Goal: Task Accomplishment & Management: Use online tool/utility

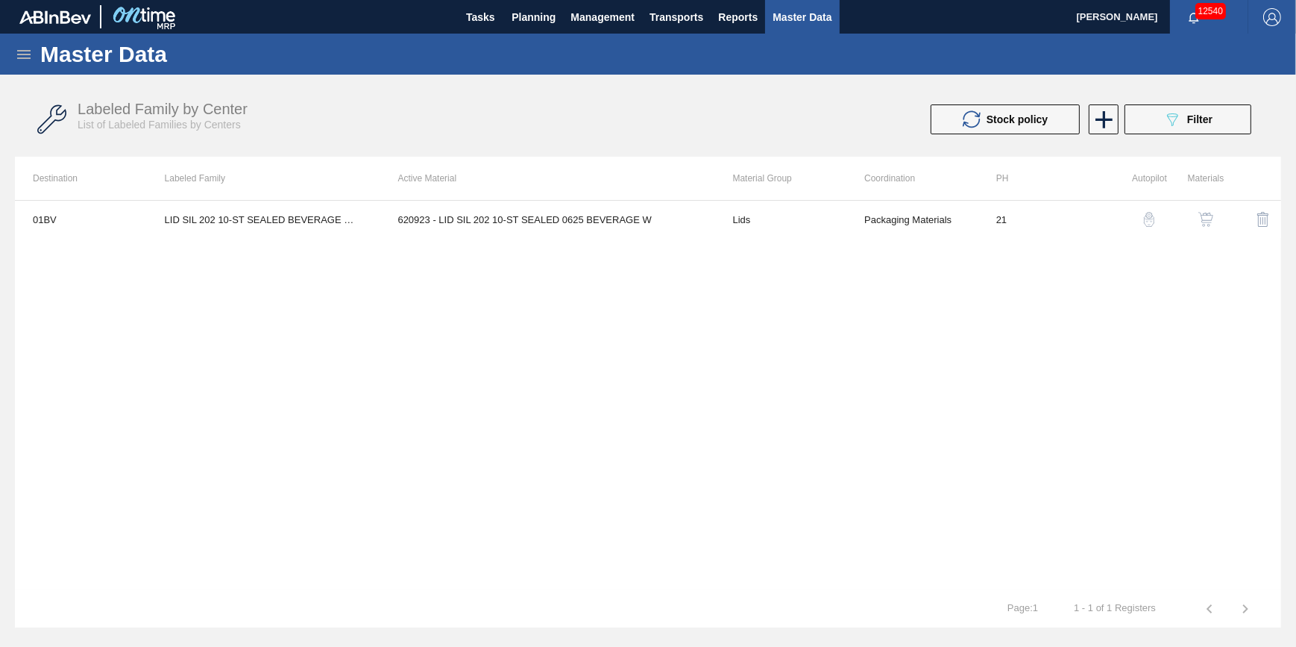
click at [789, 19] on span "Master Data" at bounding box center [802, 17] width 59 height 18
click at [1201, 125] on div "089F7B8B-B2A5-4AFE-B5C0-19BA573D28AC Filter" at bounding box center [1187, 119] width 49 height 18
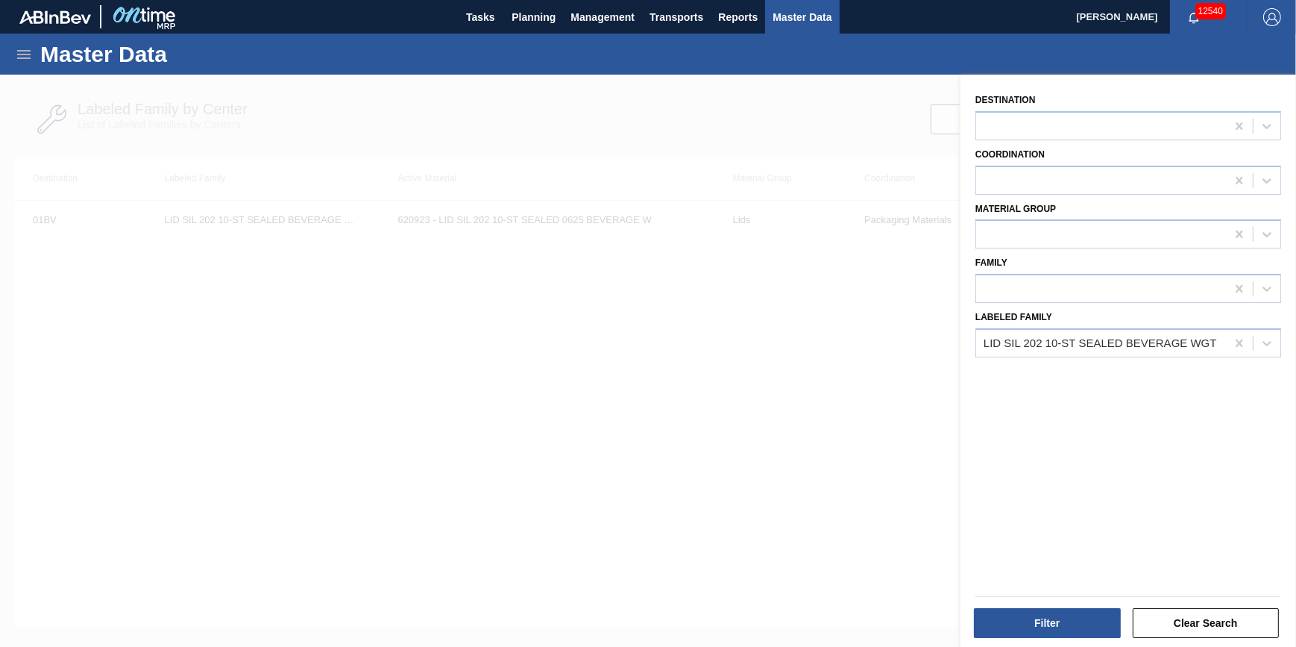
click at [594, 330] on div at bounding box center [648, 398] width 1296 height 647
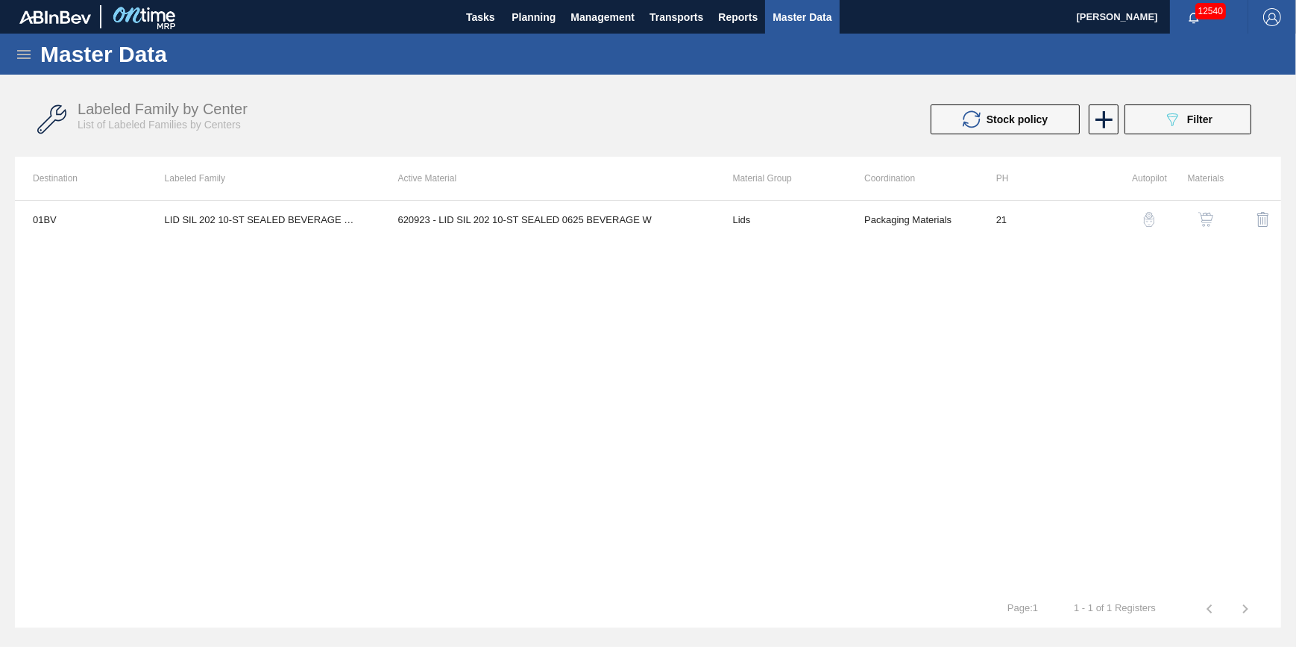
click at [1205, 221] on img "button" at bounding box center [1205, 219] width 15 height 15
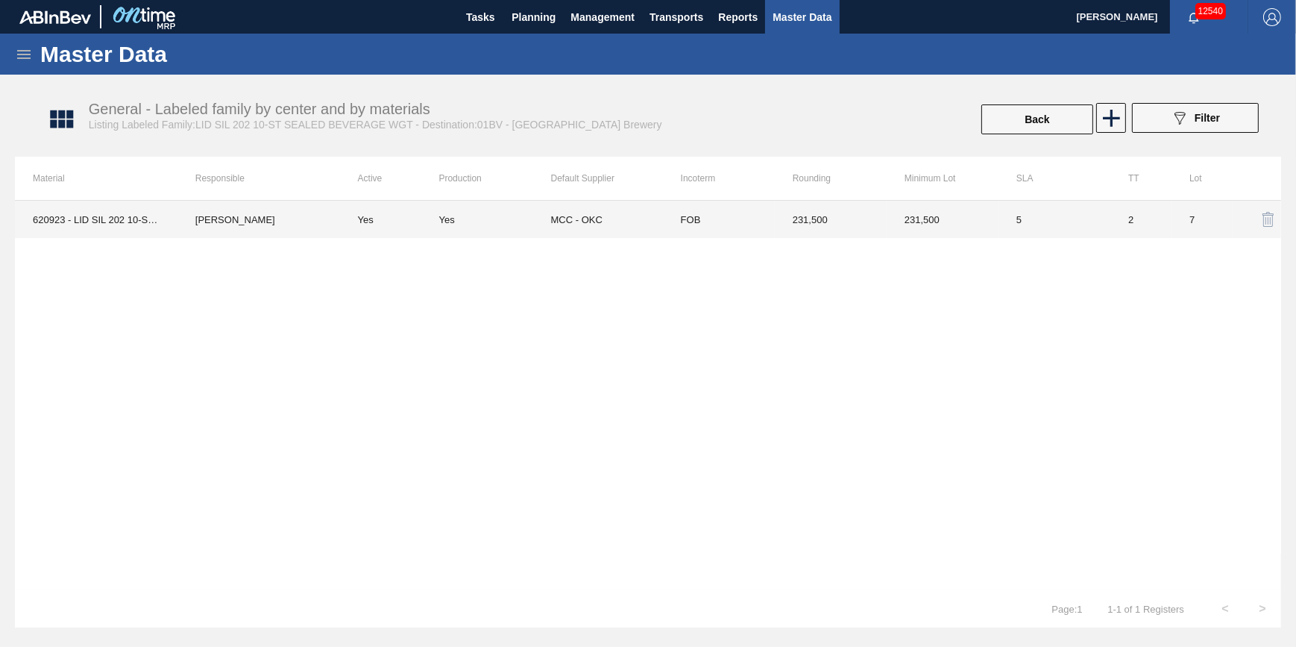
click at [113, 221] on td "620923 - LID SIL 202 10-ST SEALED 0625 BEVERAGE W" at bounding box center [96, 219] width 163 height 37
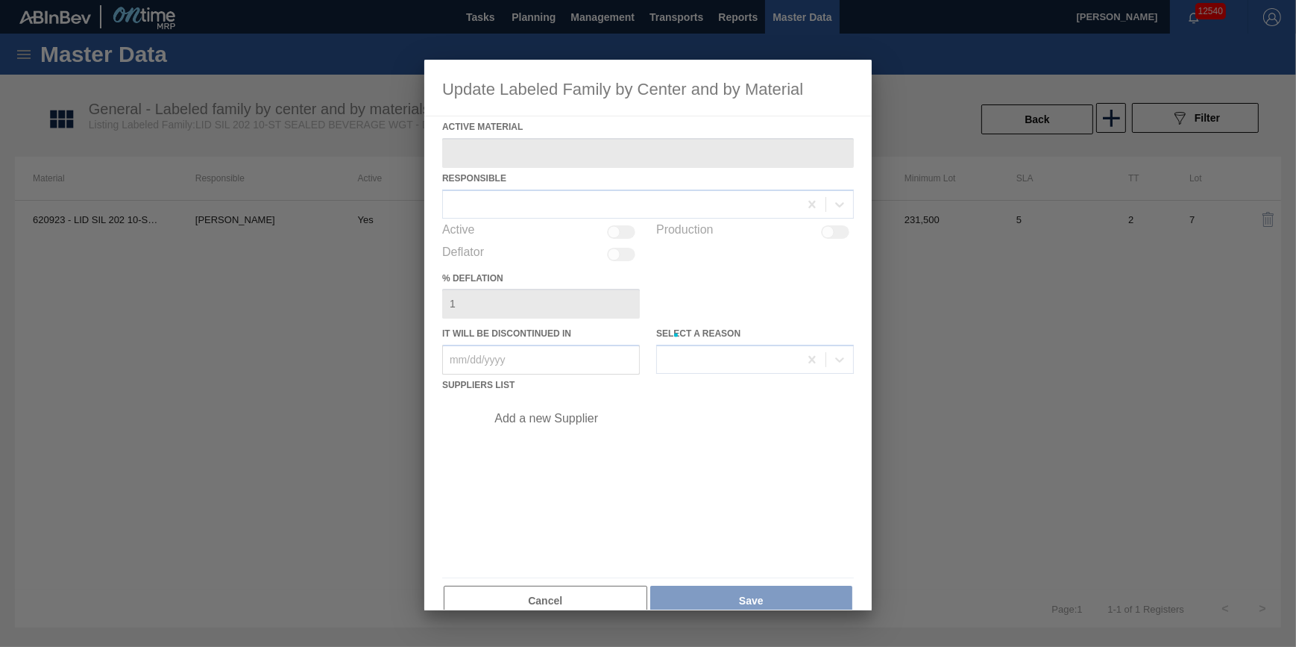
type Material "620923 - LID SIL 202 10-ST SEALED 0625 BEVERAGE W"
checkbox input "true"
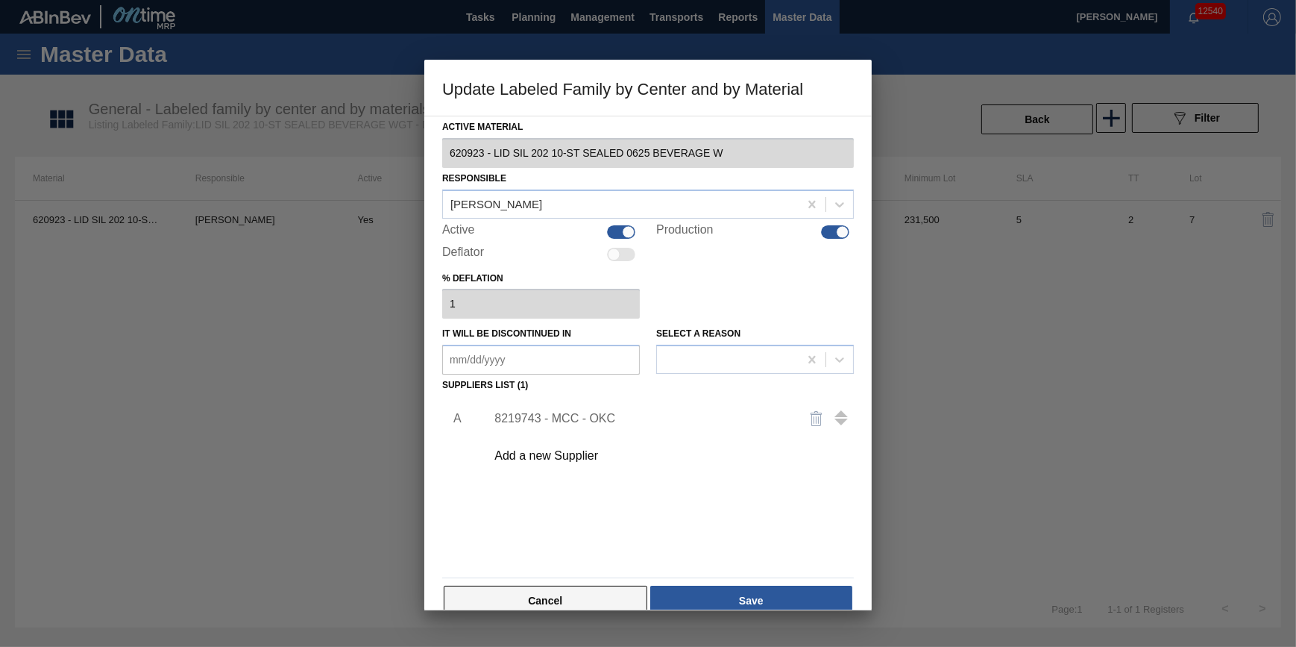
click at [570, 599] on button "Cancel" at bounding box center [546, 600] width 204 height 30
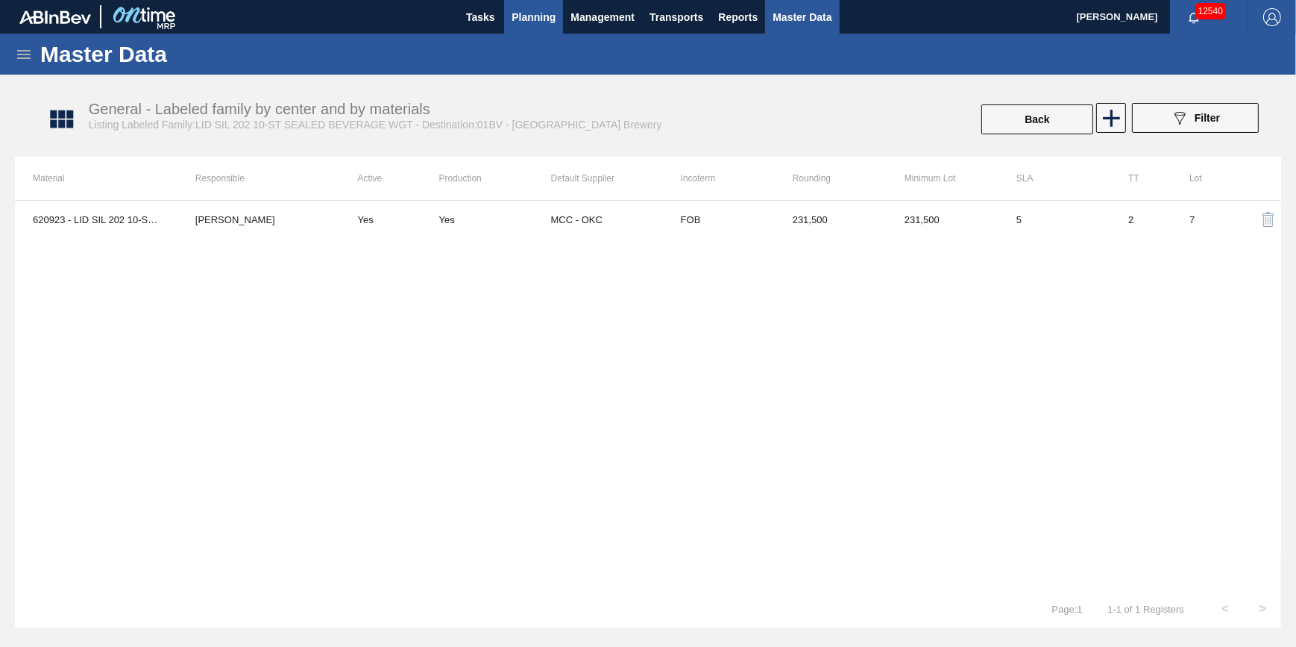
click at [556, 18] on button "Planning" at bounding box center [533, 17] width 59 height 34
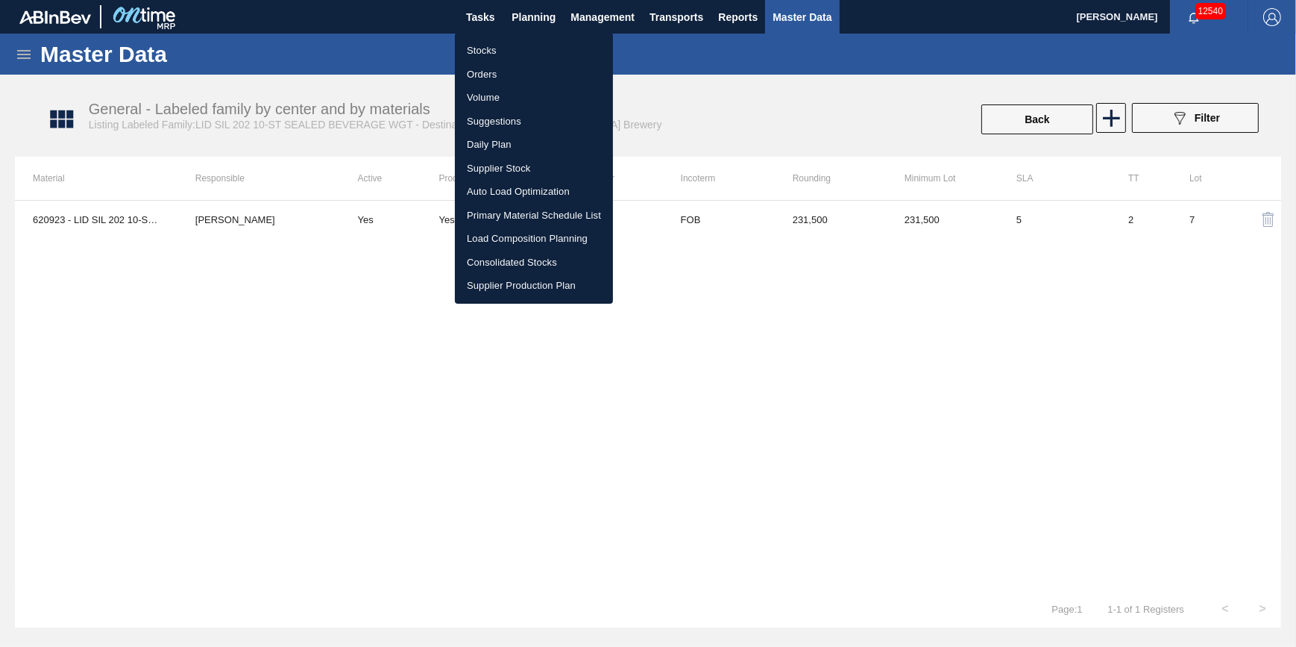
click at [304, 333] on div at bounding box center [648, 323] width 1296 height 647
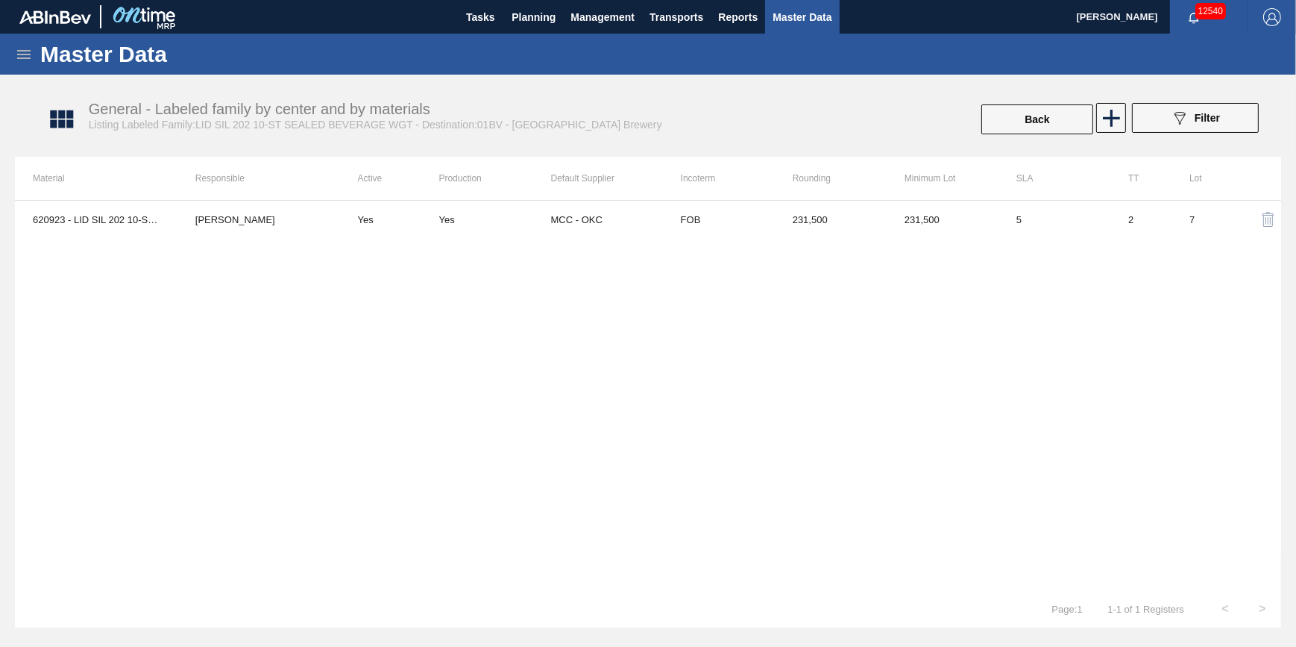
click at [783, 19] on span "Master Data" at bounding box center [802, 17] width 59 height 18
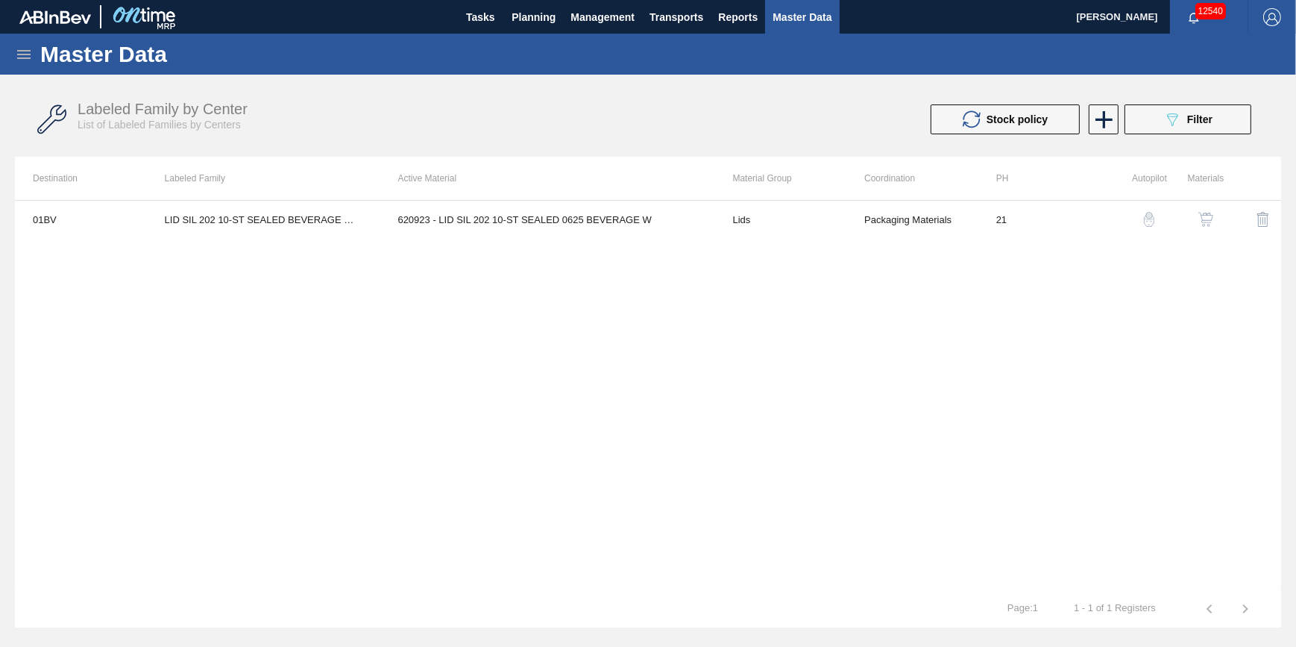
click at [23, 62] on icon at bounding box center [24, 54] width 18 height 18
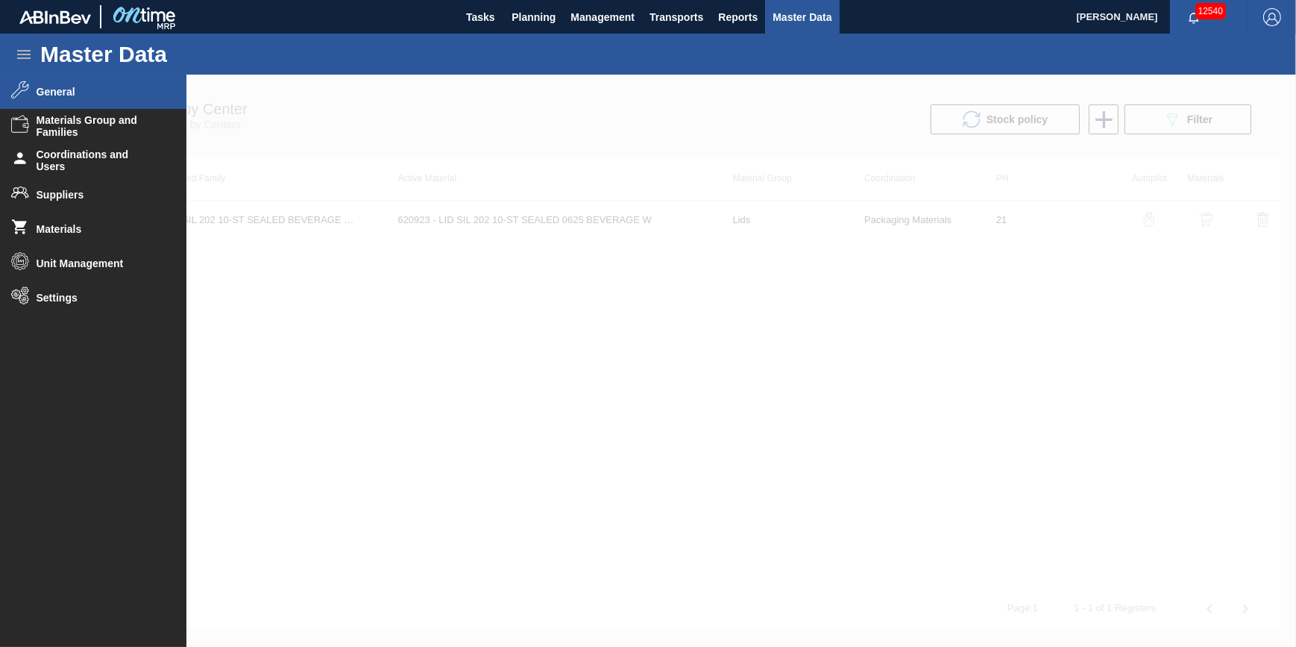
click at [45, 86] on span "General" at bounding box center [98, 92] width 123 height 12
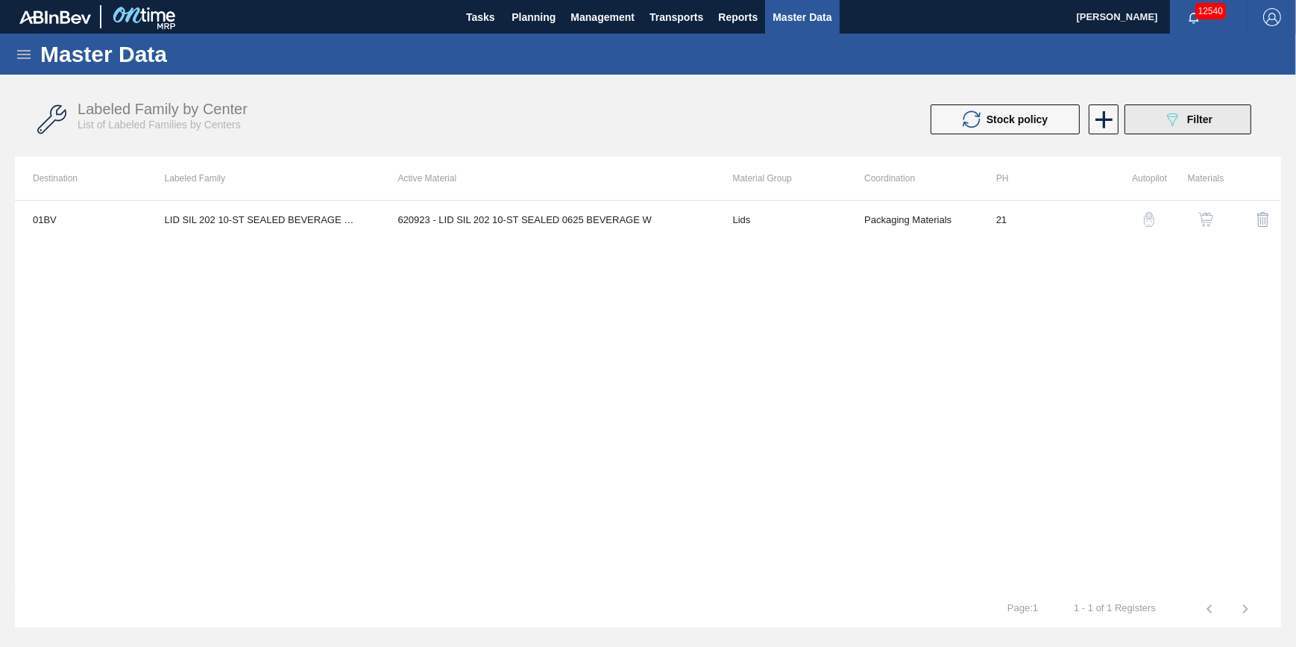
click at [1169, 120] on icon "089F7B8B-B2A5-4AFE-B5C0-19BA573D28AC" at bounding box center [1172, 119] width 18 height 18
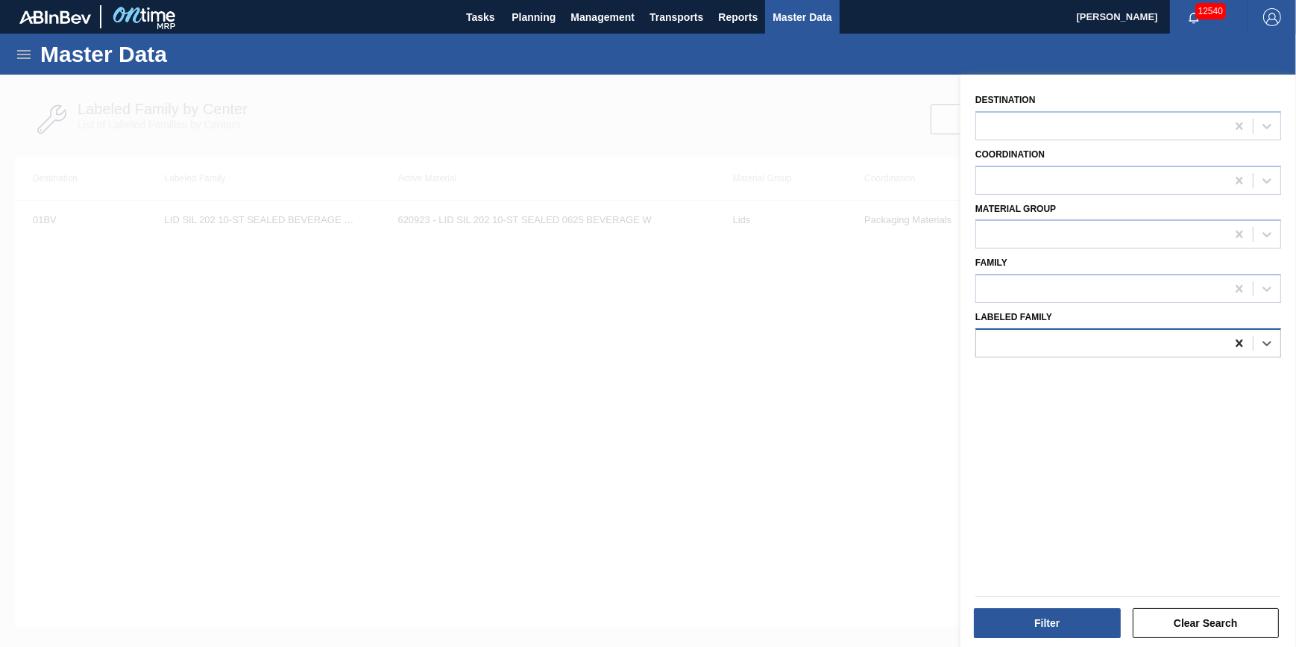
click at [1243, 336] on icon at bounding box center [1239, 343] width 15 height 15
click at [874, 374] on div at bounding box center [648, 398] width 1296 height 647
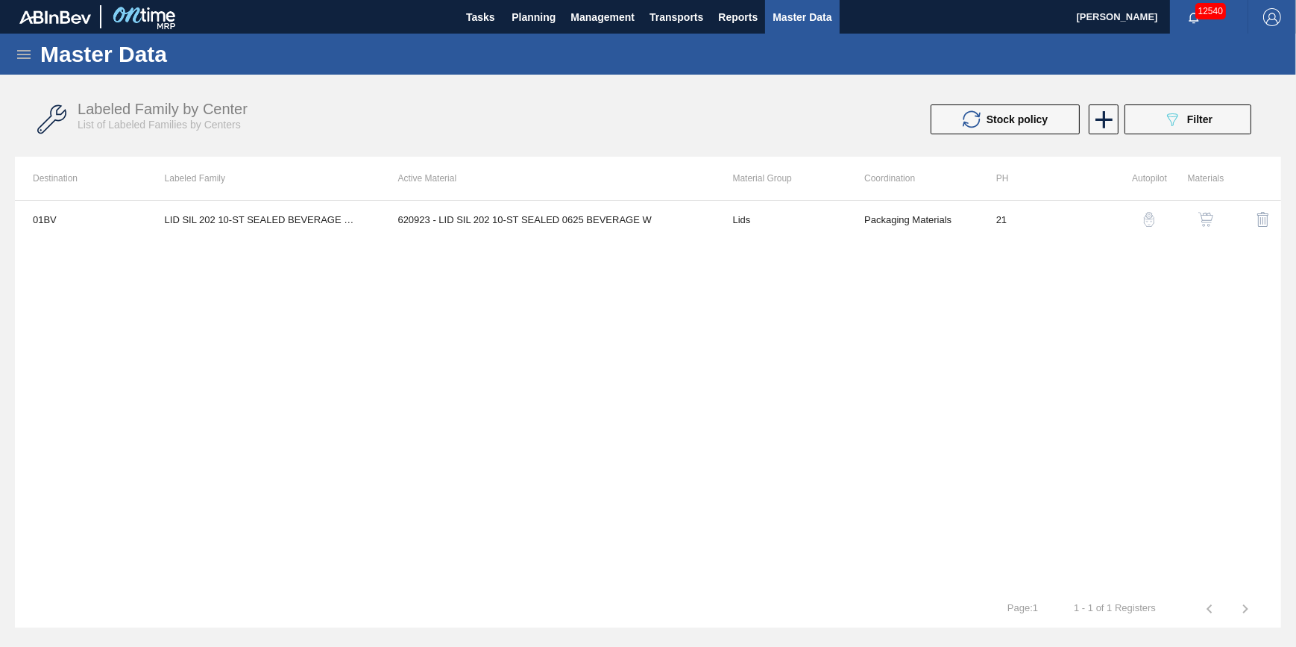
click at [19, 52] on icon at bounding box center [24, 54] width 18 height 18
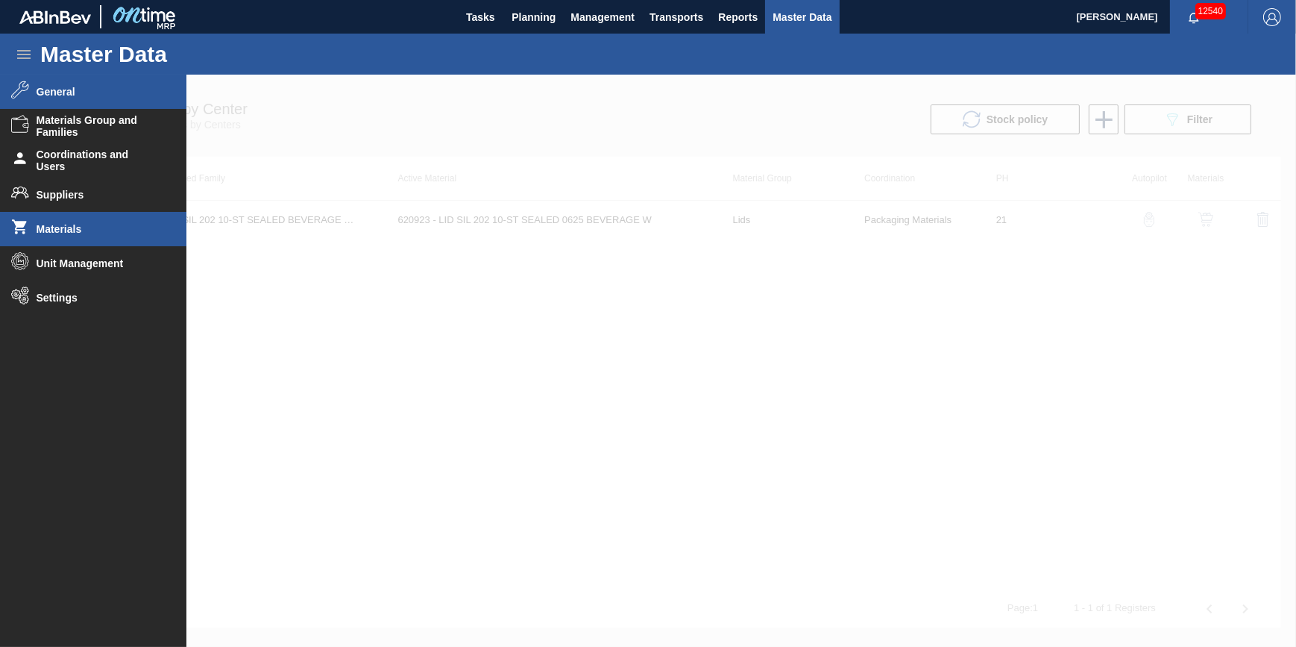
click at [80, 216] on li "Materials" at bounding box center [93, 229] width 186 height 34
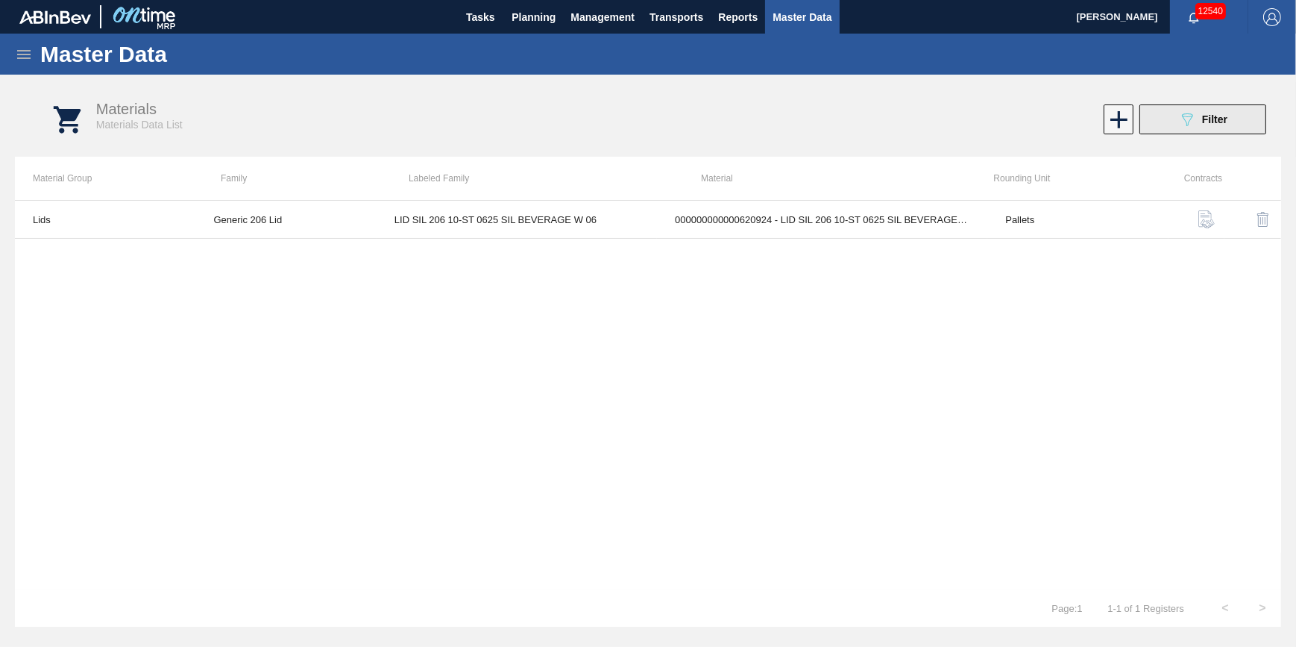
click at [1211, 119] on span "Filter" at bounding box center [1214, 119] width 25 height 12
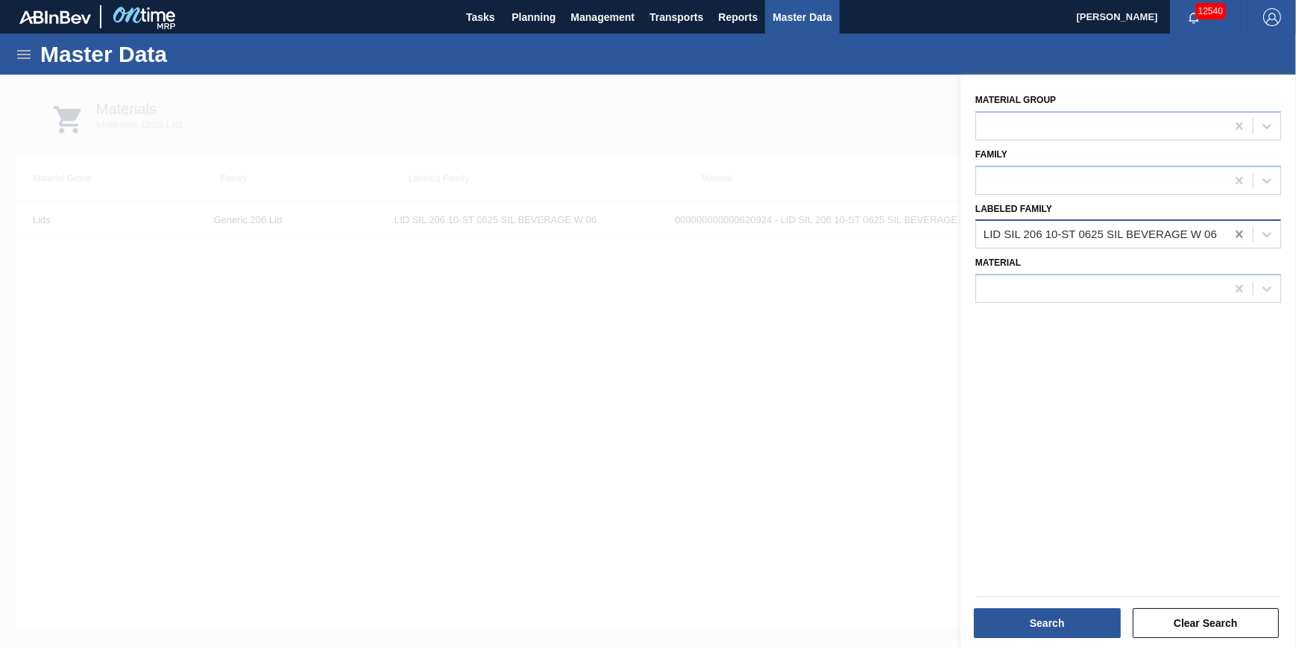
click at [1236, 234] on icon at bounding box center [1239, 233] width 7 height 7
click at [1181, 266] on div "Material" at bounding box center [1128, 277] width 306 height 51
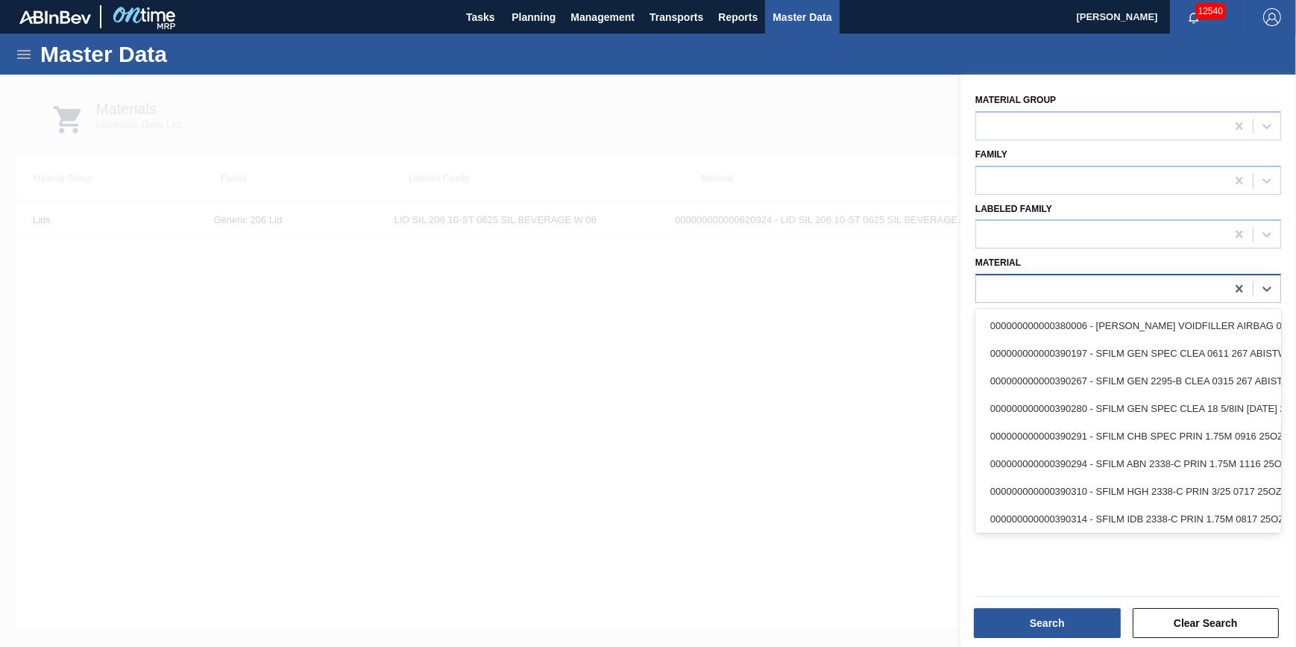
click at [1171, 280] on div at bounding box center [1101, 289] width 250 height 22
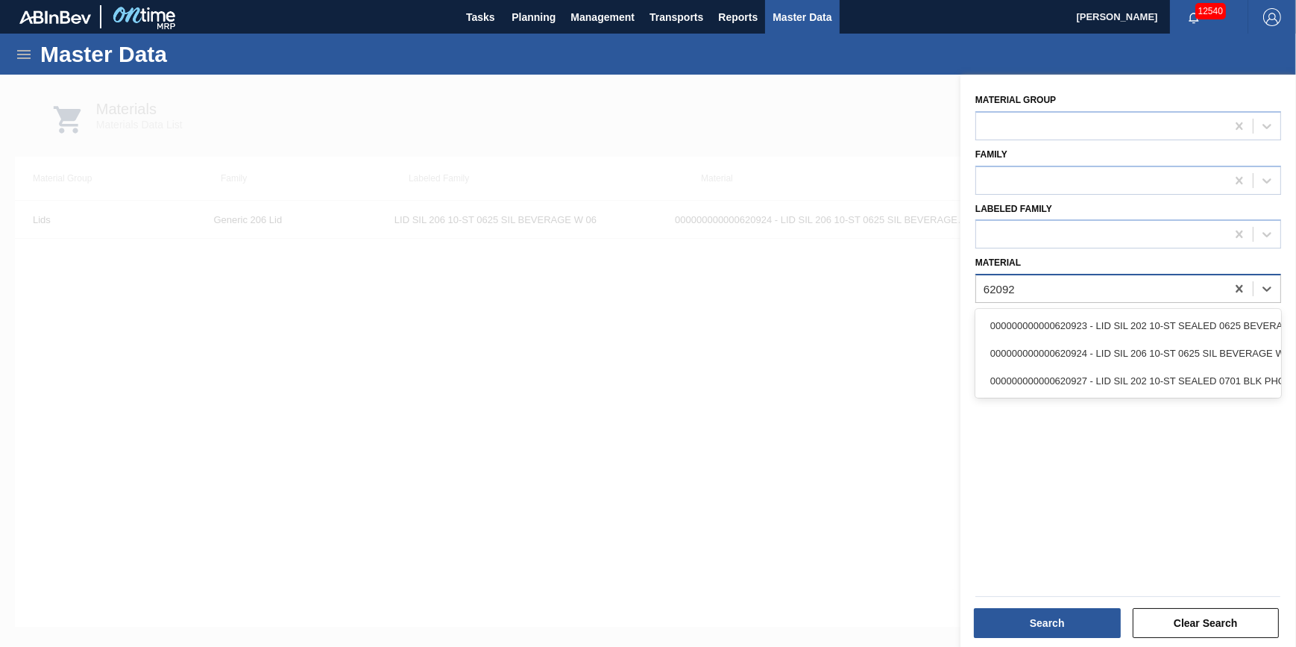
type input "620924"
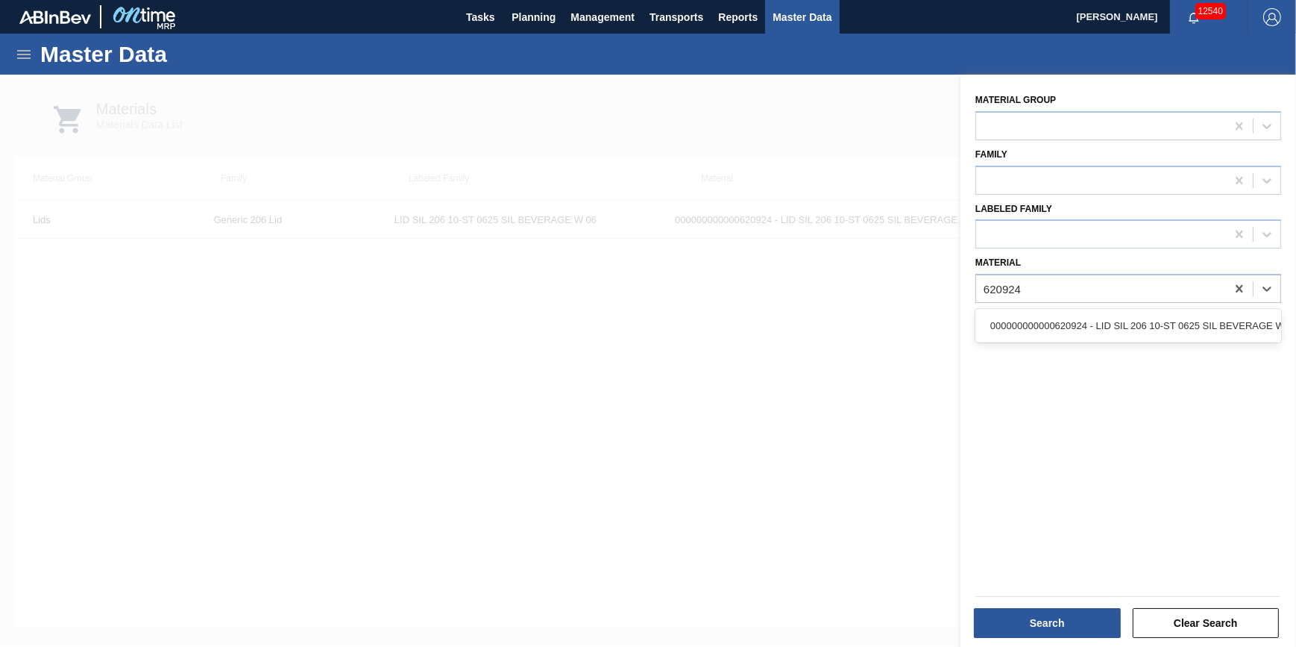
drag, startPoint x: 1172, startPoint y: 319, endPoint x: 1114, endPoint y: 336, distance: 59.9
click at [1171, 321] on div "000000000000620924 - LID SIL 206 10-ST 0625 SIL BEVERAGE W 06" at bounding box center [1128, 326] width 306 height 28
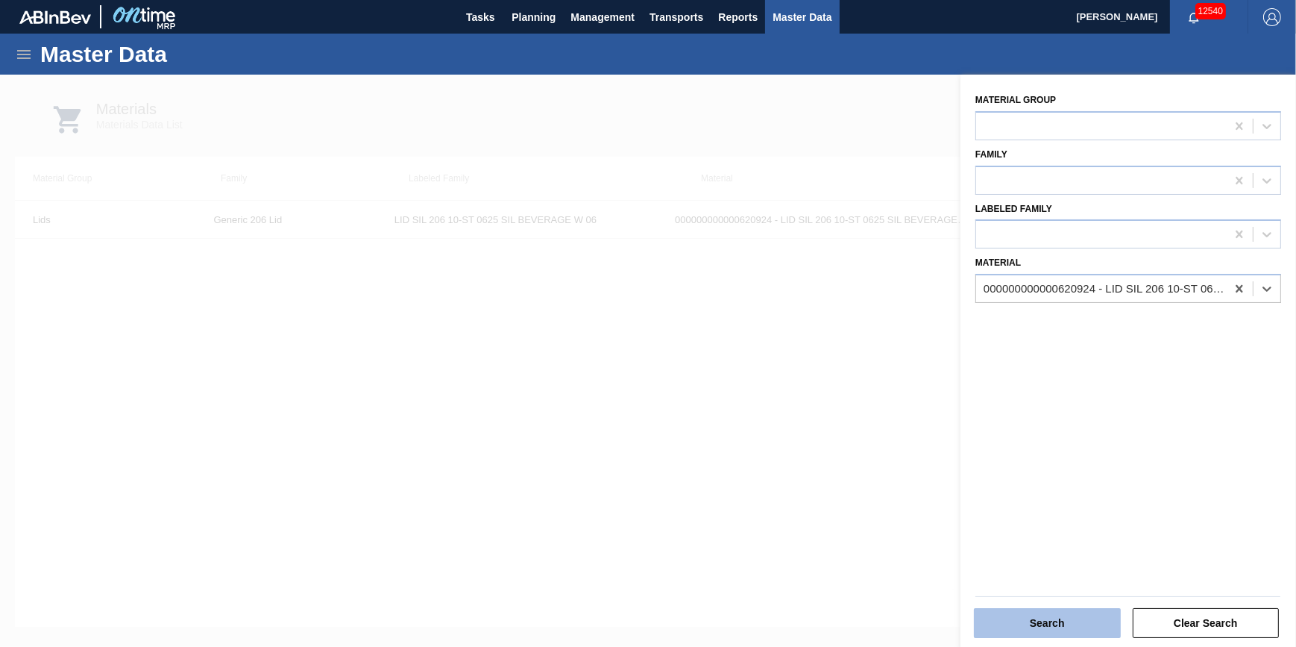
click at [1038, 622] on button "Search" at bounding box center [1047, 623] width 147 height 30
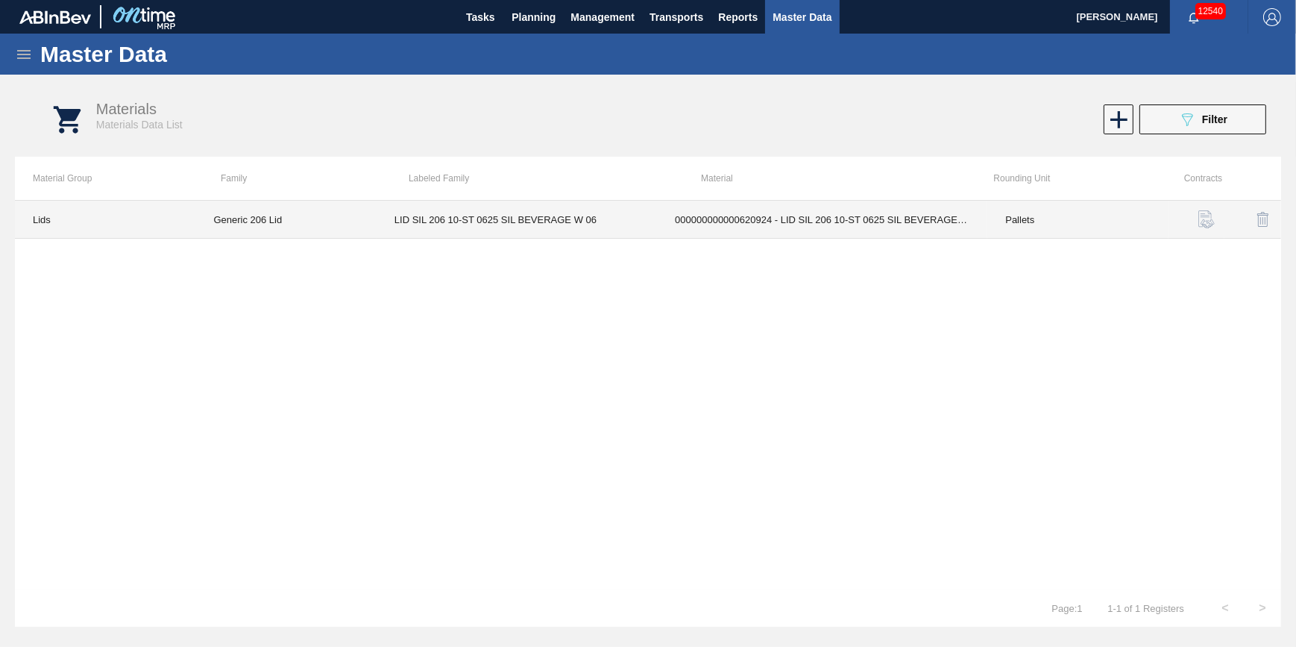
click at [455, 217] on td "LID SIL 206 10-ST 0625 SIL BEVERAGE W 06" at bounding box center [517, 220] width 280 height 38
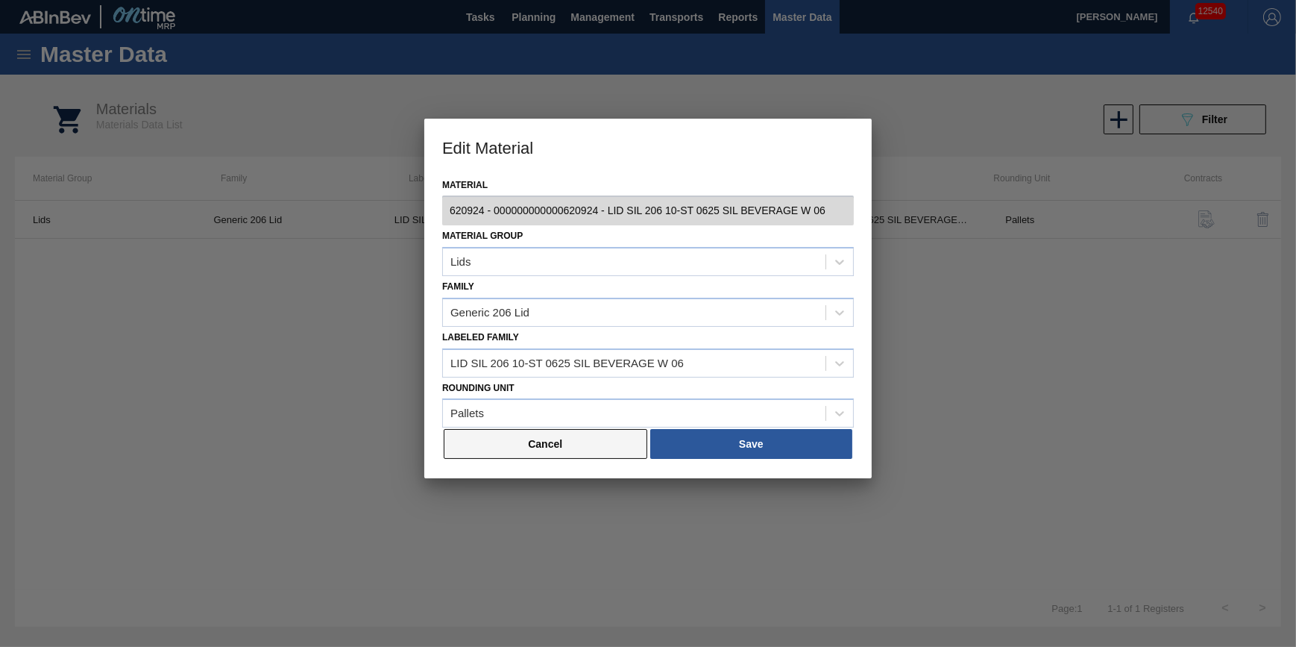
click at [529, 447] on button "Cancel" at bounding box center [546, 444] width 204 height 30
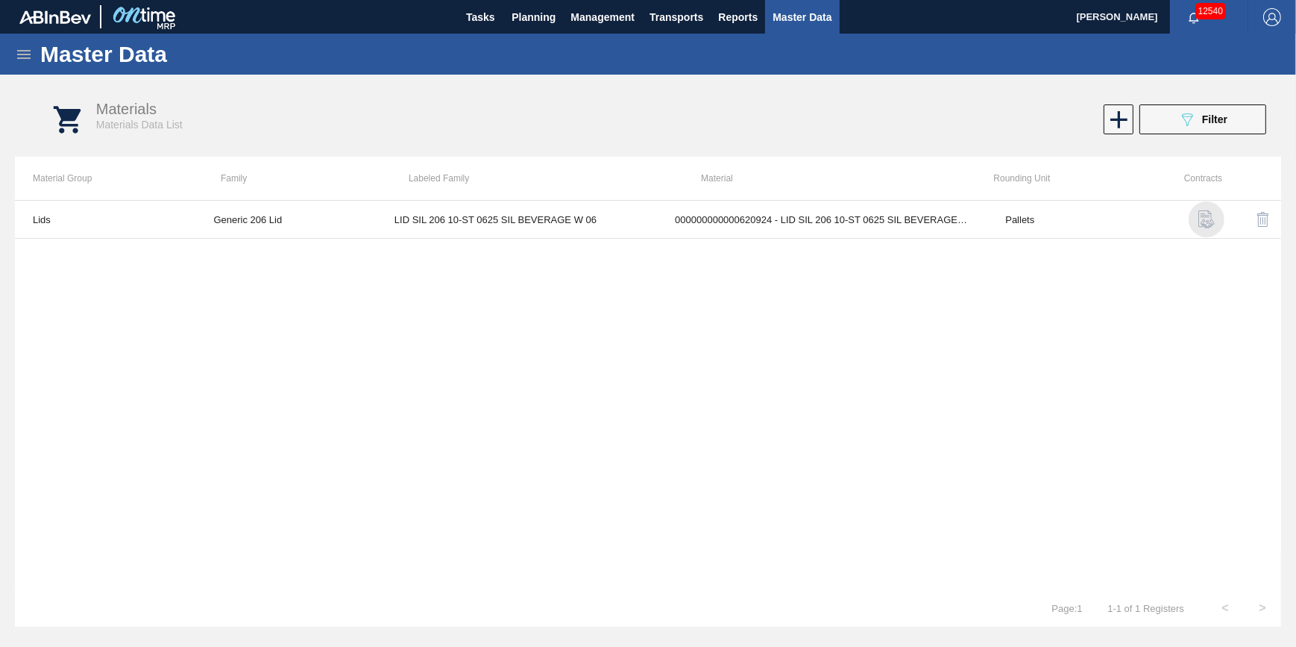
click at [1201, 213] on img "button" at bounding box center [1207, 219] width 18 height 18
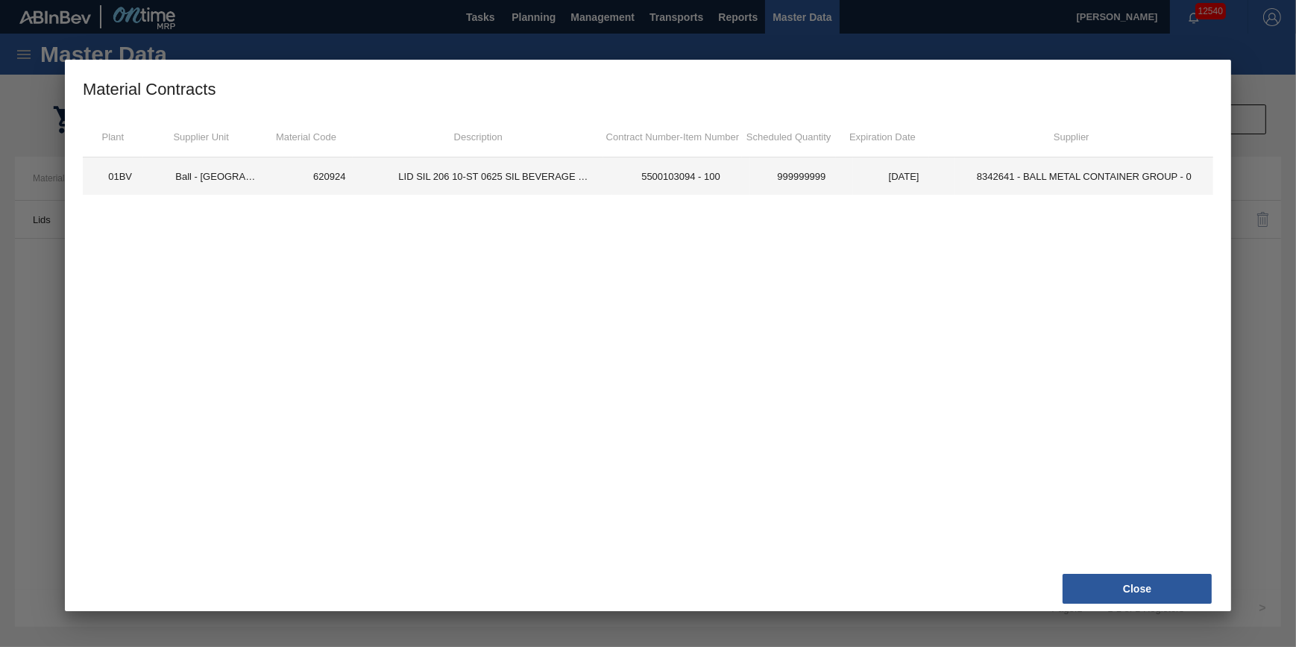
click at [175, 178] on td "Ball - Parque Industrial Finsa" at bounding box center [217, 175] width 121 height 37
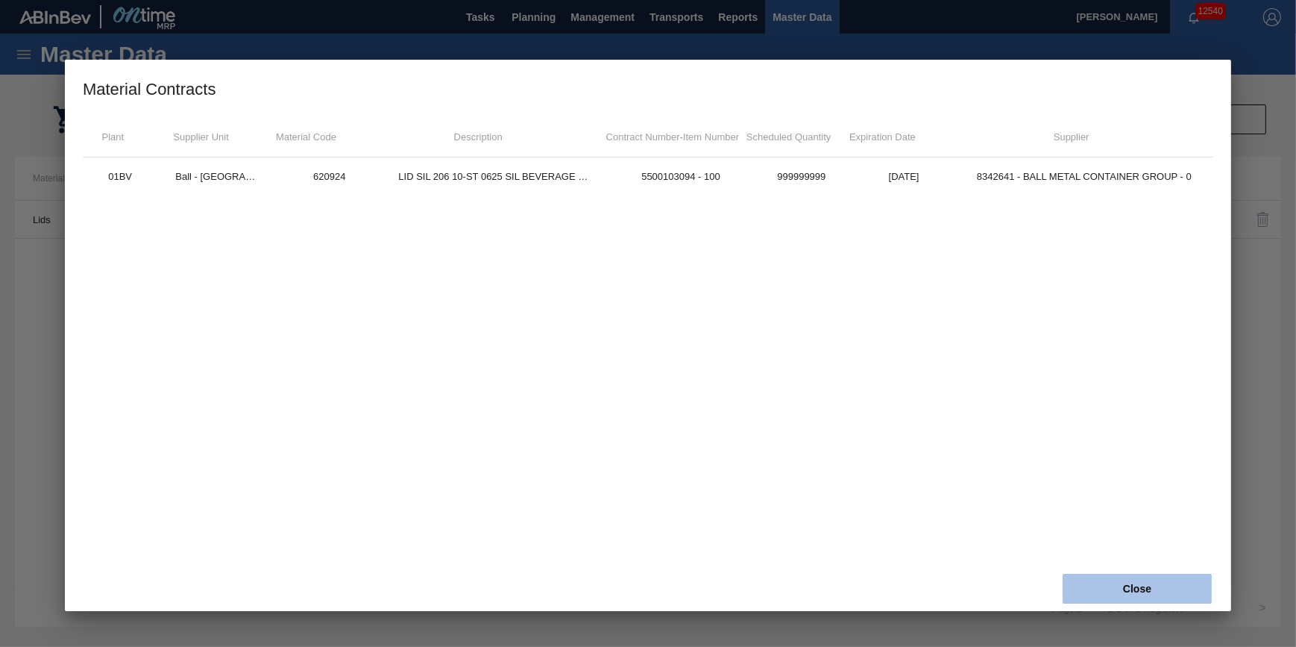
click at [1136, 589] on button "Close" at bounding box center [1137, 588] width 149 height 30
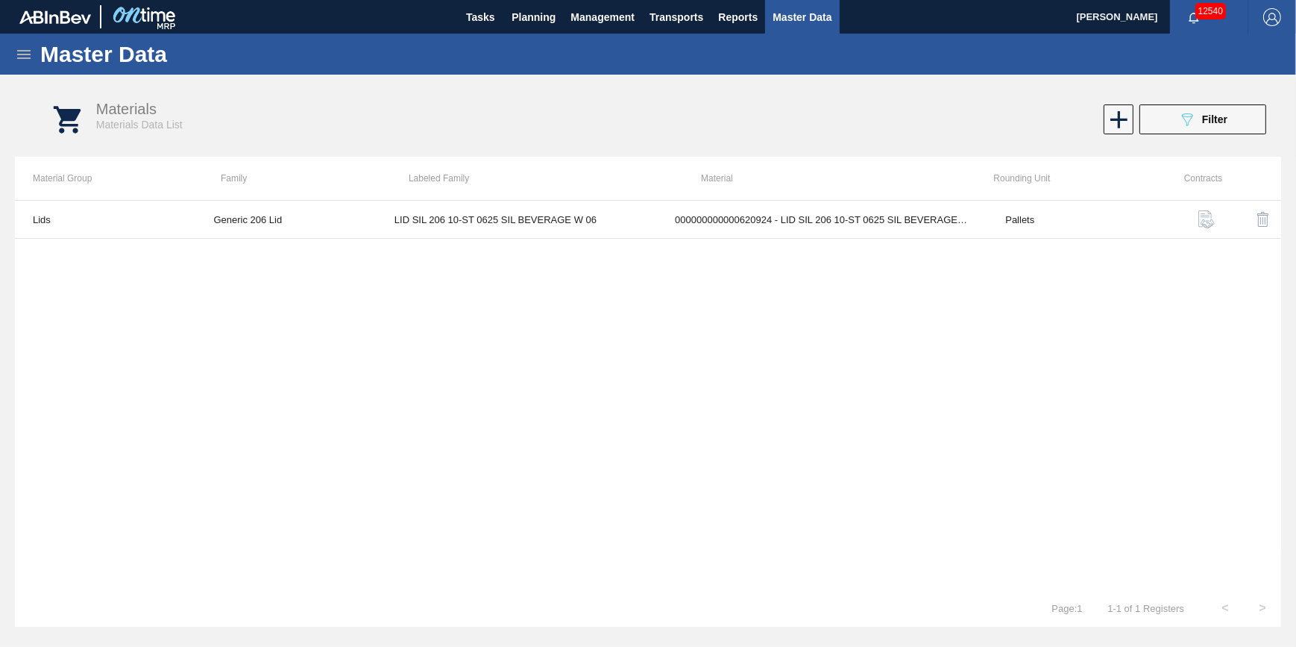
click at [22, 54] on icon at bounding box center [24, 54] width 18 height 18
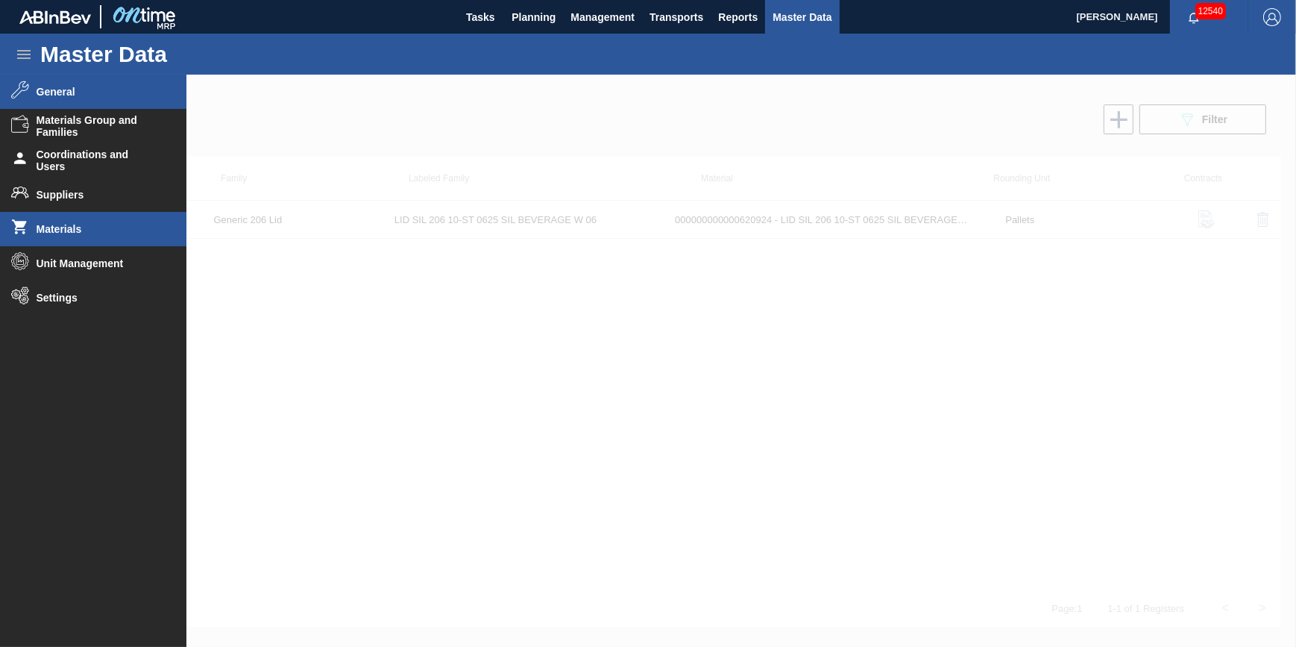
click at [108, 92] on span "General" at bounding box center [98, 92] width 123 height 12
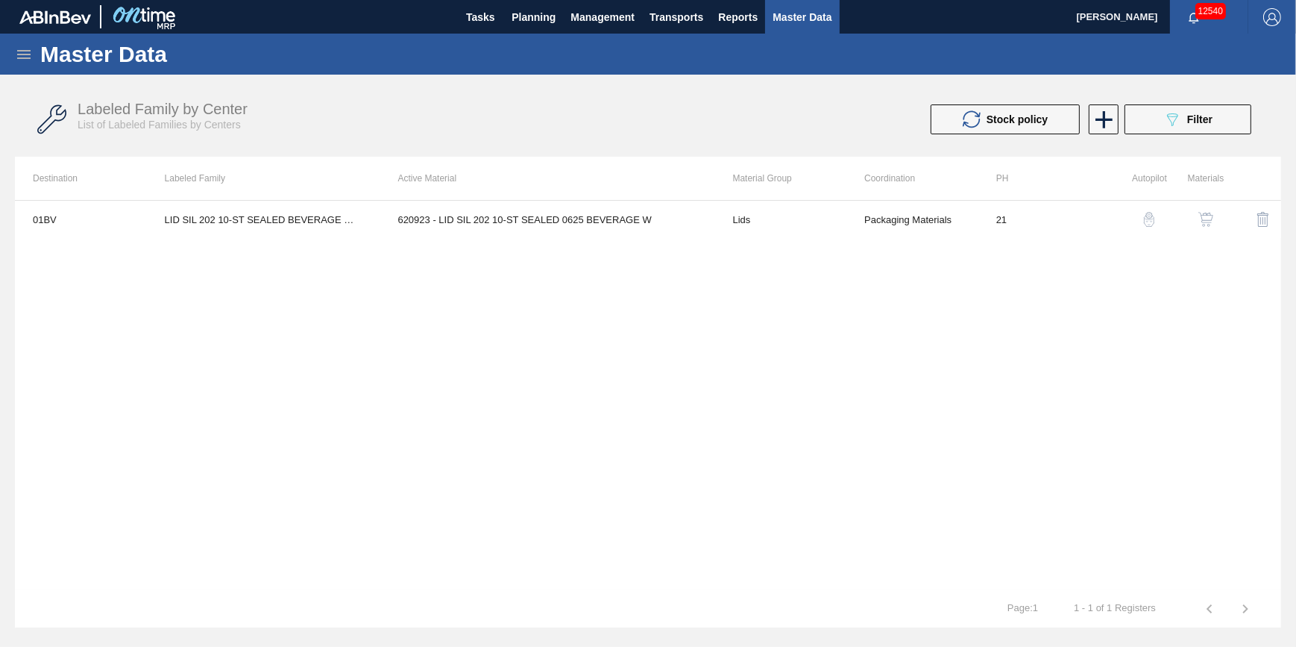
click at [1196, 141] on div "Labeled Family by Center List of Labeled Families by Centers Stock policy 089F7…" at bounding box center [648, 120] width 1266 height 56
click at [1196, 129] on button "089F7B8B-B2A5-4AFE-B5C0-19BA573D28AC Filter" at bounding box center [1188, 119] width 127 height 30
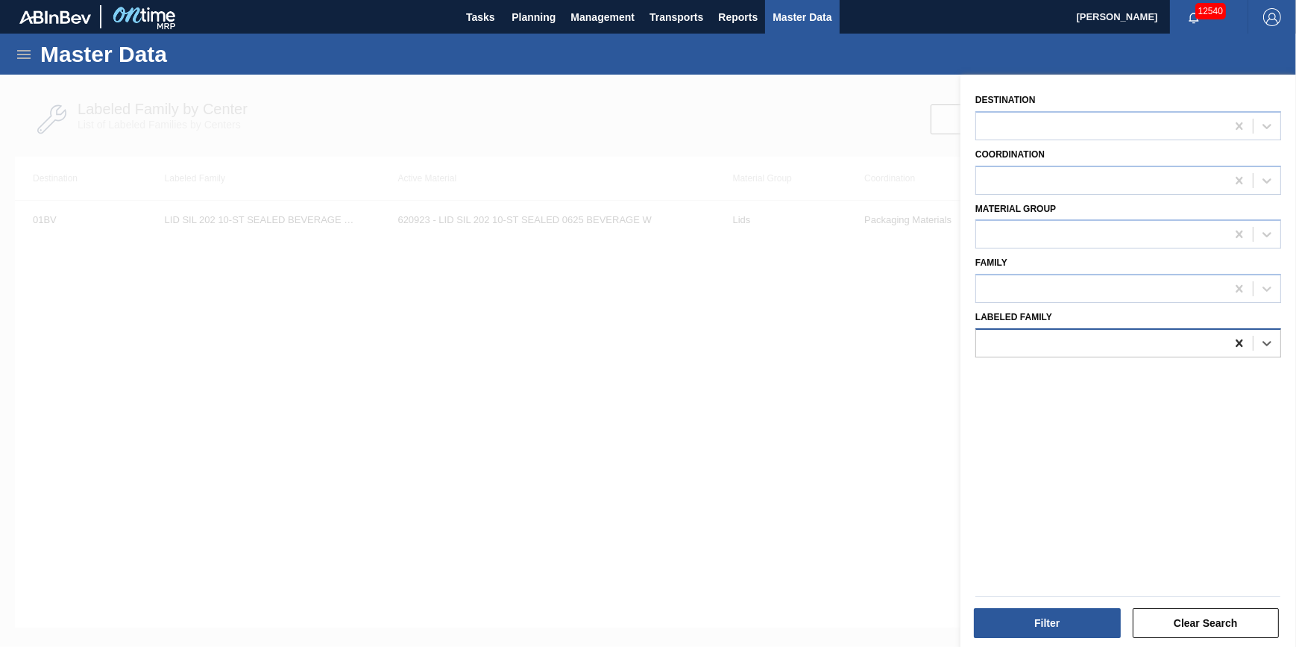
click at [1244, 343] on icon at bounding box center [1239, 343] width 15 height 15
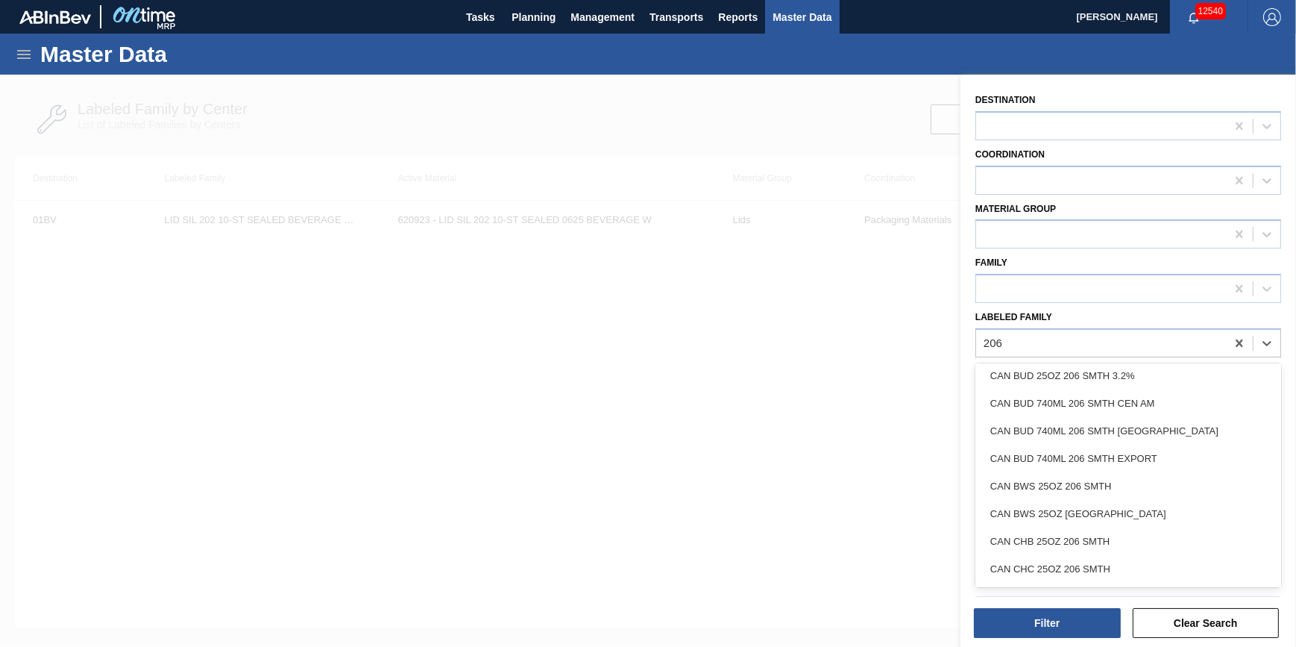
scroll to position [1152, 0]
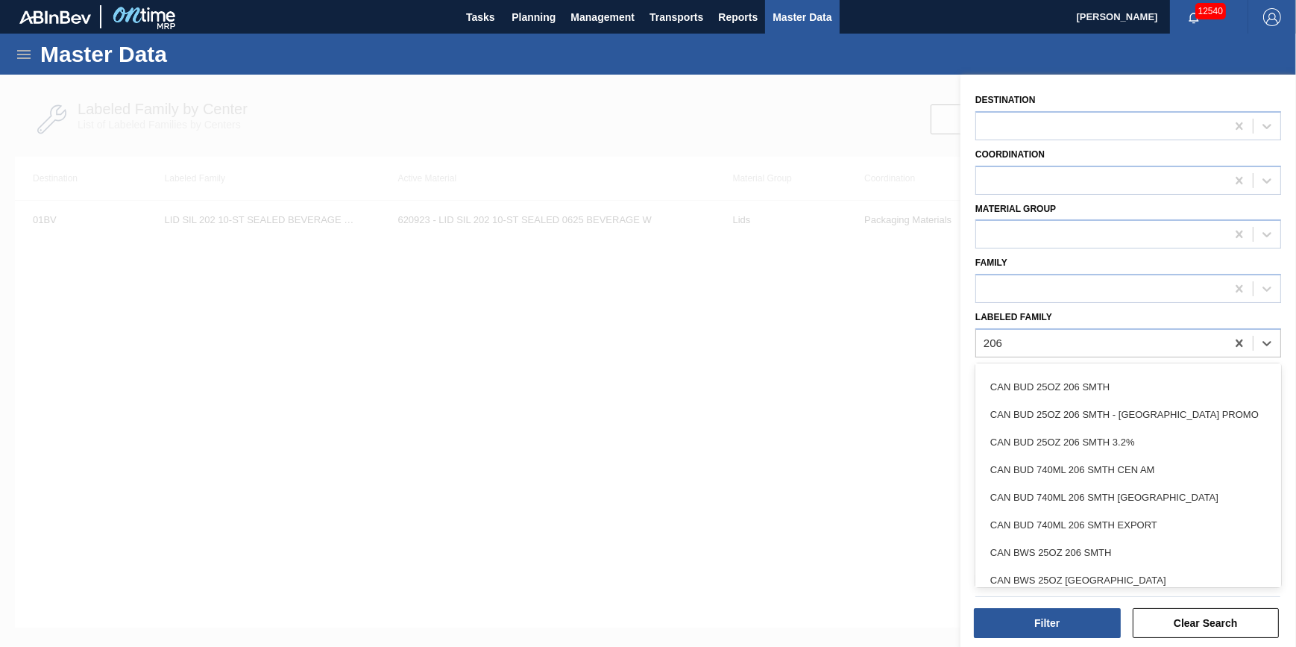
type Family "206"
click at [521, 164] on div at bounding box center [648, 398] width 1296 height 647
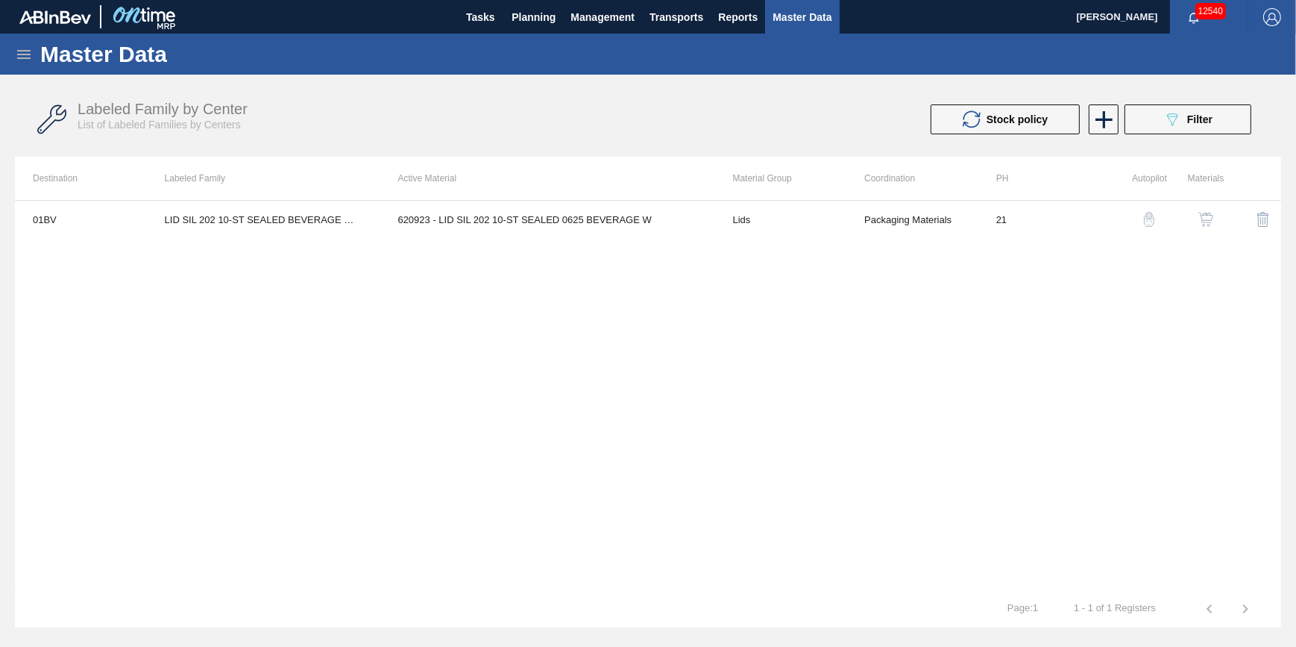
click at [15, 50] on icon at bounding box center [24, 54] width 18 height 18
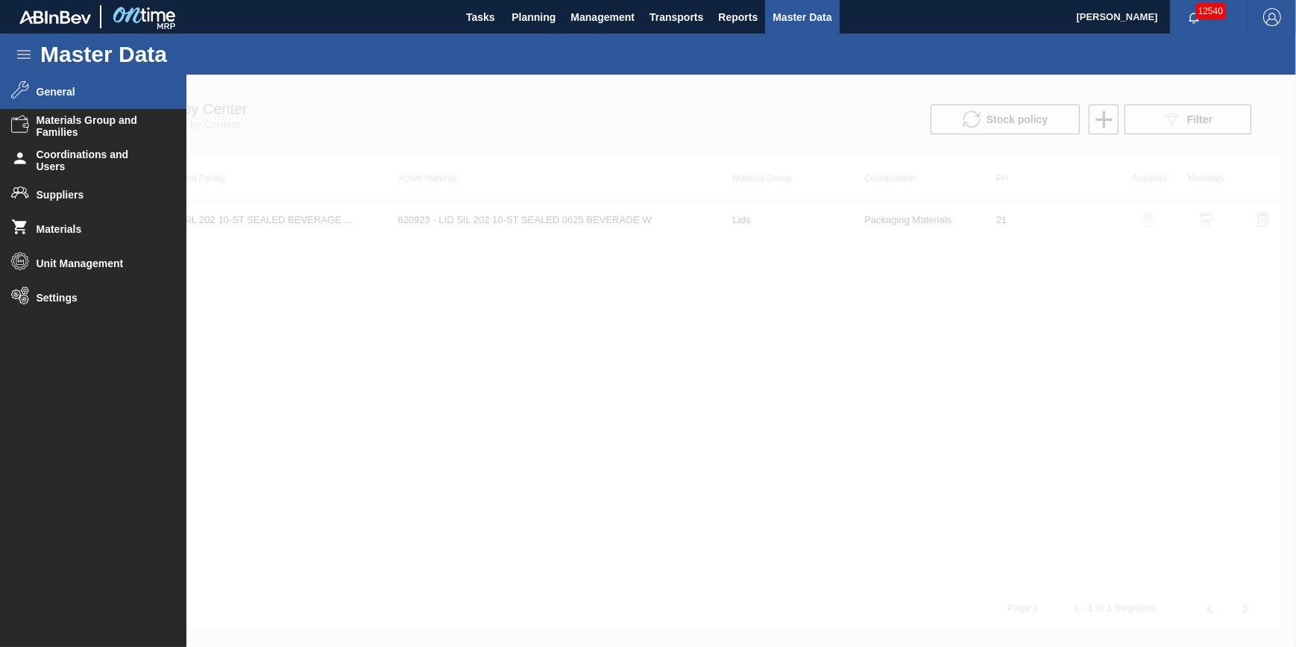
click at [606, 387] on div at bounding box center [648, 361] width 1296 height 572
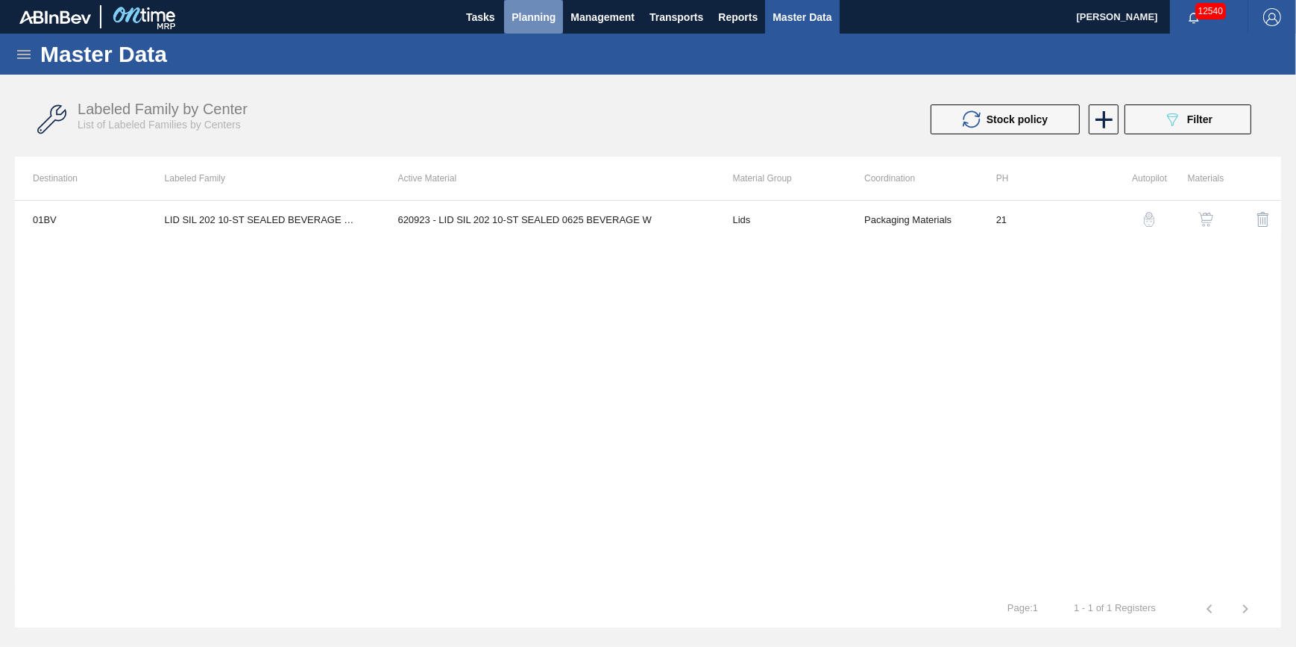
click at [512, 10] on span "Planning" at bounding box center [534, 17] width 44 height 18
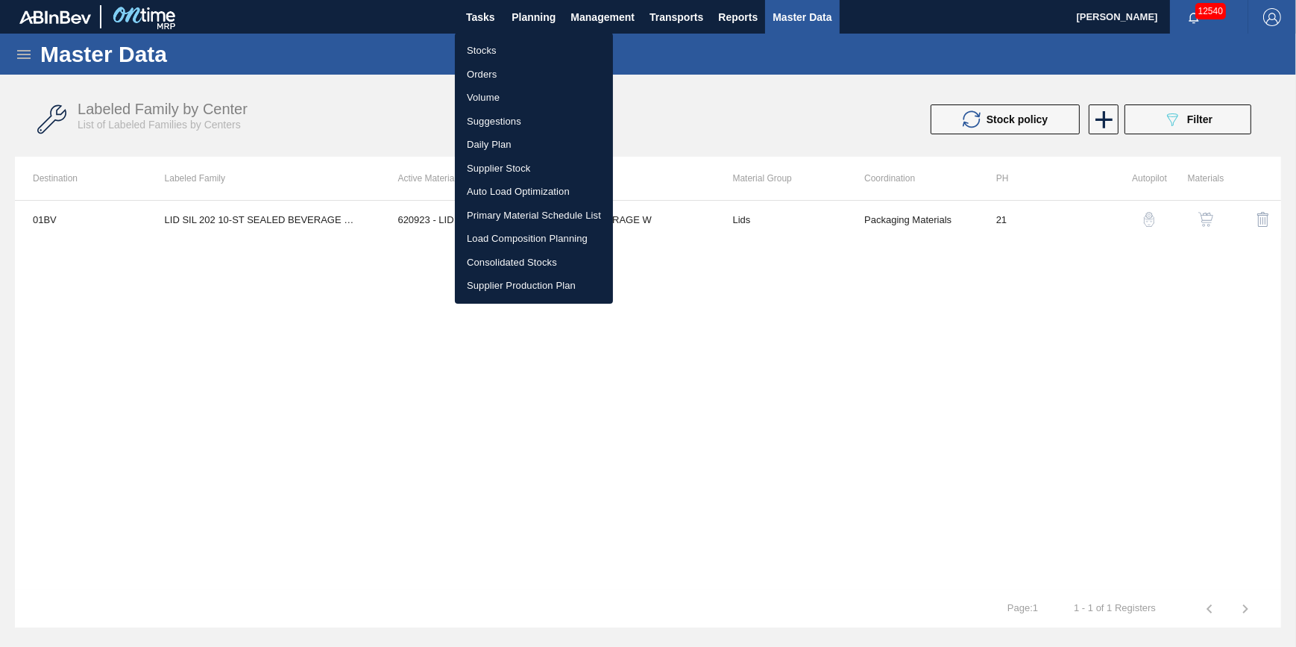
click at [513, 45] on li "Stocks" at bounding box center [534, 51] width 158 height 24
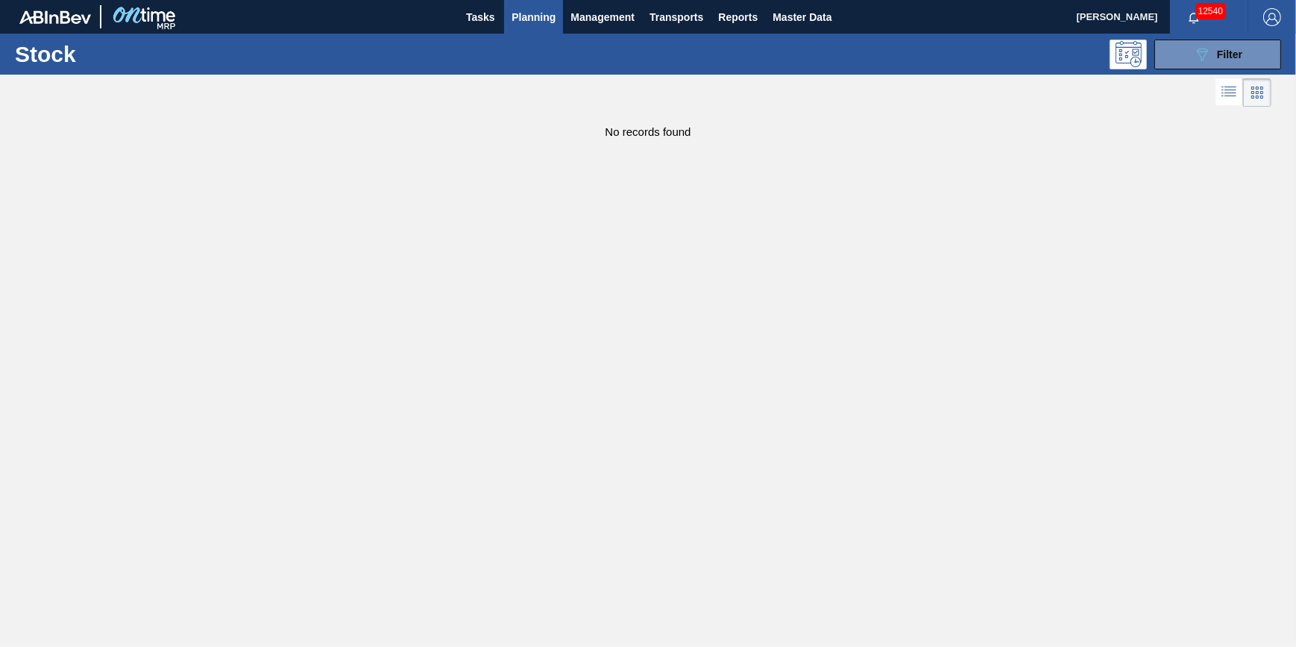
click at [541, 16] on span "Planning" at bounding box center [534, 17] width 44 height 18
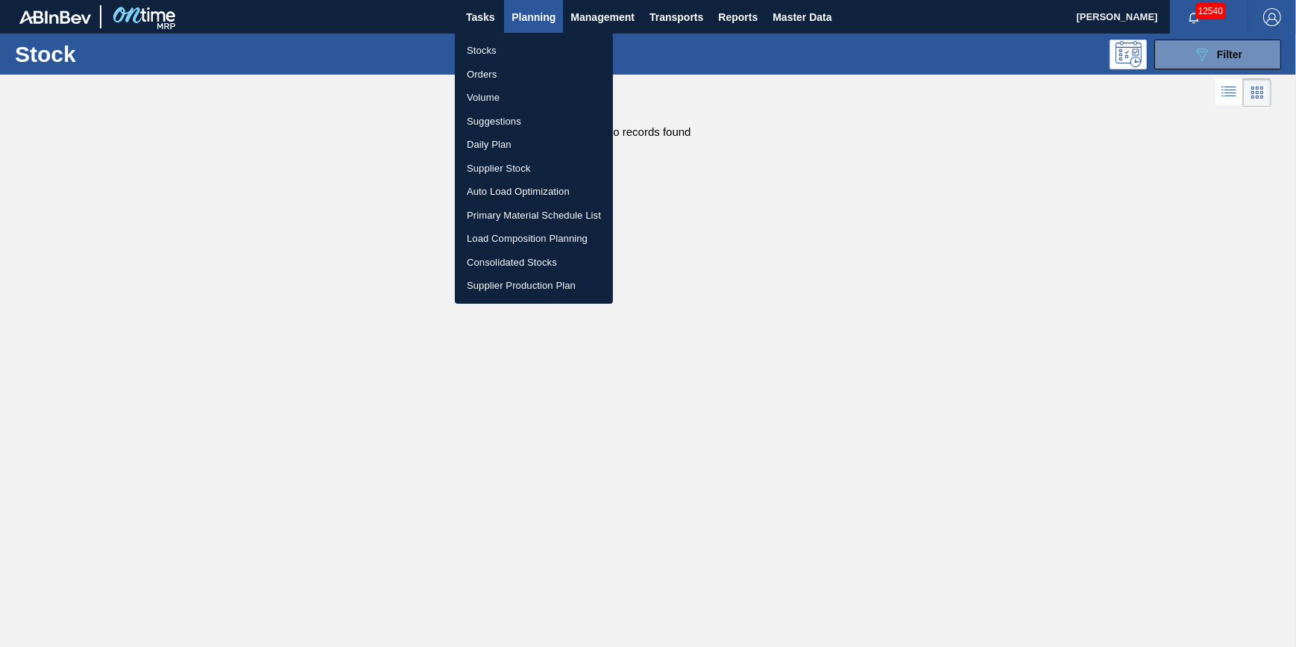
click at [522, 51] on li "Stocks" at bounding box center [534, 51] width 158 height 24
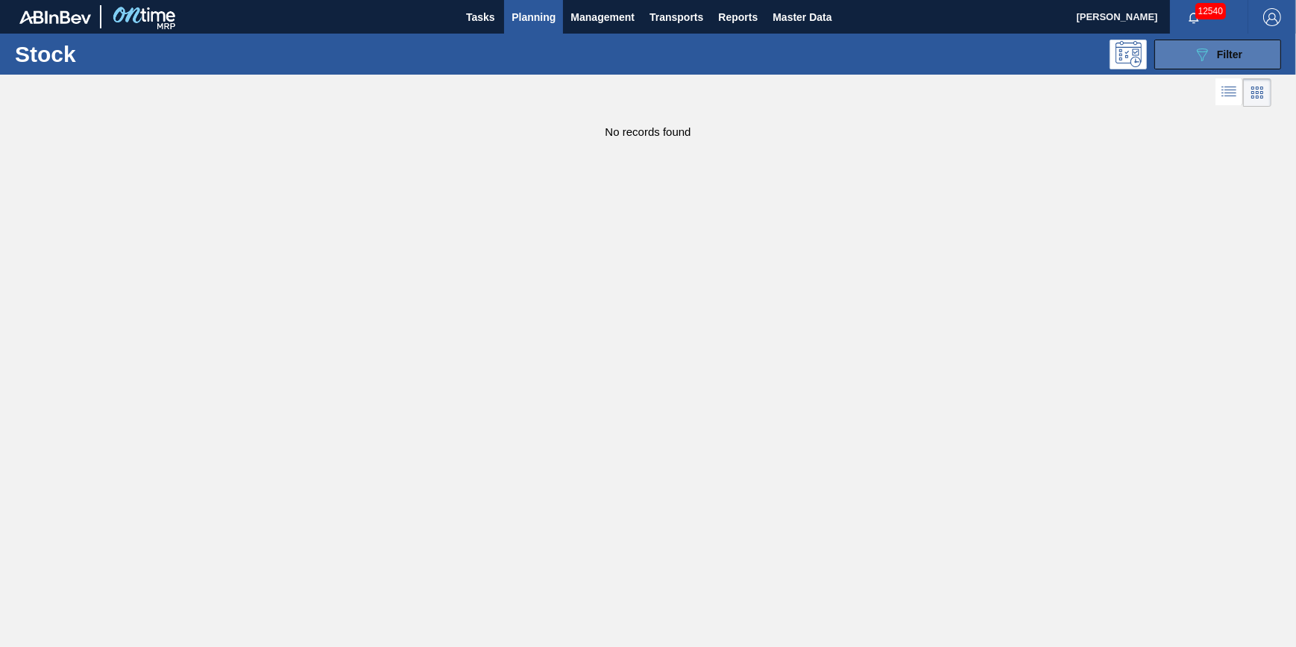
click at [1183, 59] on button "089F7B8B-B2A5-4AFE-B5C0-19BA573D28AC Filter" at bounding box center [1217, 55] width 127 height 30
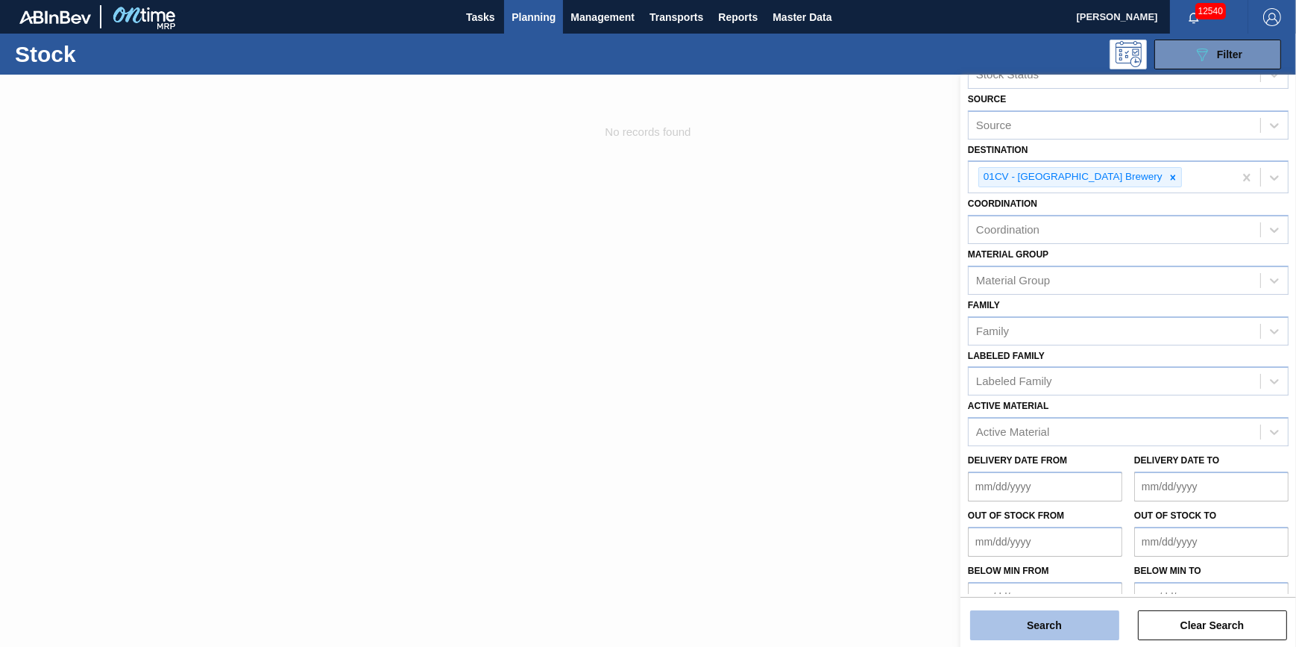
scroll to position [67, 0]
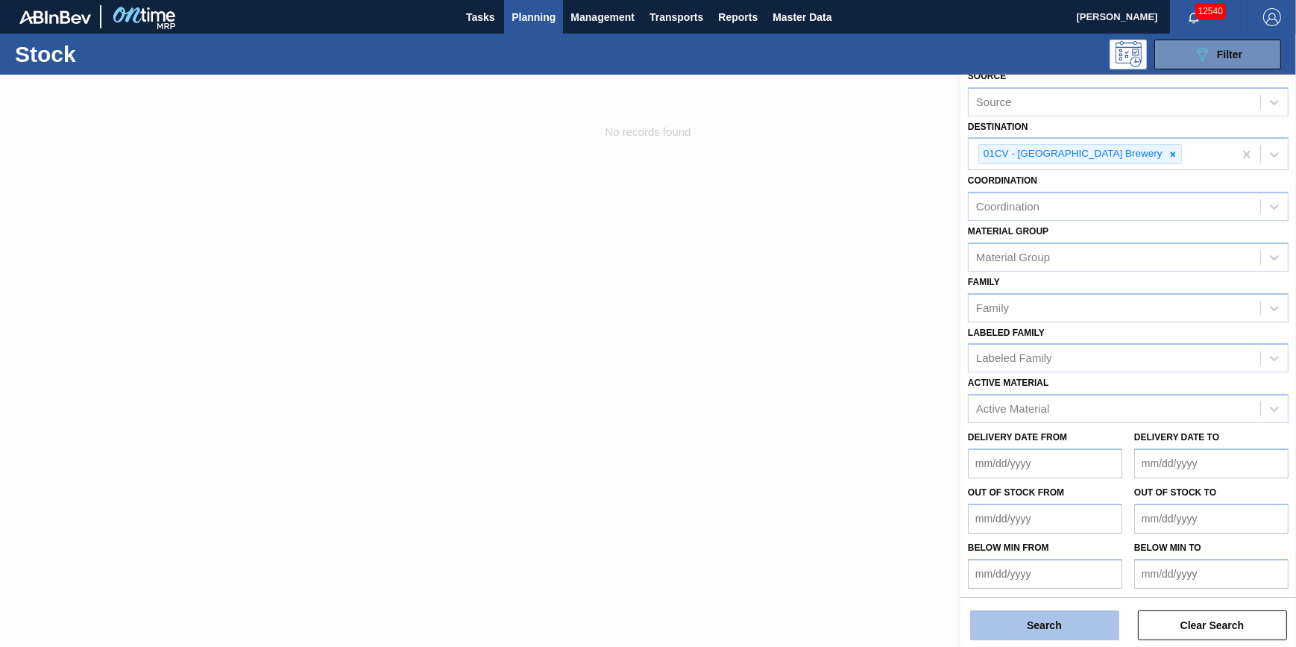
click at [1042, 622] on button "Search" at bounding box center [1044, 625] width 149 height 30
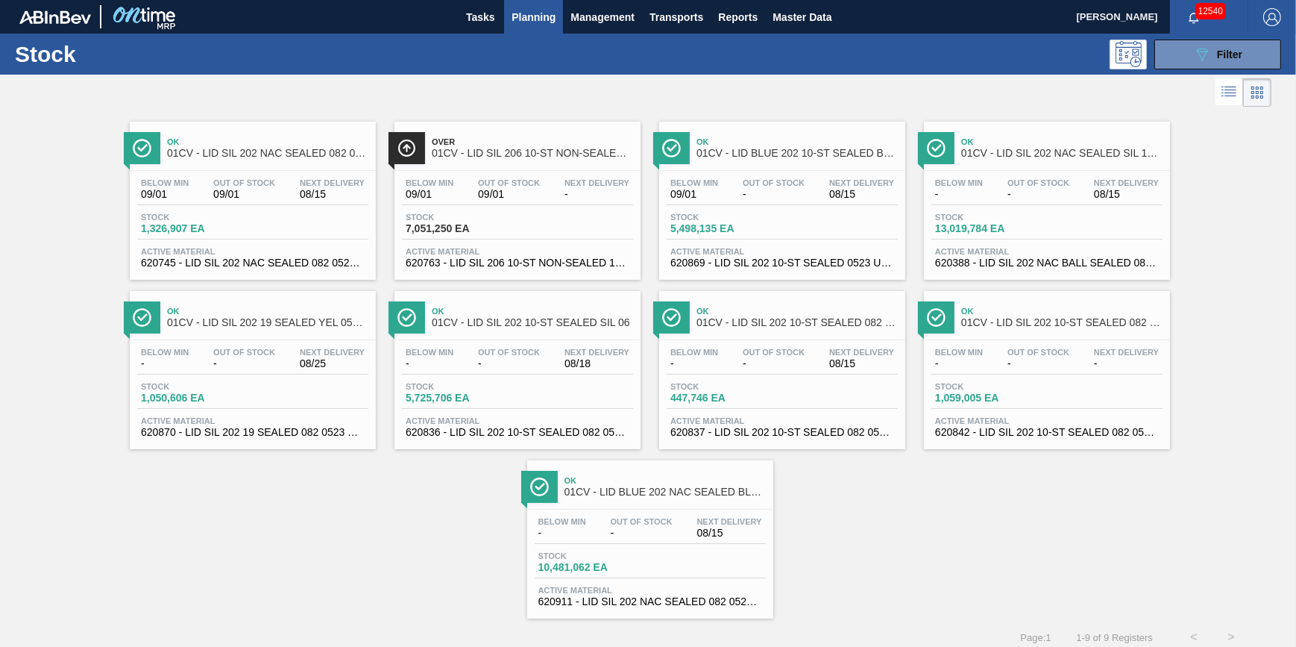
click at [447, 183] on span "Below Min" at bounding box center [430, 182] width 48 height 9
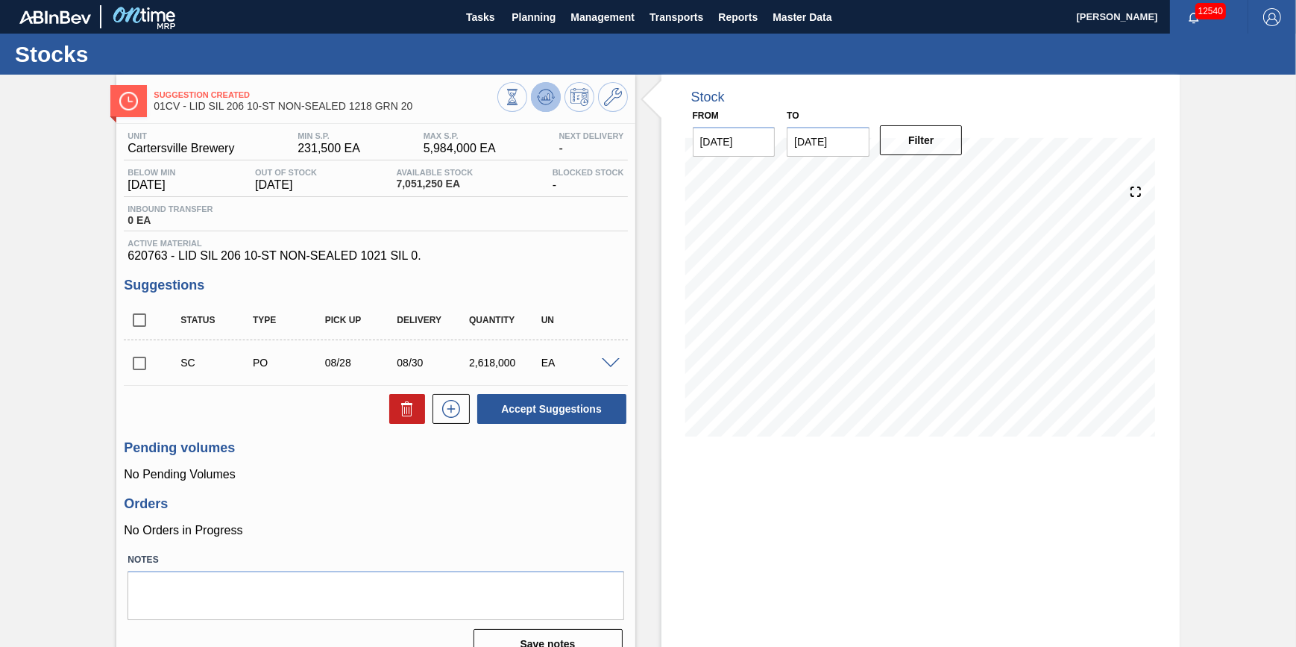
click at [521, 96] on icon at bounding box center [512, 97] width 16 height 16
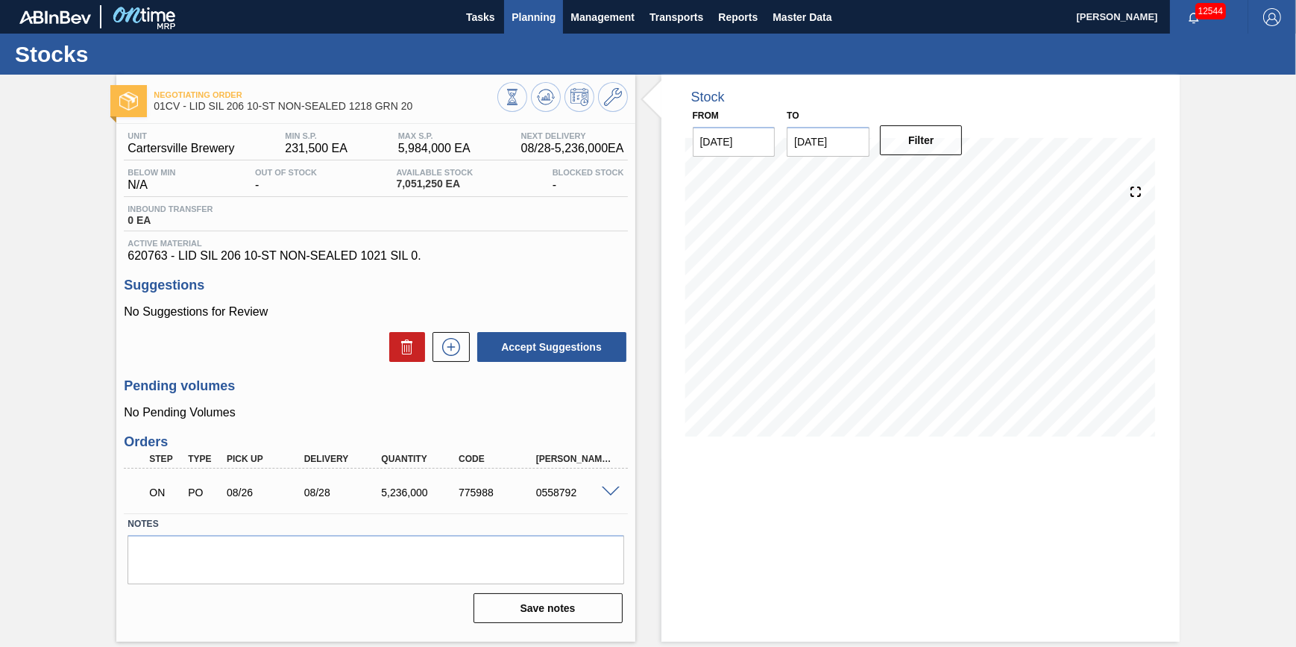
click at [531, 28] on button "Planning" at bounding box center [533, 17] width 59 height 34
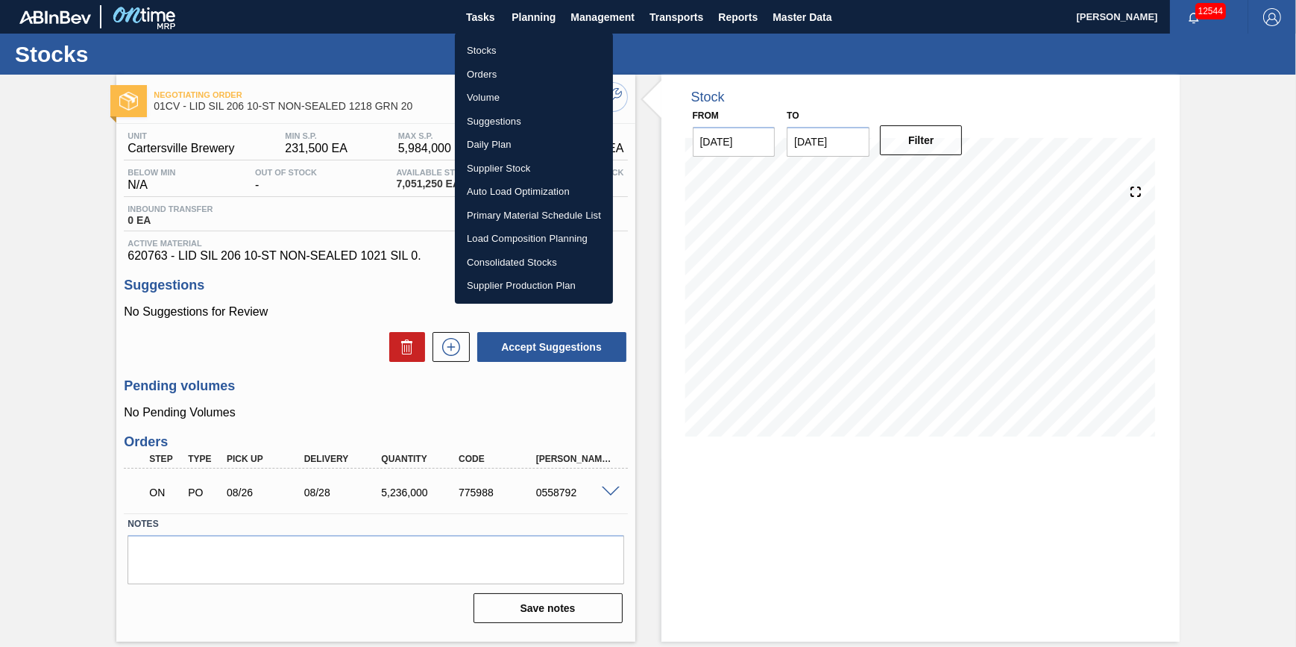
click at [526, 47] on li "Stocks" at bounding box center [534, 51] width 158 height 24
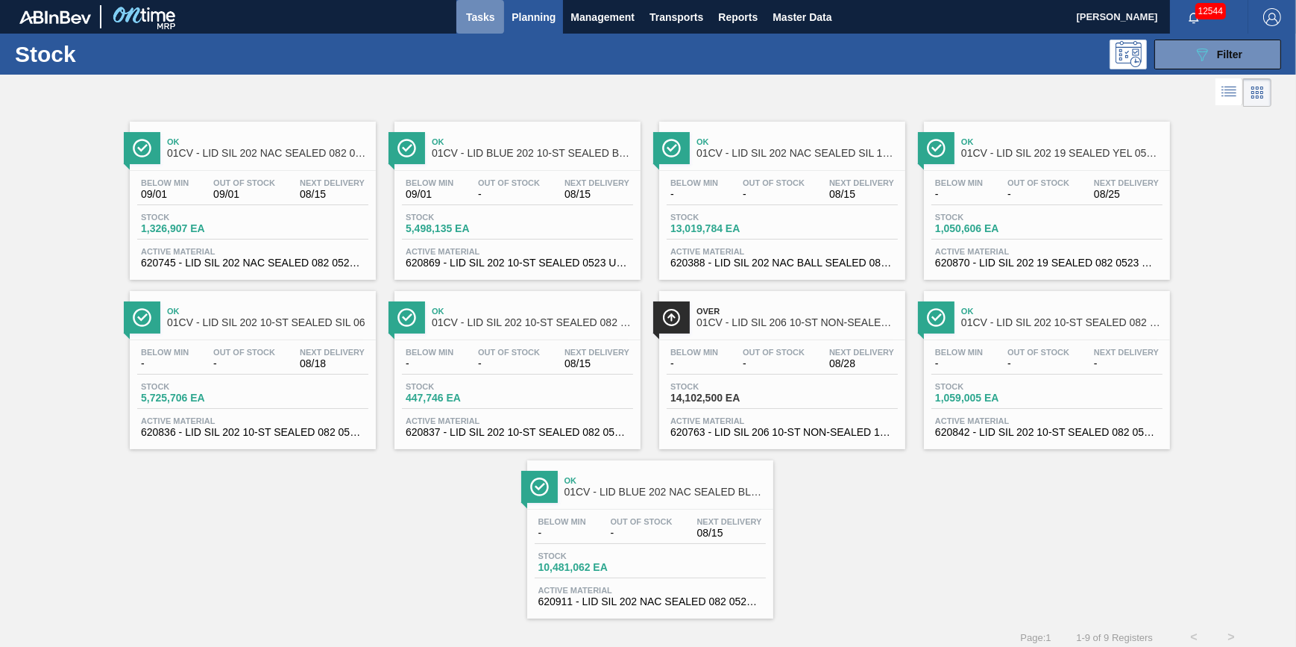
click at [483, 16] on span "Tasks" at bounding box center [480, 17] width 33 height 18
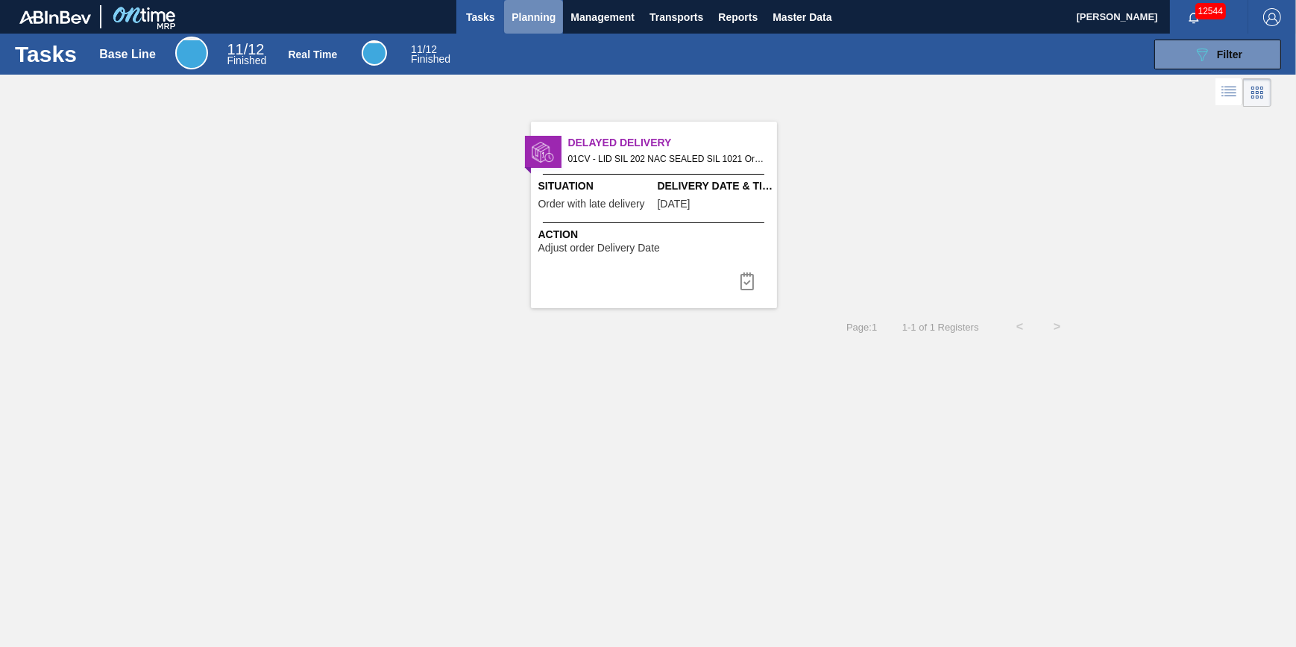
click at [526, 21] on span "Planning" at bounding box center [534, 17] width 44 height 18
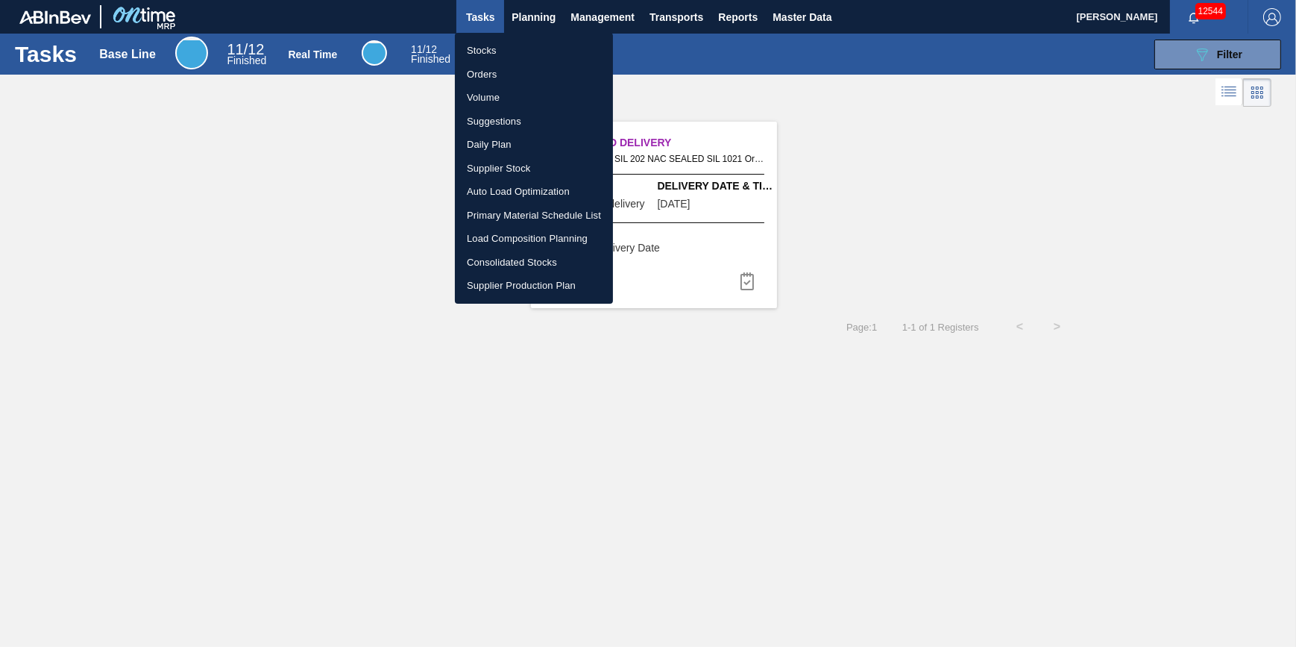
click at [518, 49] on li "Stocks" at bounding box center [534, 51] width 158 height 24
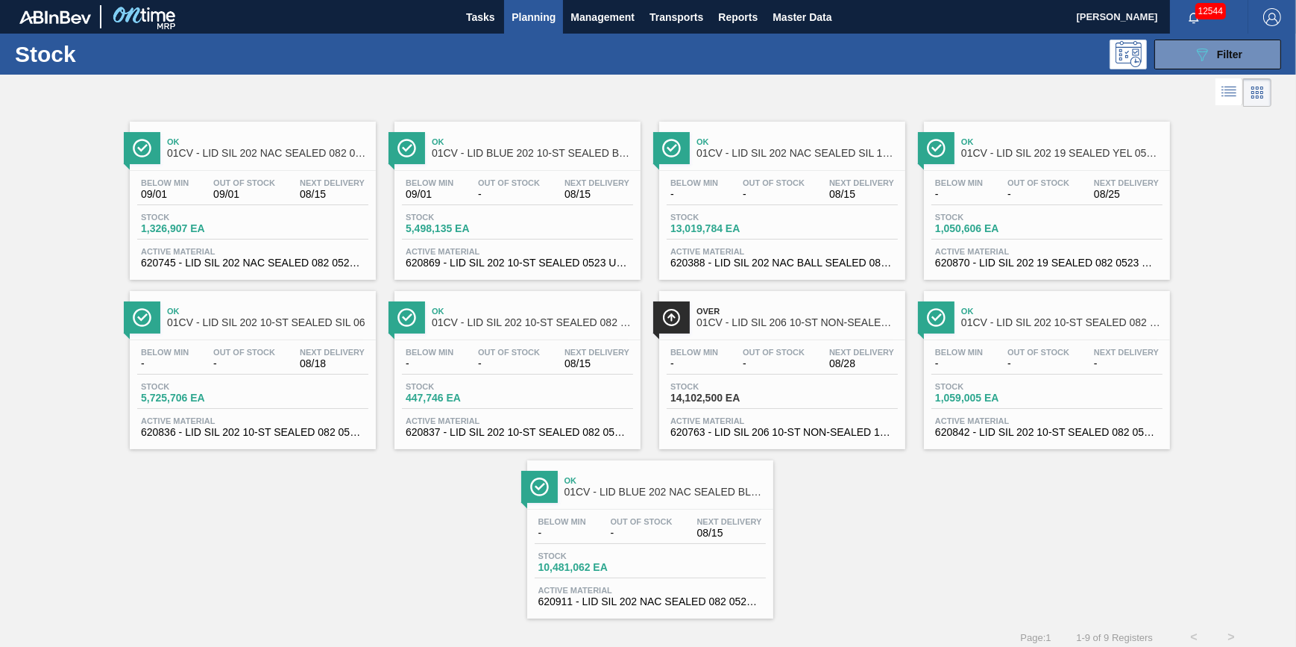
click at [544, 22] on span "Planning" at bounding box center [534, 17] width 44 height 18
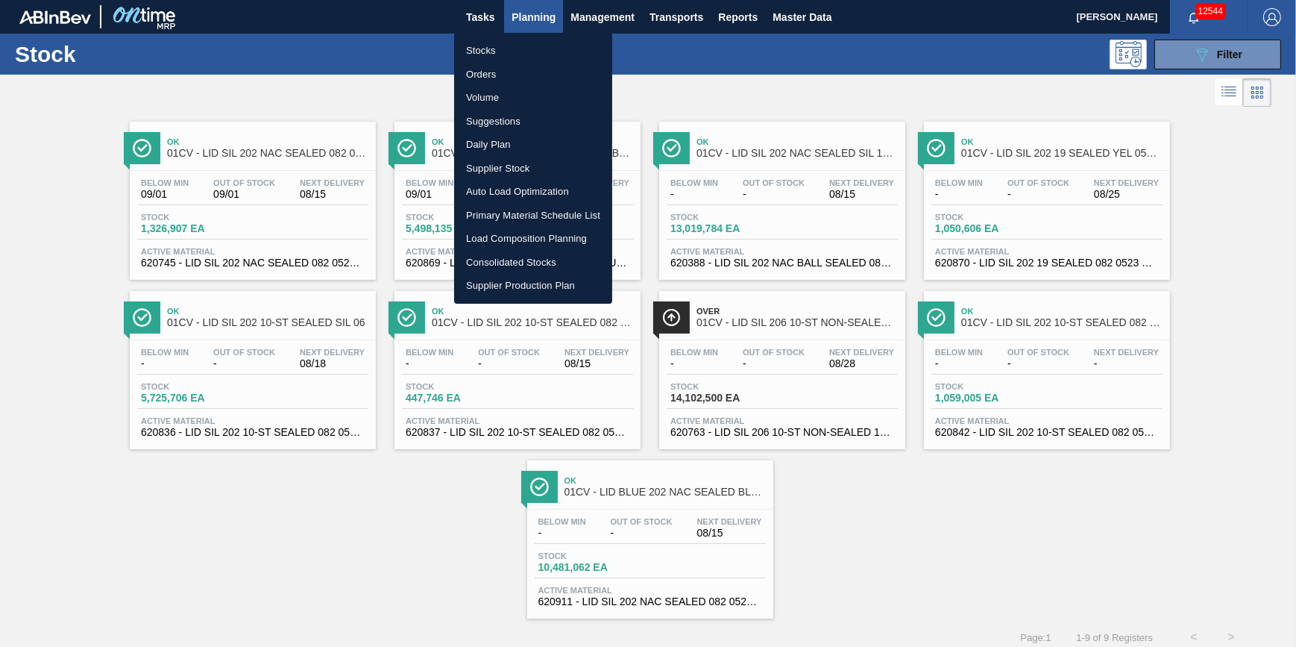
click at [521, 39] on li "Stocks" at bounding box center [533, 51] width 158 height 24
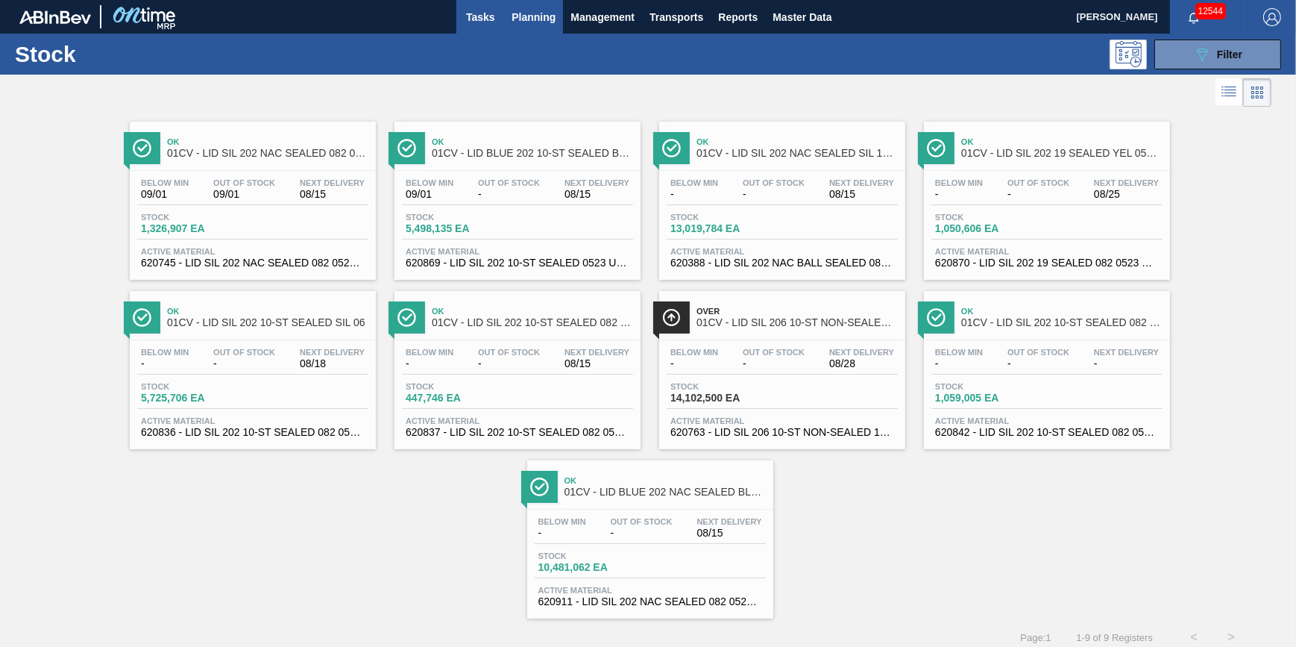
click at [480, 15] on span "Tasks" at bounding box center [480, 17] width 33 height 18
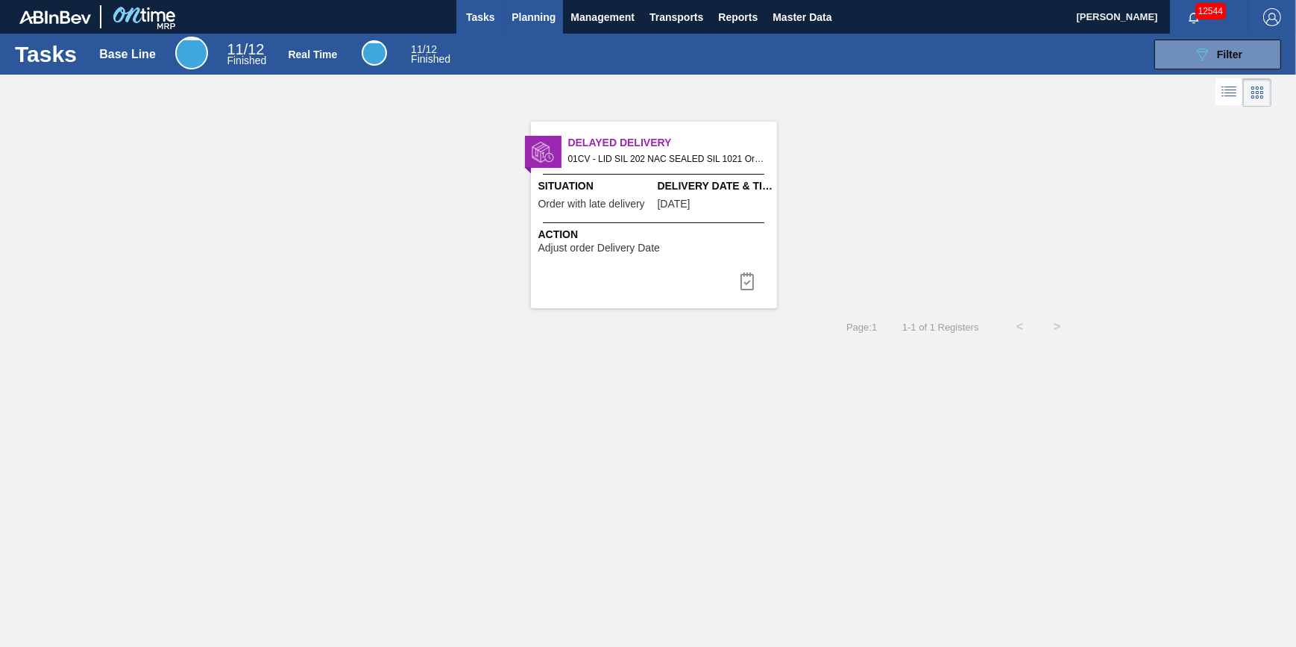
click at [534, 7] on button "Planning" at bounding box center [533, 17] width 59 height 34
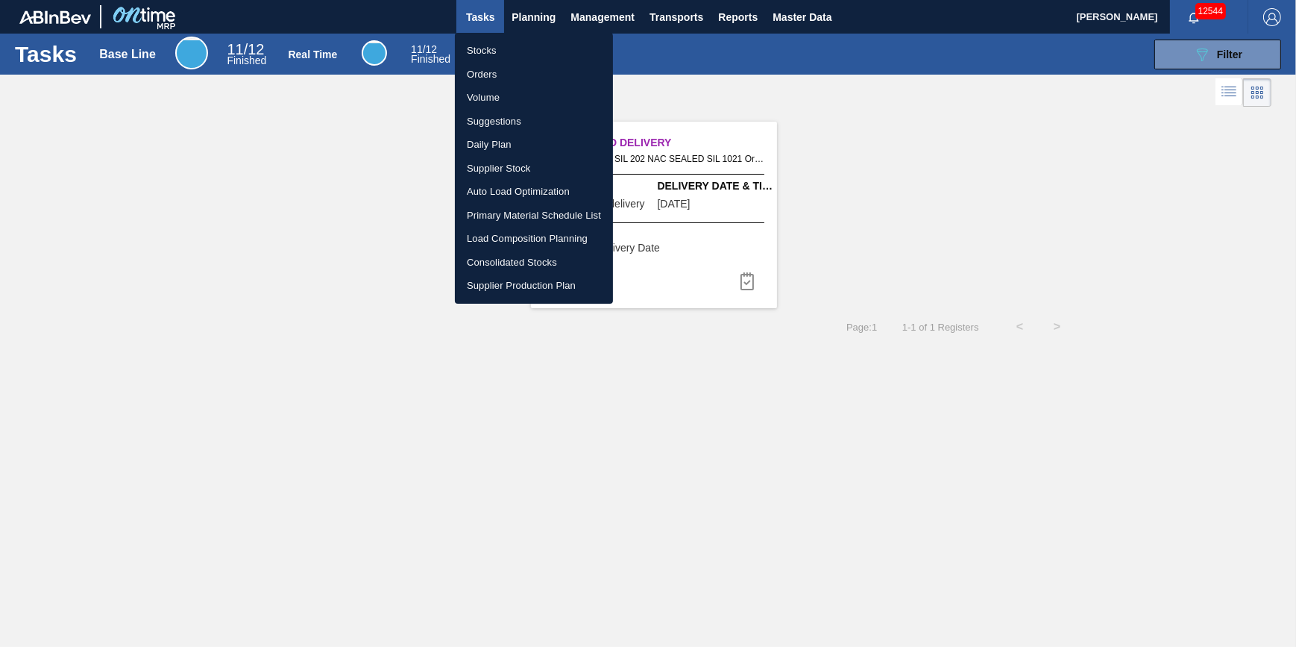
click at [492, 51] on li "Stocks" at bounding box center [534, 51] width 158 height 24
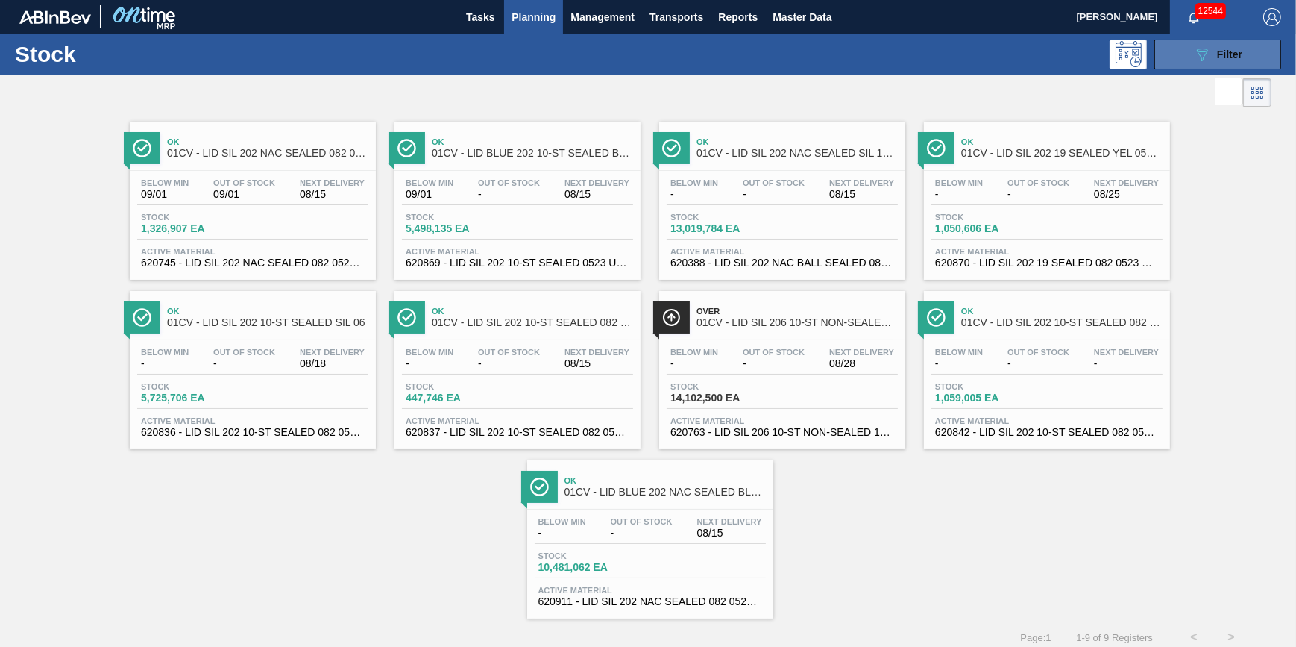
click at [1179, 59] on button "089F7B8B-B2A5-4AFE-B5C0-19BA573D28AC Filter" at bounding box center [1217, 55] width 127 height 30
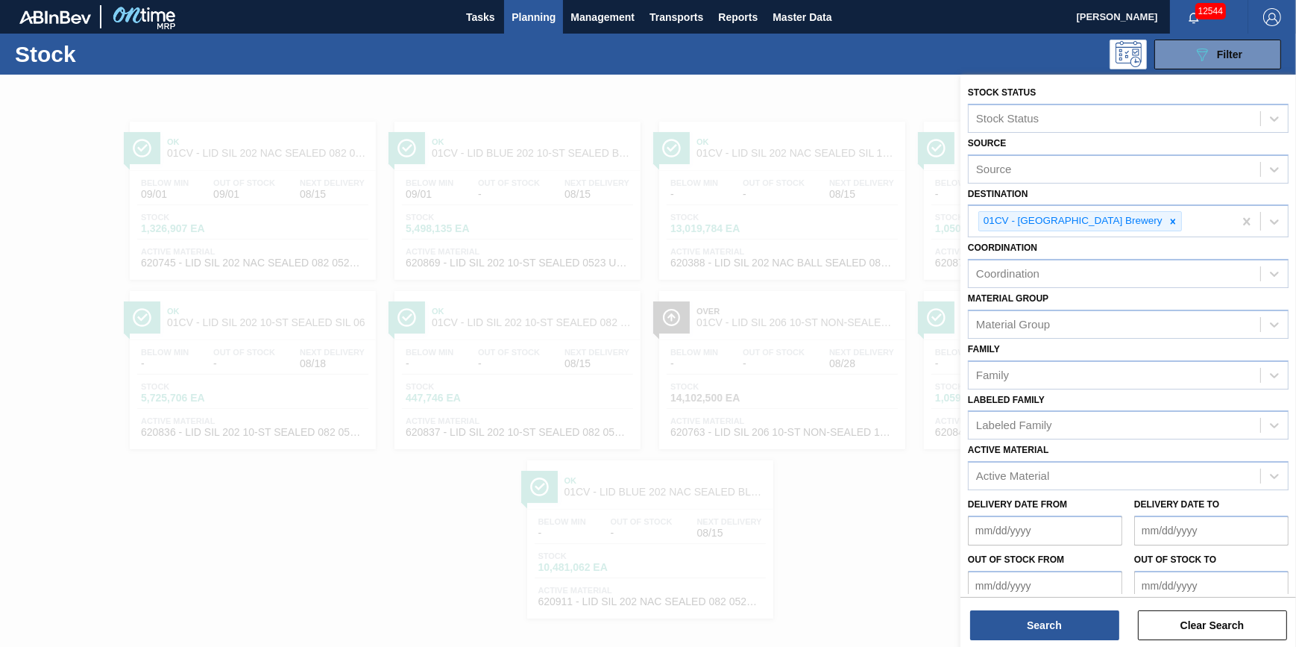
click at [825, 535] on div at bounding box center [648, 398] width 1296 height 647
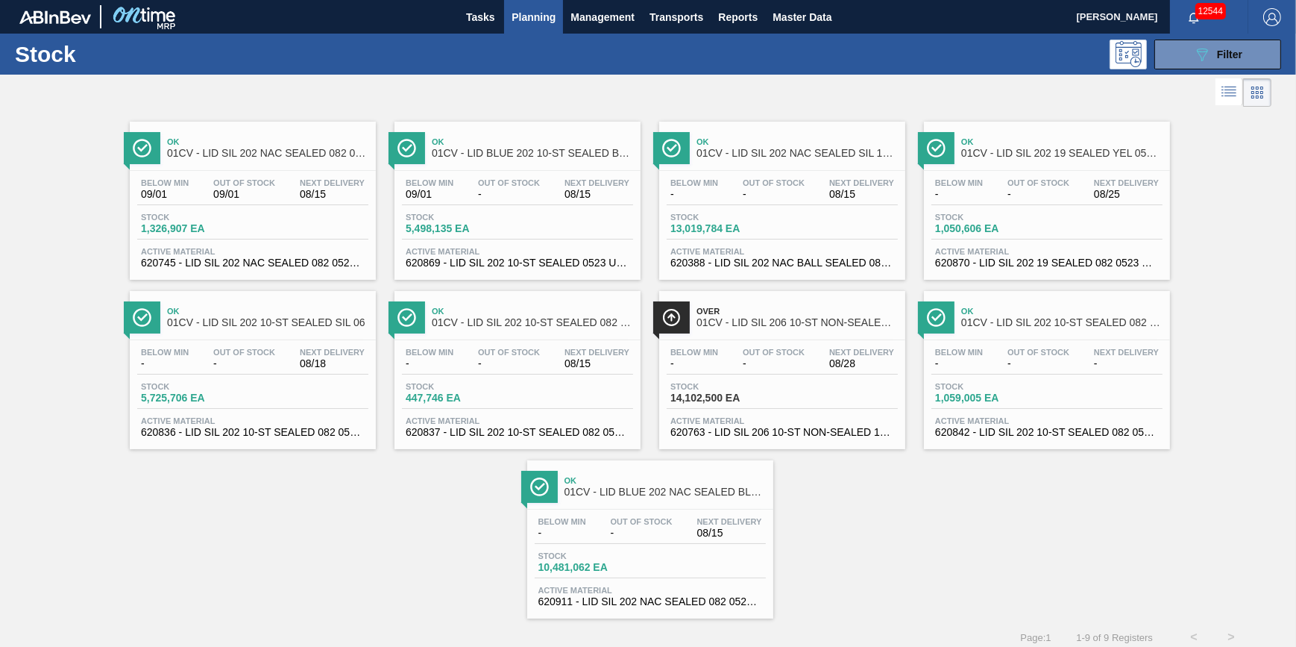
click at [799, 389] on div "Stock 089F7B8B-B2A5-4AFE-B5C0-19BA573D28AC Filter Stock Status Stock Status Sou…" at bounding box center [648, 345] width 1296 height 622
click at [799, 383] on div "Stock 14,102,500 EA" at bounding box center [782, 395] width 231 height 27
click at [543, 28] on button "Planning" at bounding box center [533, 17] width 59 height 34
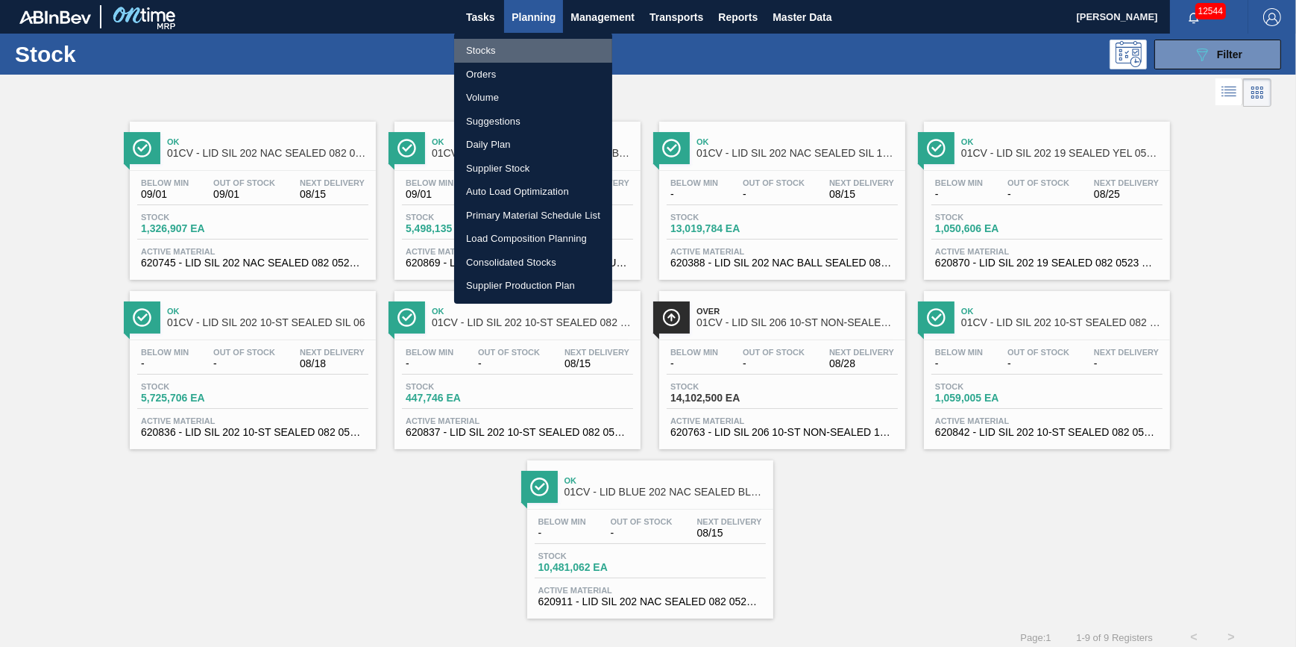
click at [535, 45] on li "Stocks" at bounding box center [533, 51] width 158 height 24
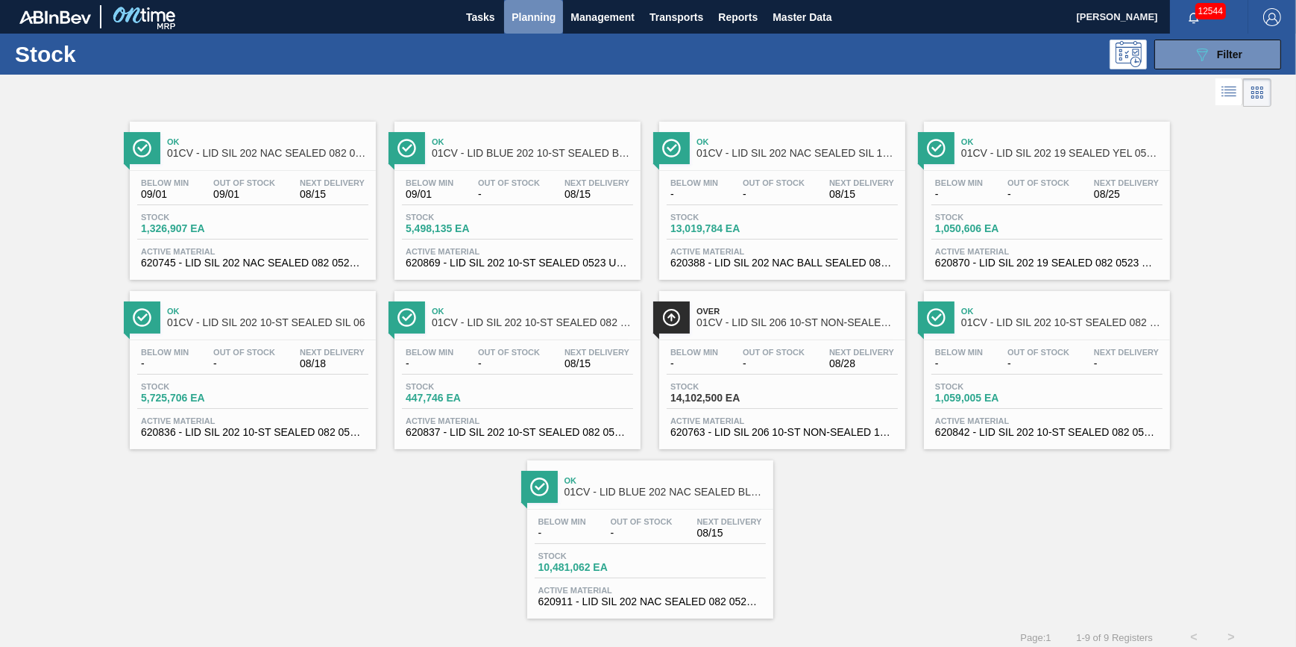
click at [532, 16] on span "Planning" at bounding box center [534, 17] width 44 height 18
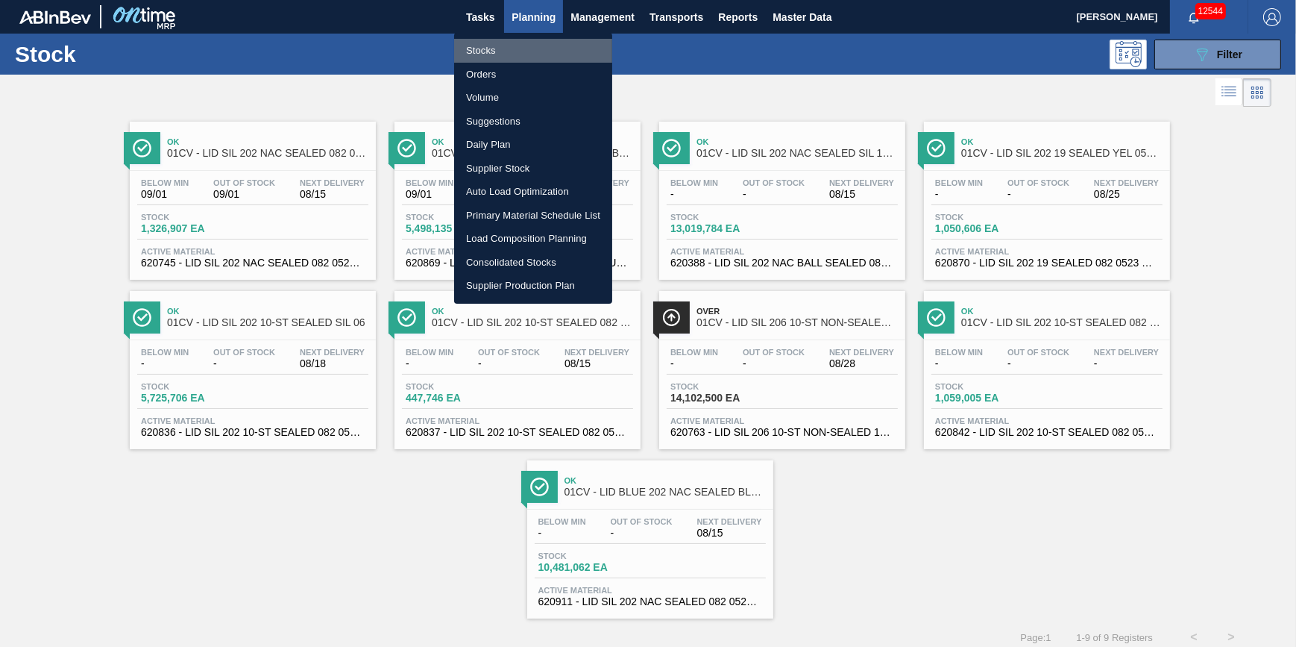
click at [528, 41] on li "Stocks" at bounding box center [533, 51] width 158 height 24
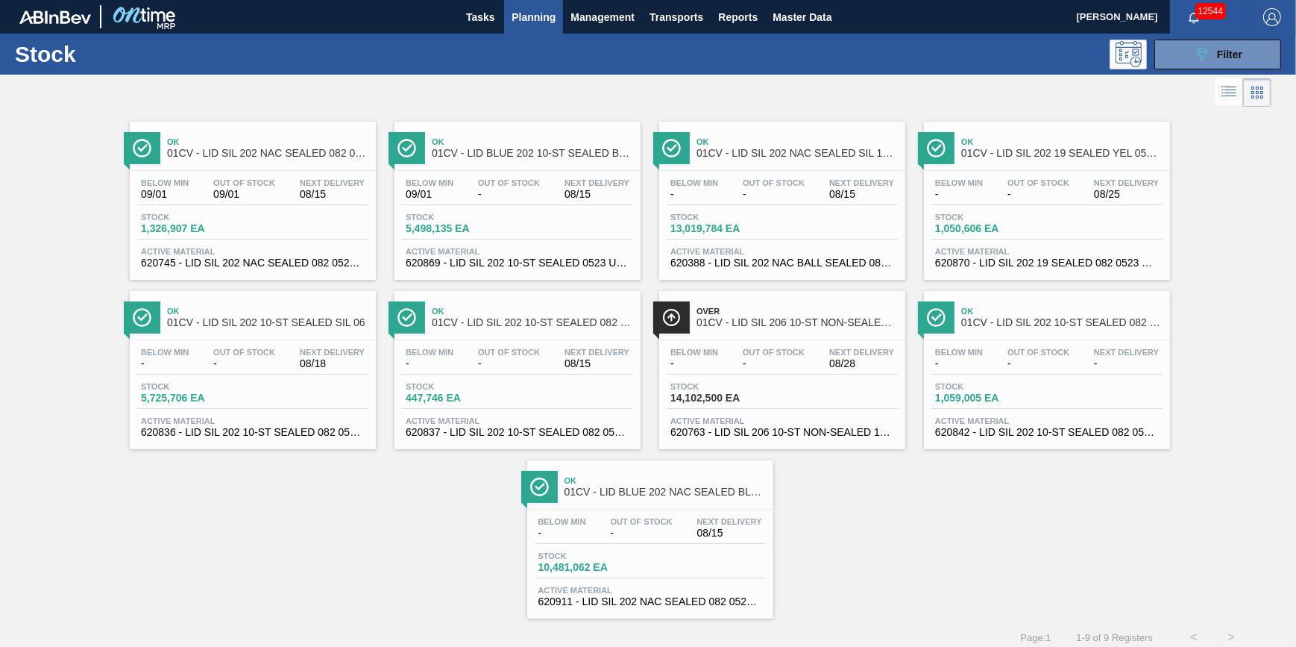
click at [521, 27] on button "Planning" at bounding box center [533, 17] width 59 height 34
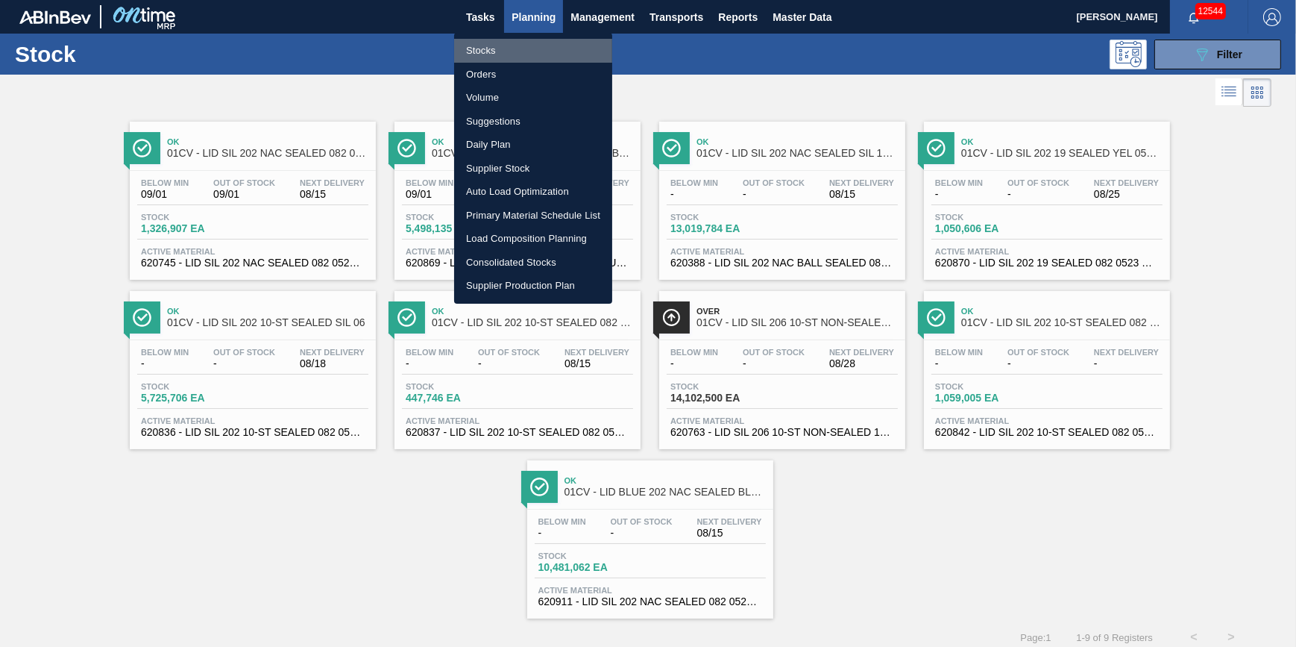
click at [521, 52] on li "Stocks" at bounding box center [533, 51] width 158 height 24
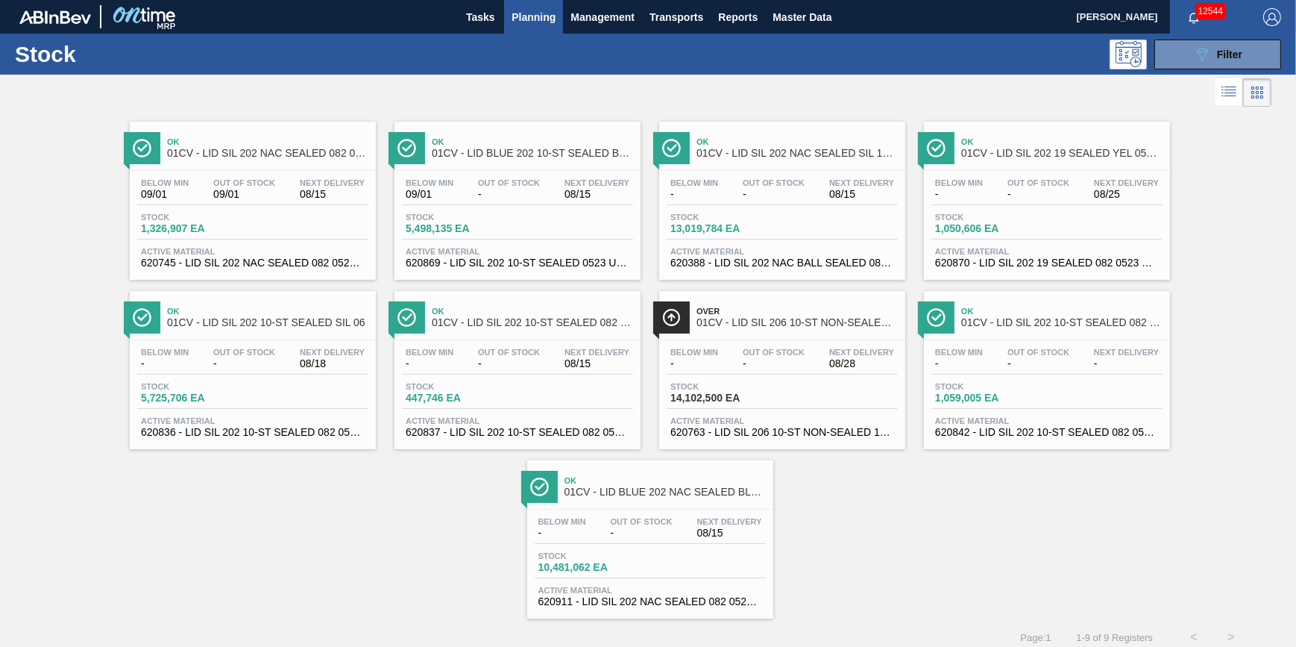
click at [535, 11] on span "Planning" at bounding box center [534, 17] width 44 height 18
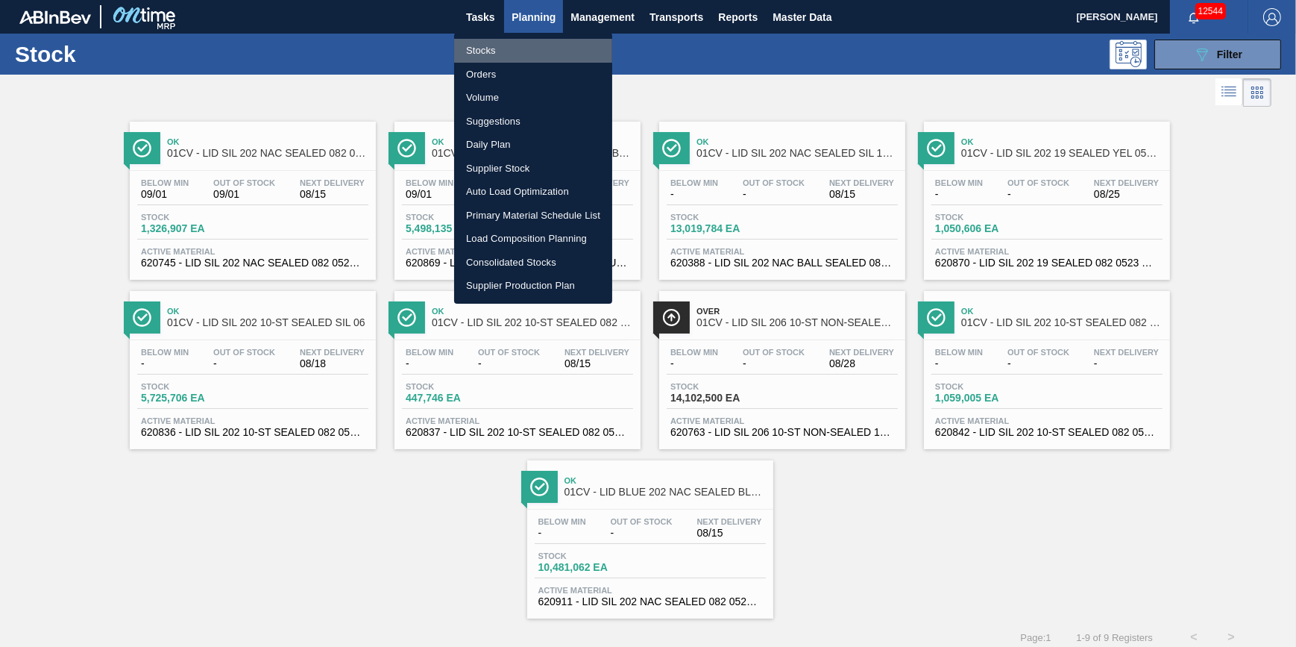
click at [513, 52] on li "Stocks" at bounding box center [533, 51] width 158 height 24
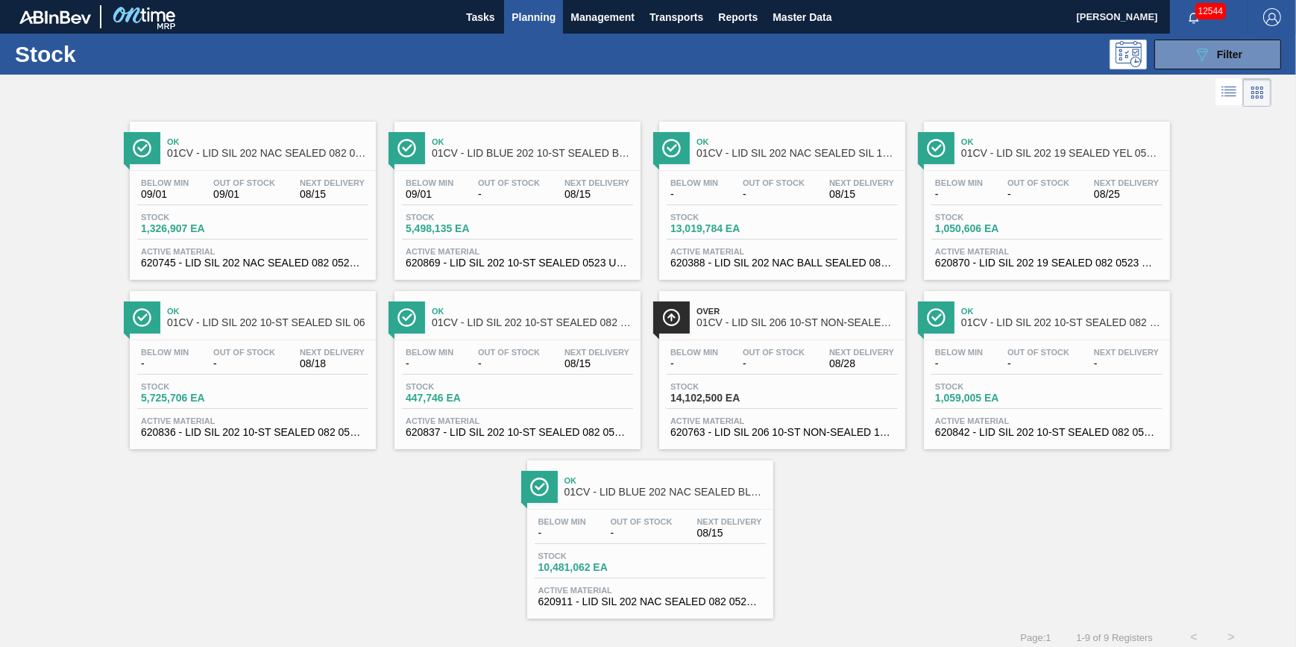
click at [521, 32] on button "Planning" at bounding box center [533, 17] width 59 height 34
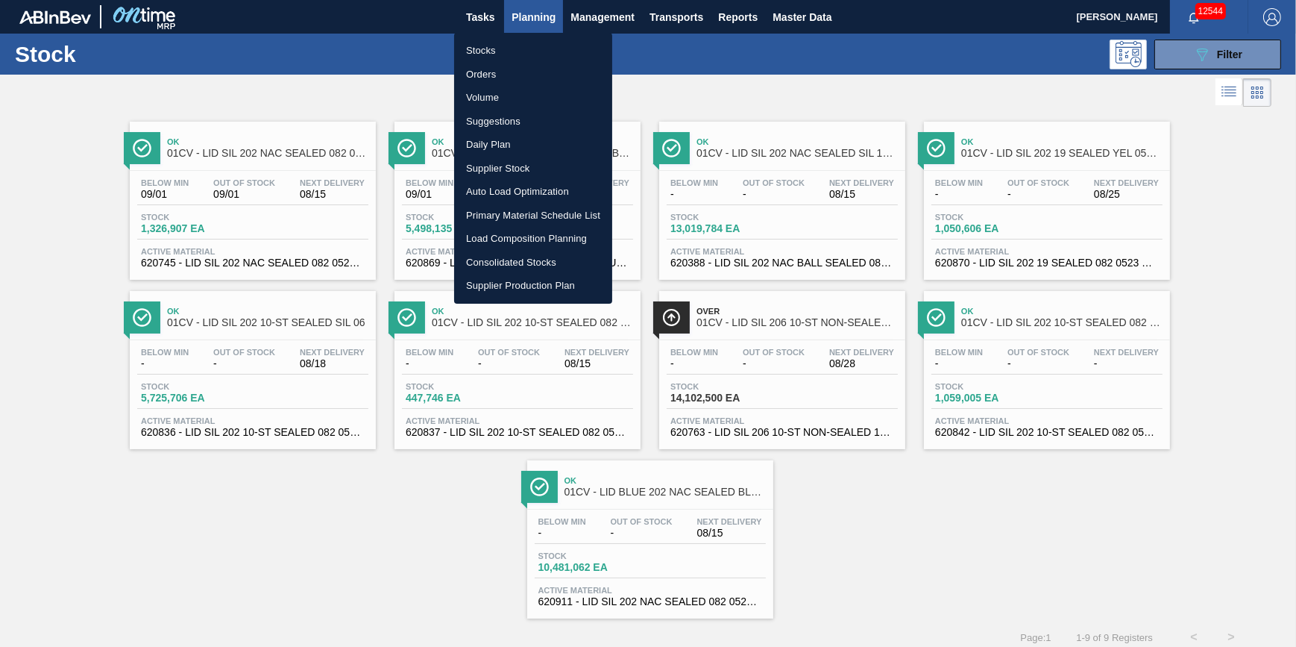
click at [522, 50] on li "Stocks" at bounding box center [533, 51] width 158 height 24
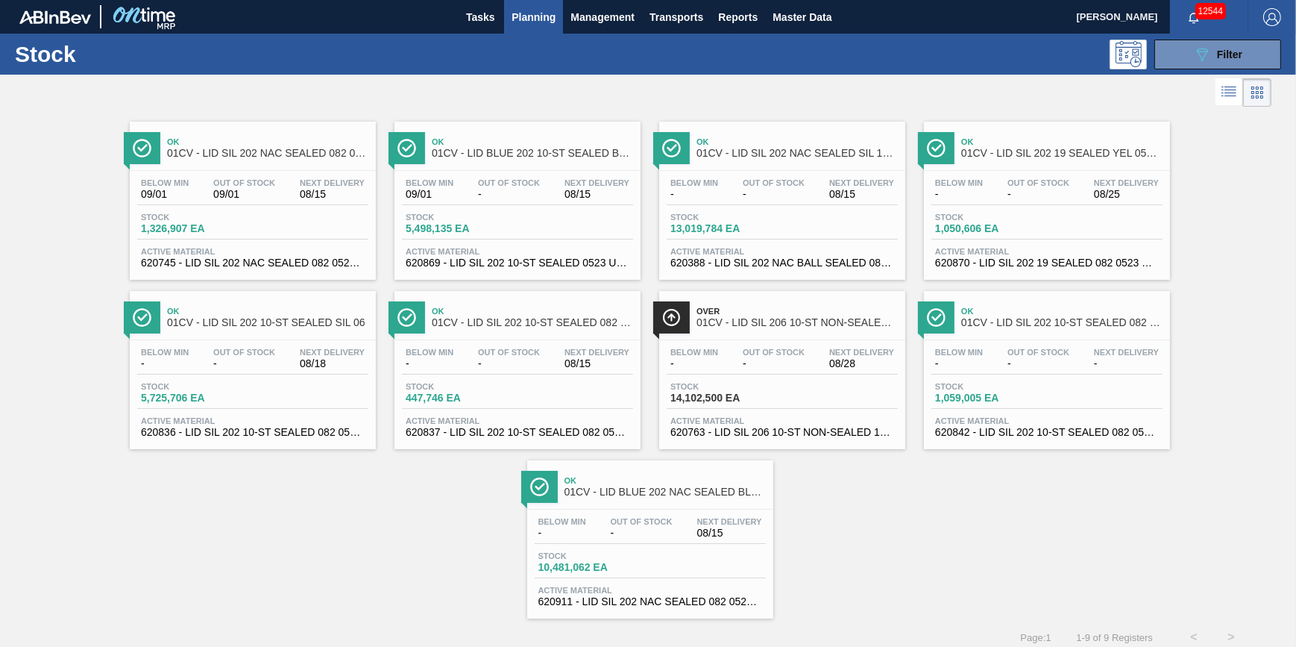
click at [517, 13] on span "Planning" at bounding box center [534, 17] width 44 height 18
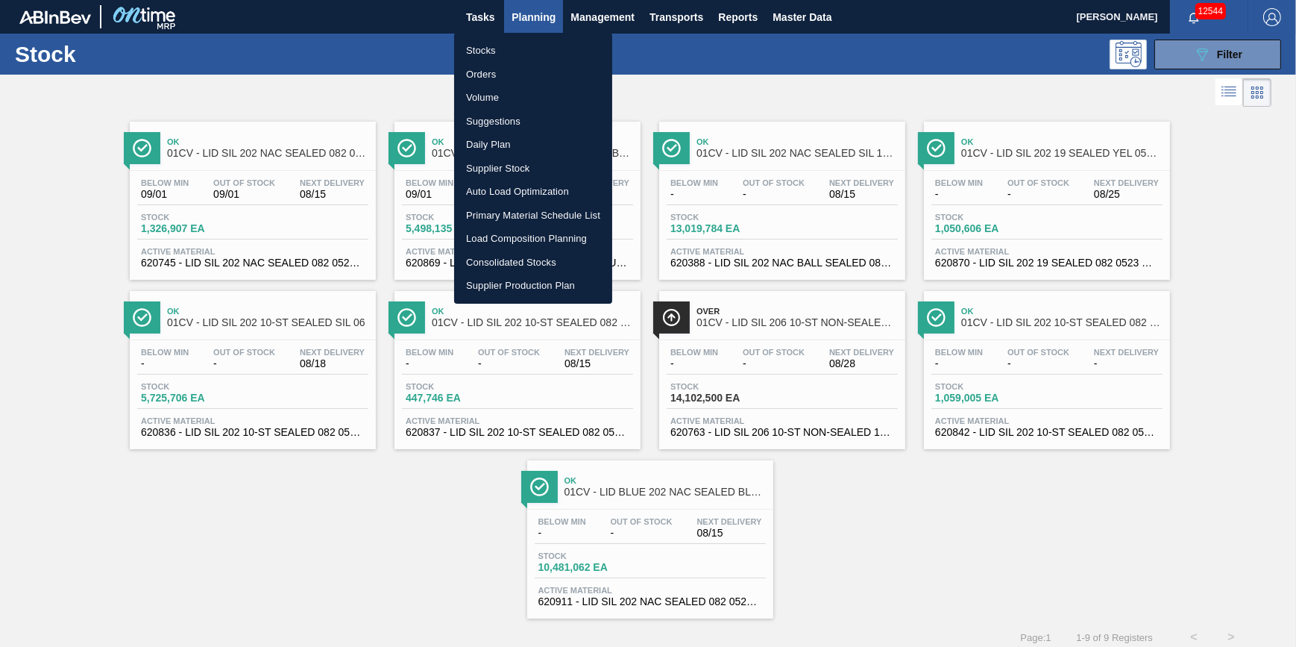
click at [506, 37] on ul "Stocks Orders Volume Suggestions Daily Plan Supplier Stock Auto Load Optimizati…" at bounding box center [533, 168] width 158 height 271
click at [506, 46] on li "Stocks" at bounding box center [533, 51] width 158 height 24
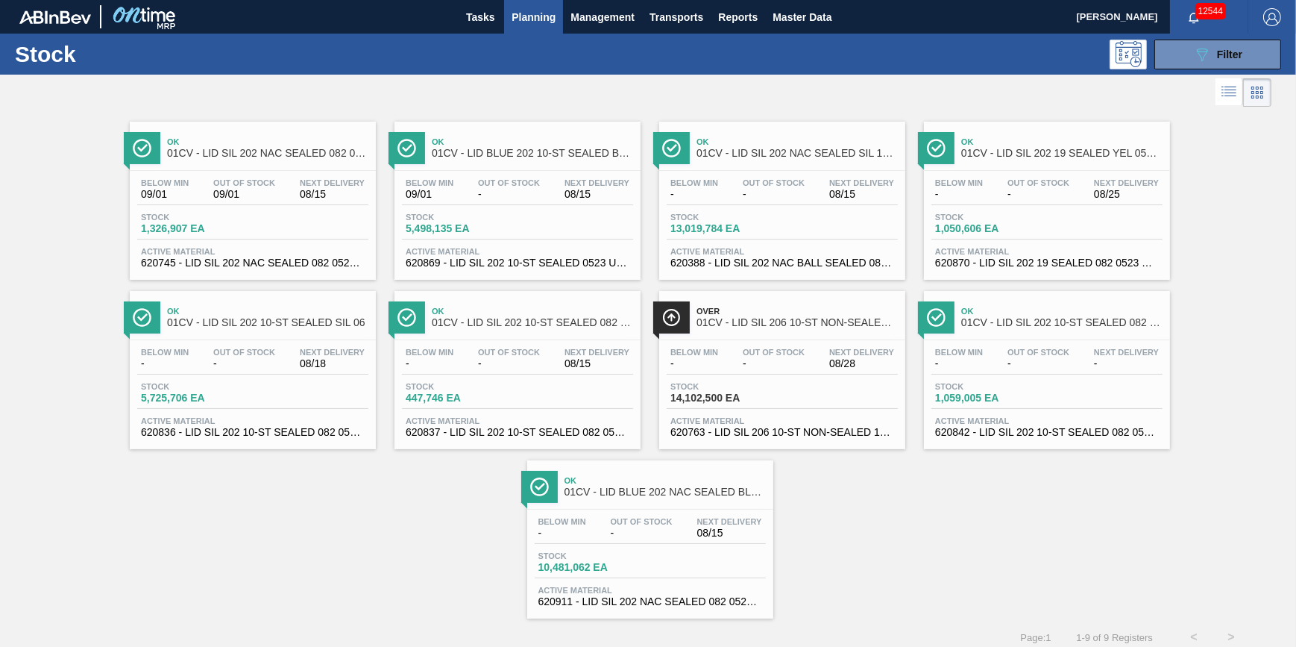
click at [522, 19] on span "Planning" at bounding box center [534, 17] width 44 height 18
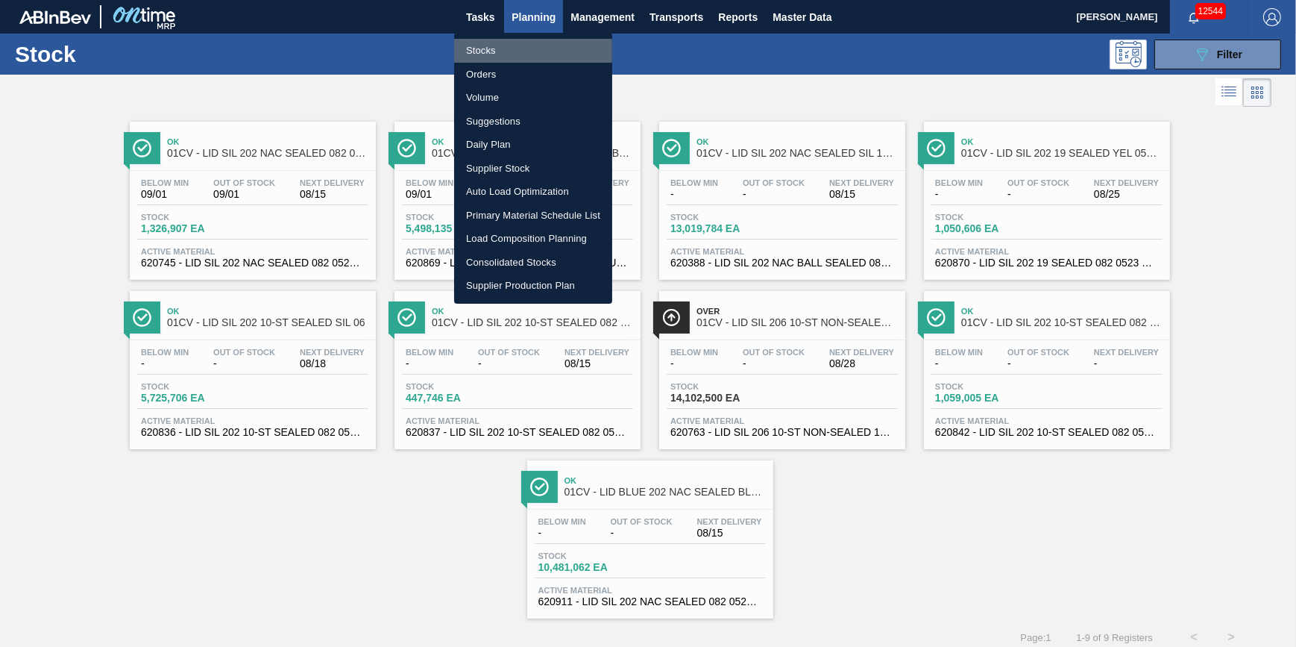
click at [514, 44] on li "Stocks" at bounding box center [533, 51] width 158 height 24
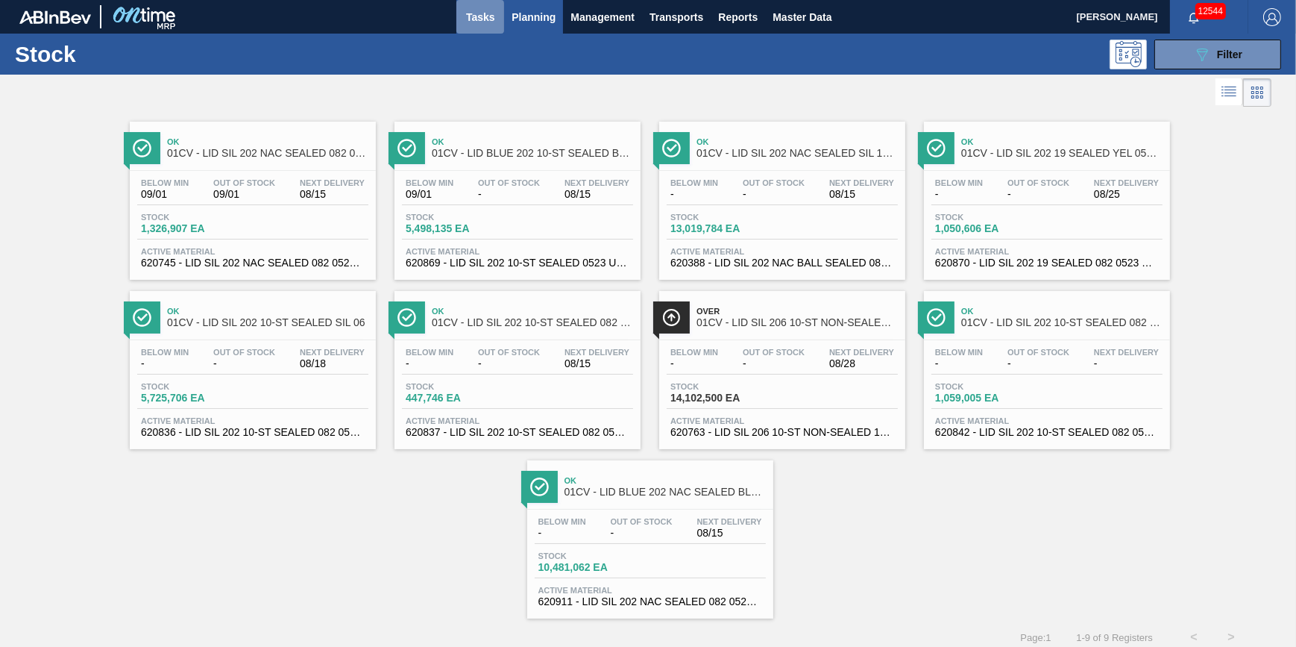
click at [491, 20] on span "Tasks" at bounding box center [480, 17] width 33 height 18
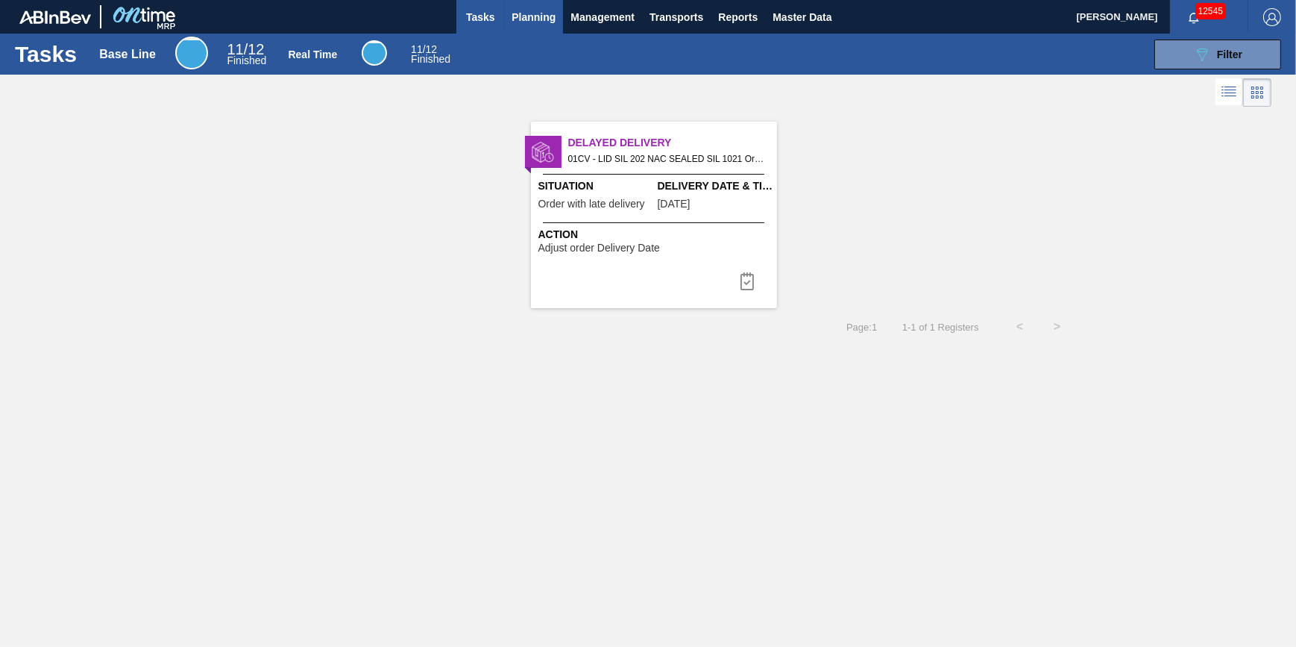
click at [542, 19] on span "Planning" at bounding box center [534, 17] width 44 height 18
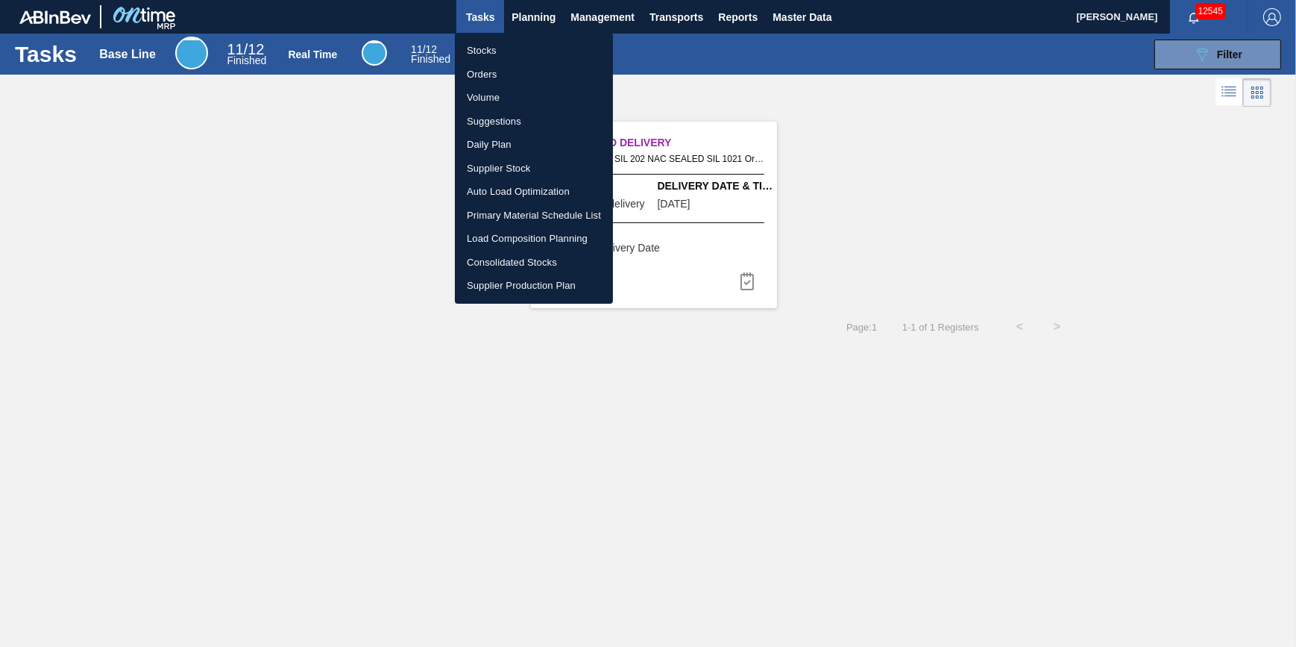
click at [533, 41] on li "Stocks" at bounding box center [534, 51] width 158 height 24
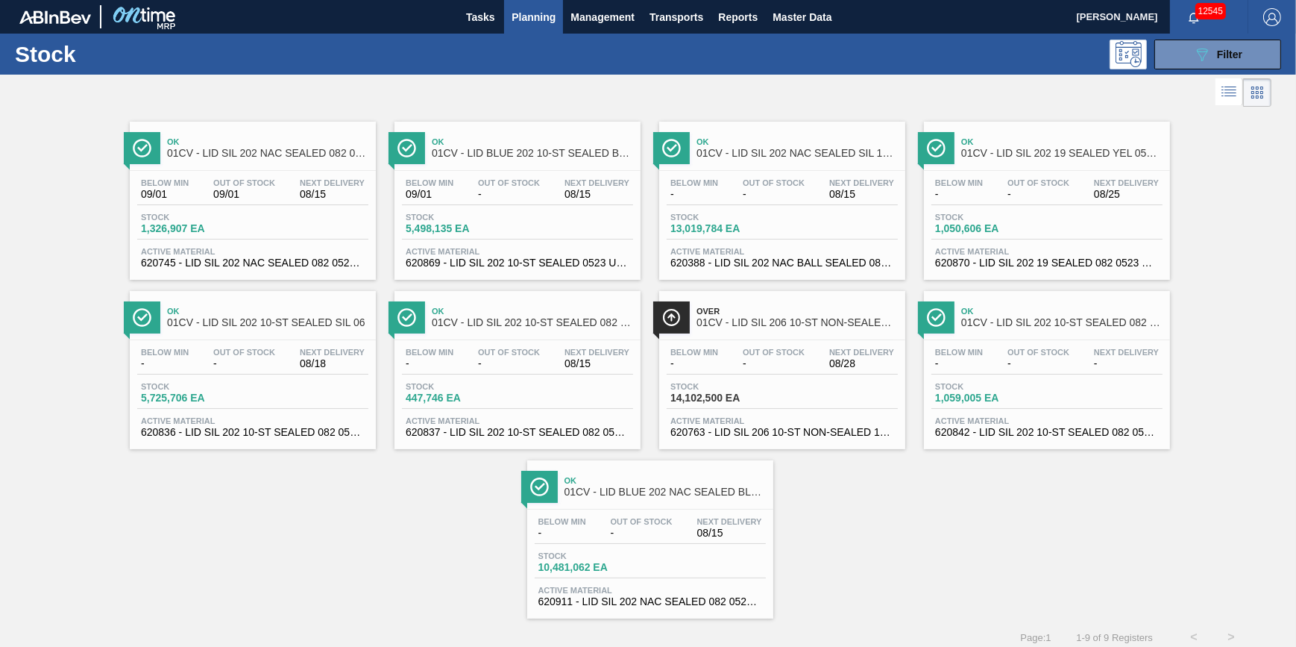
click at [524, 30] on button "Planning" at bounding box center [533, 17] width 59 height 34
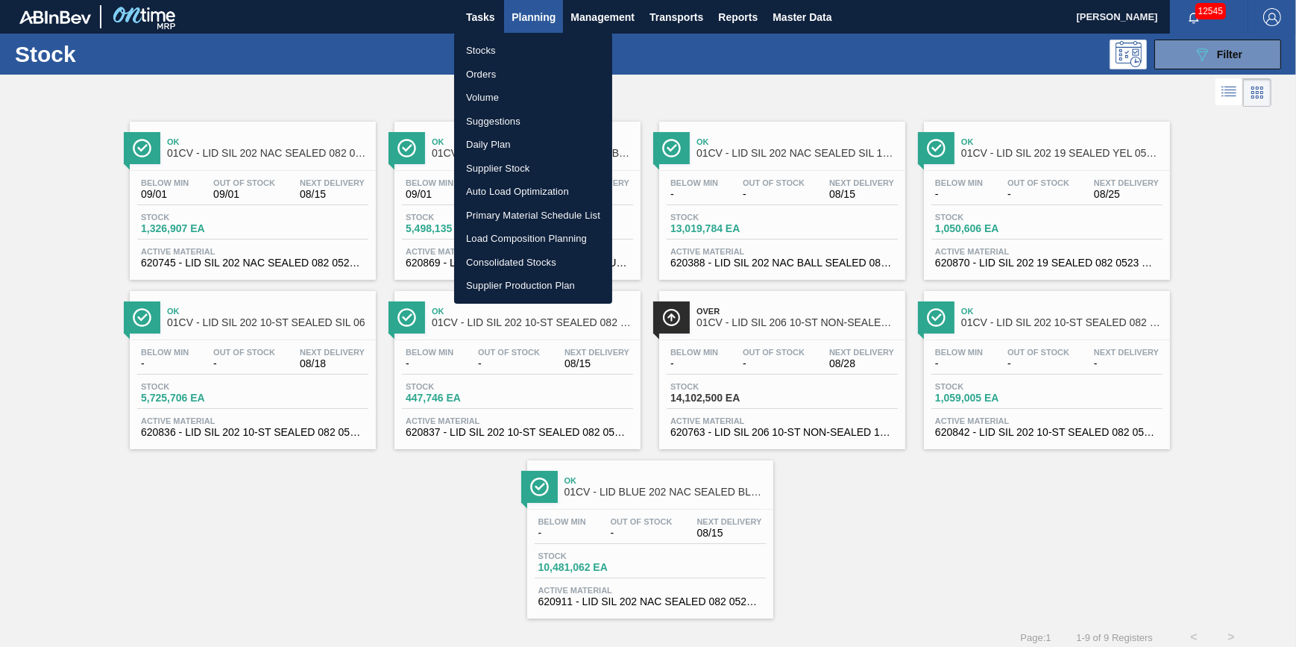
click at [526, 47] on li "Stocks" at bounding box center [533, 51] width 158 height 24
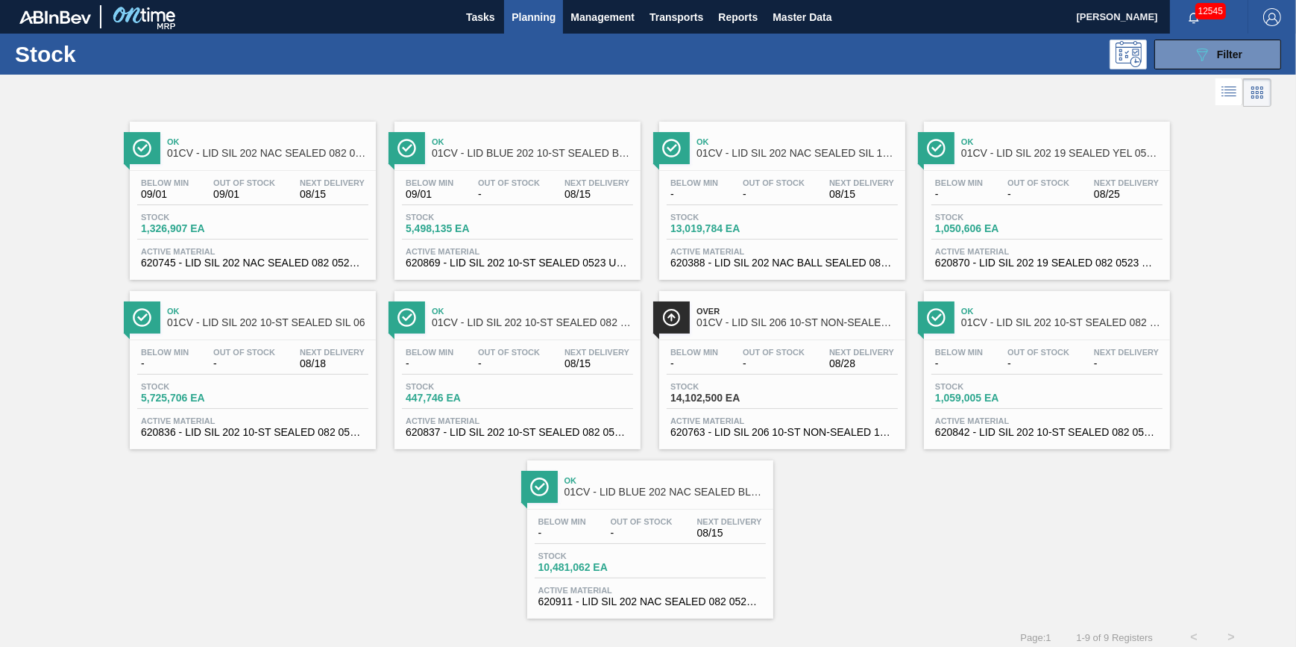
click at [526, 27] on button "Planning" at bounding box center [533, 17] width 59 height 34
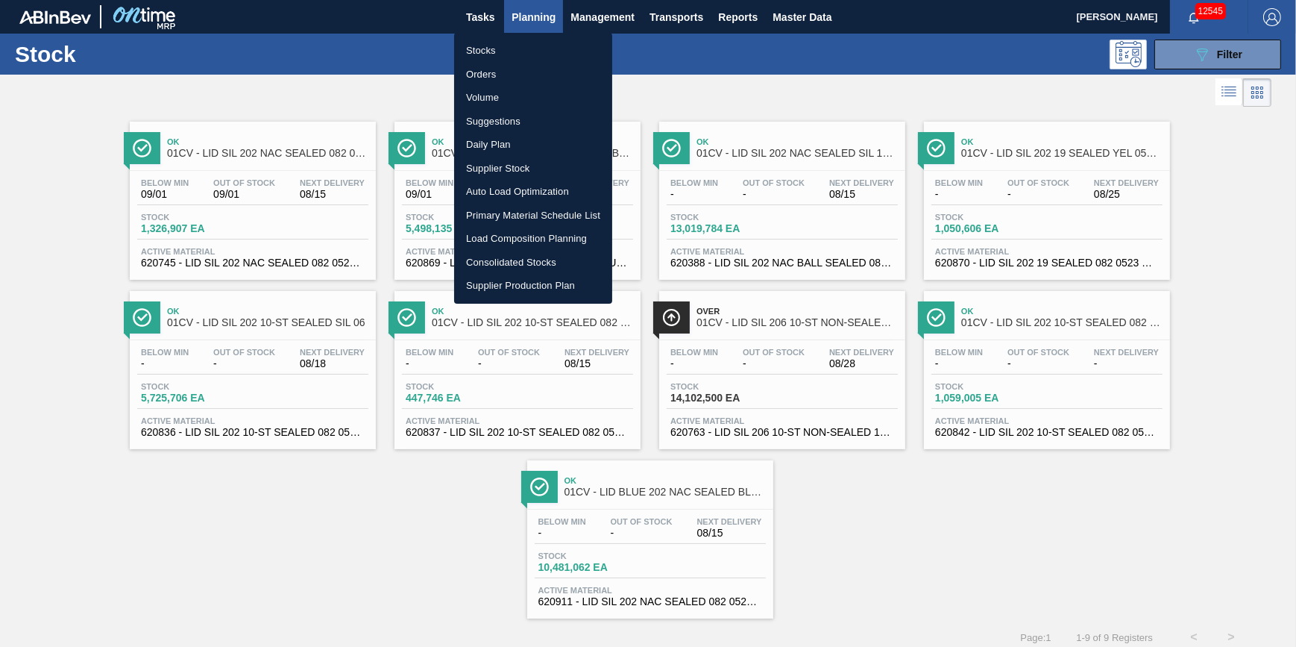
click at [526, 50] on li "Stocks" at bounding box center [533, 51] width 158 height 24
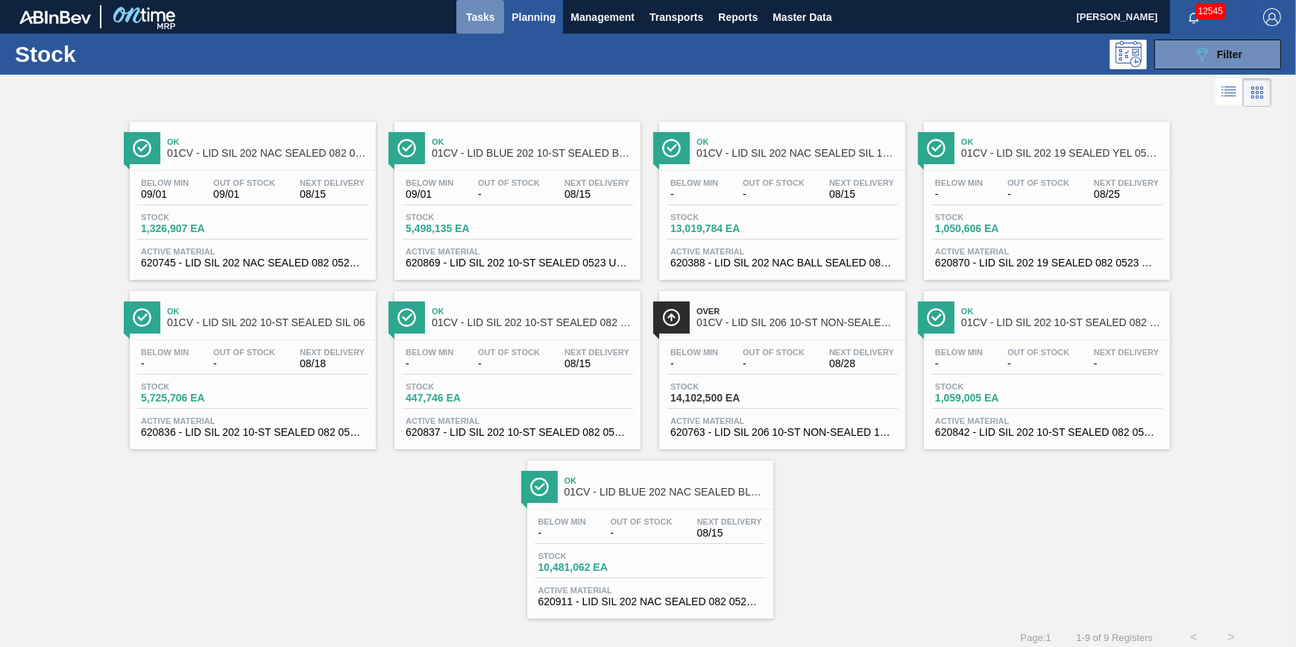
click at [480, 27] on button "Tasks" at bounding box center [480, 17] width 48 height 34
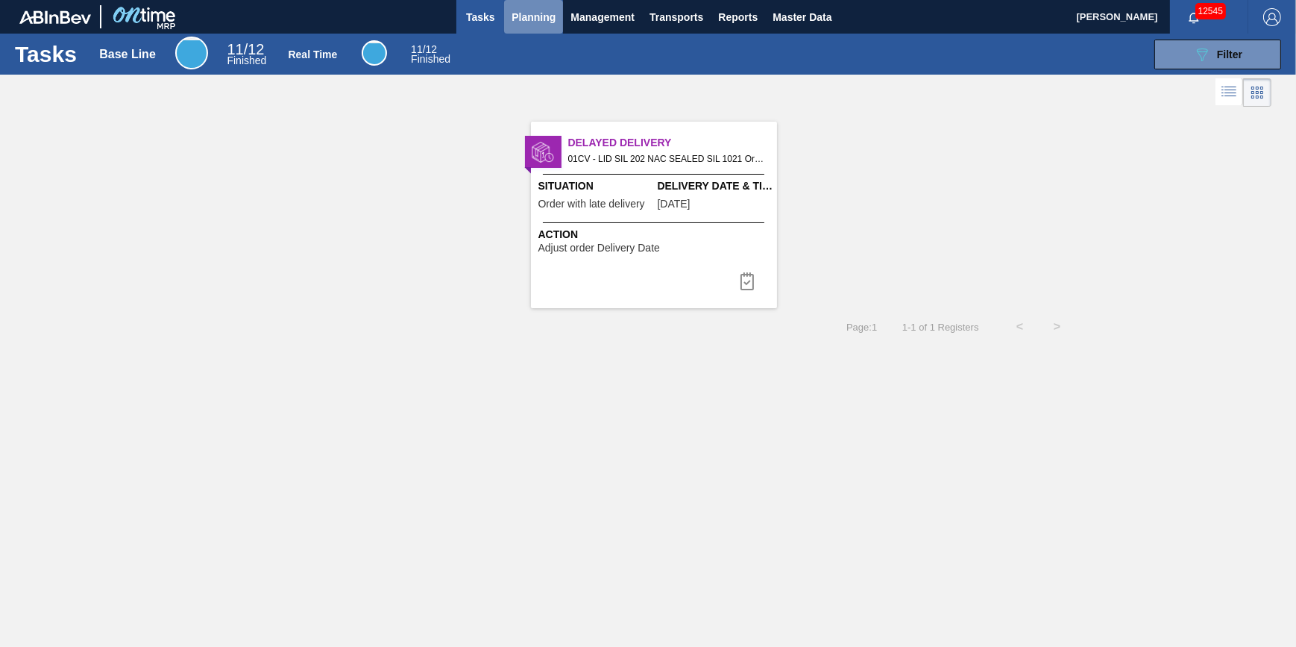
click at [511, 22] on button "Planning" at bounding box center [533, 17] width 59 height 34
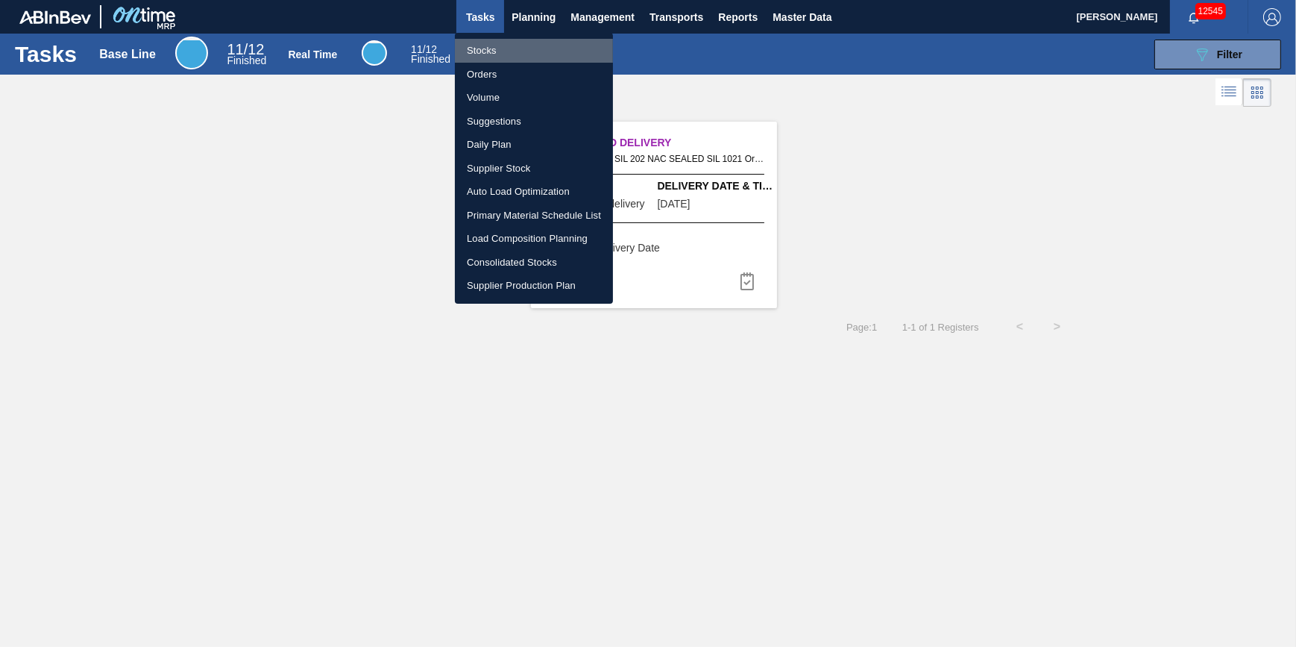
click at [506, 52] on li "Stocks" at bounding box center [534, 51] width 158 height 24
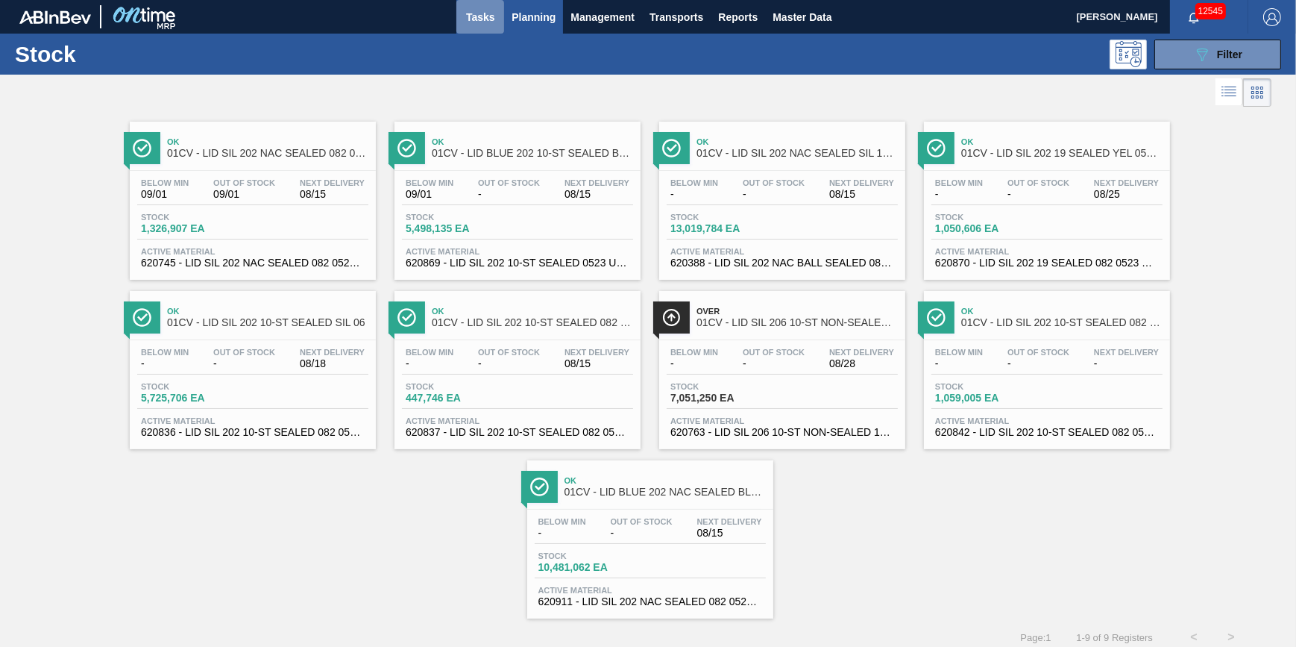
click at [480, 25] on span "Tasks" at bounding box center [480, 17] width 33 height 18
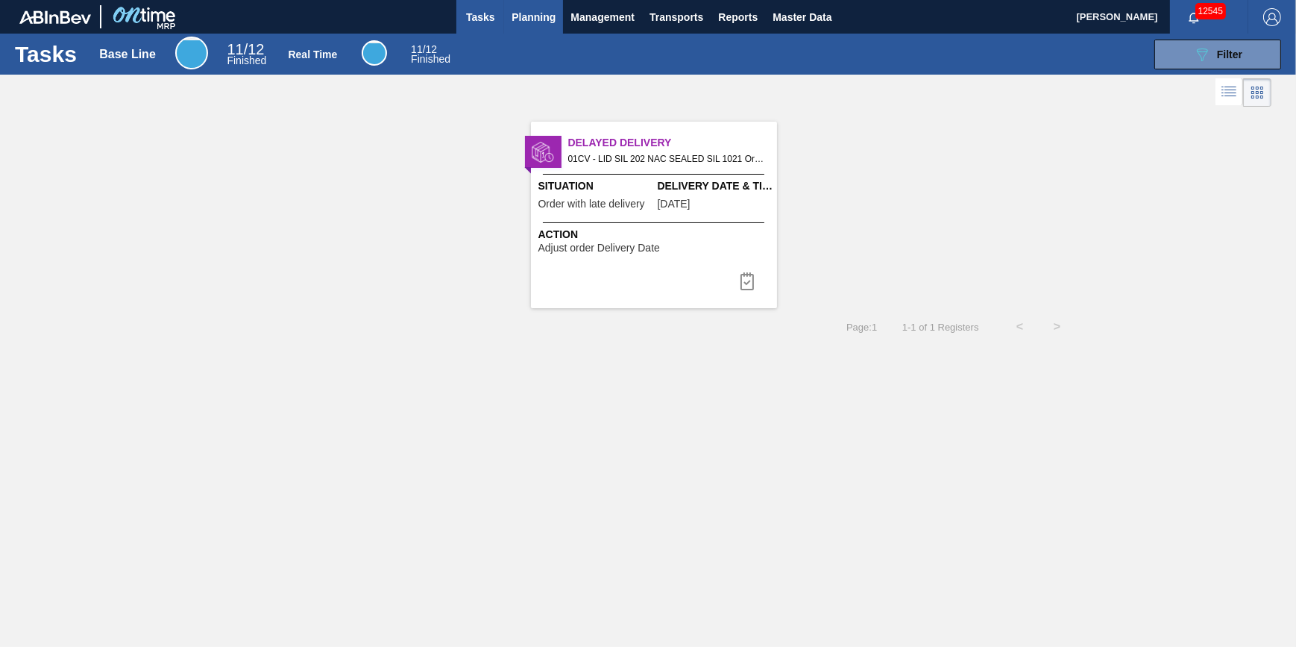
click at [512, 20] on span "Planning" at bounding box center [534, 17] width 44 height 18
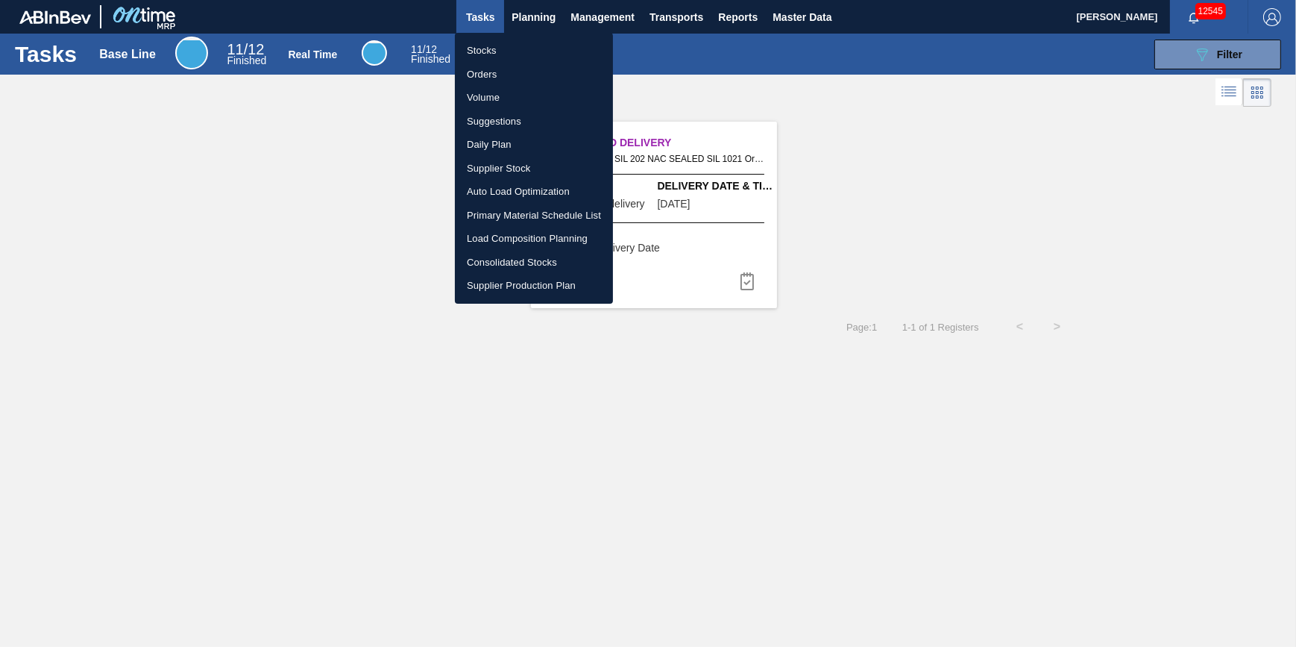
click at [510, 54] on li "Stocks" at bounding box center [534, 51] width 158 height 24
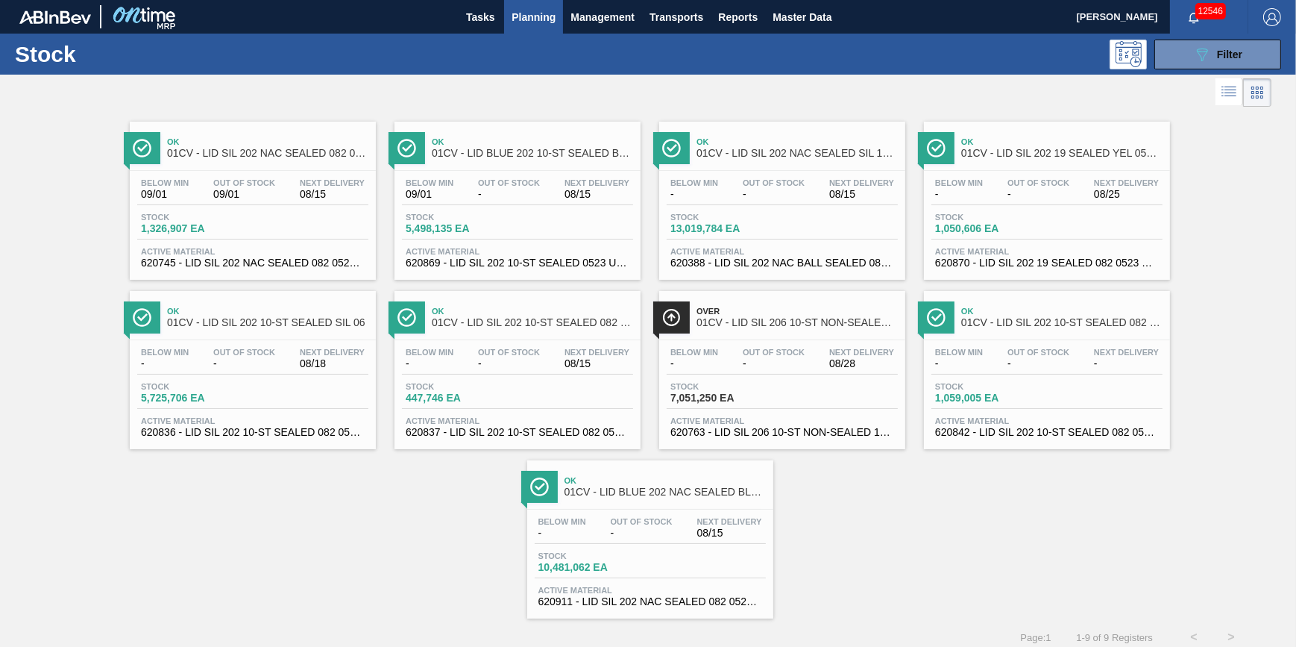
click at [519, 25] on span "Planning" at bounding box center [534, 17] width 44 height 18
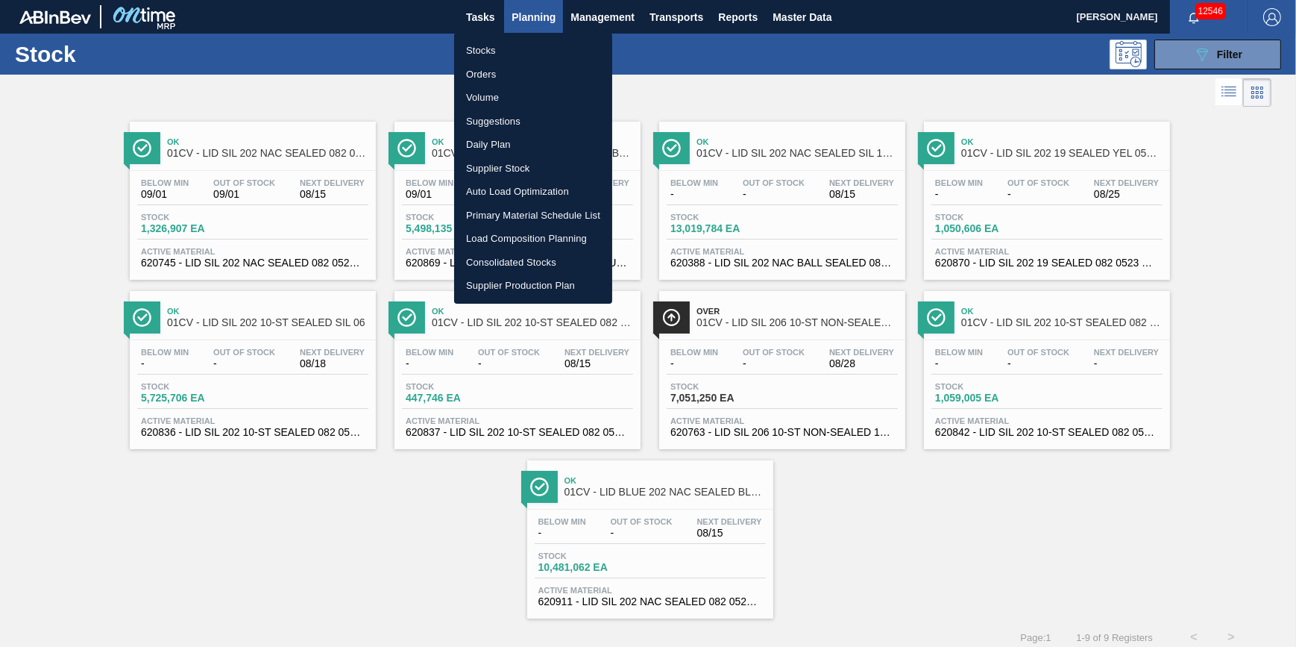
click at [517, 48] on li "Stocks" at bounding box center [533, 51] width 158 height 24
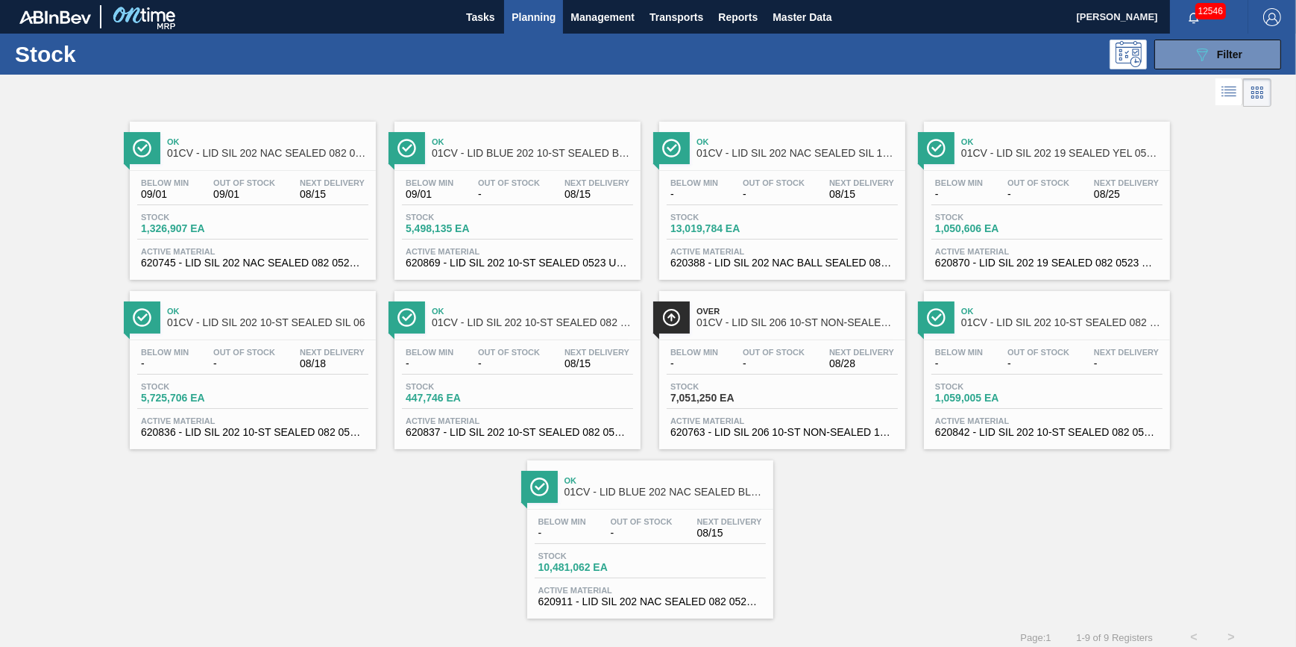
click at [529, 5] on button "Planning" at bounding box center [533, 17] width 59 height 34
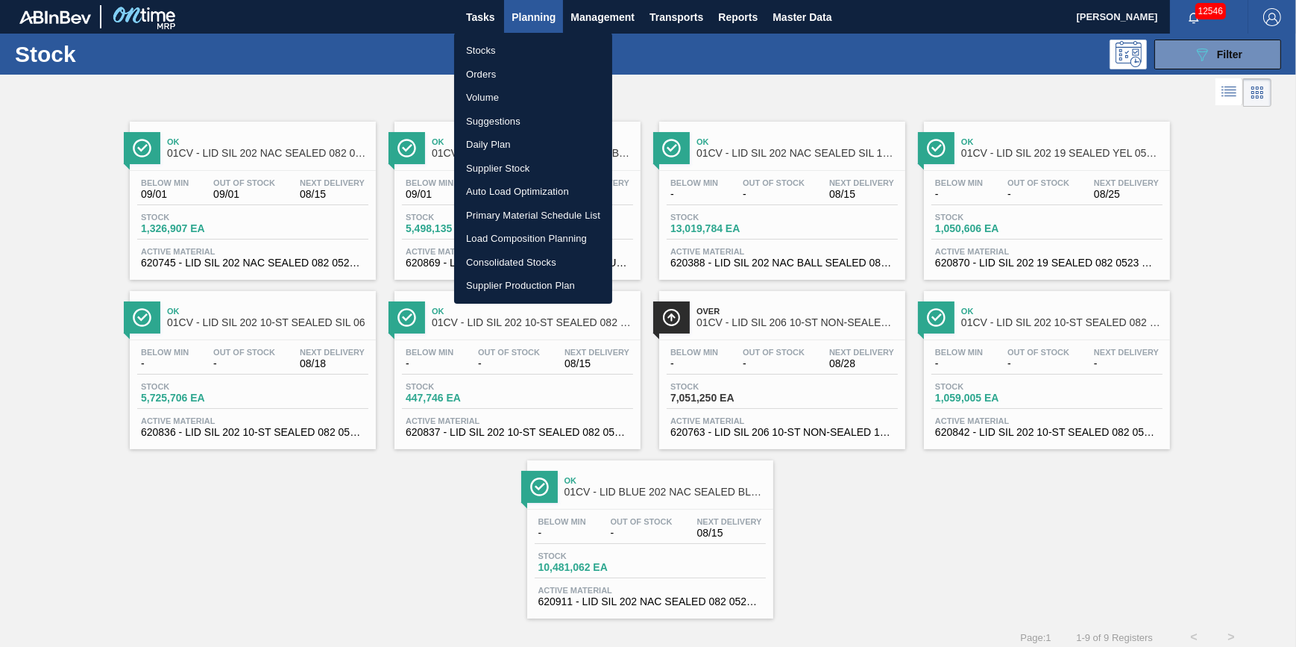
click at [522, 33] on ul "Stocks Orders Volume Suggestions Daily Plan Supplier Stock Auto Load Optimizati…" at bounding box center [533, 168] width 158 height 271
click at [521, 45] on li "Stocks" at bounding box center [533, 51] width 158 height 24
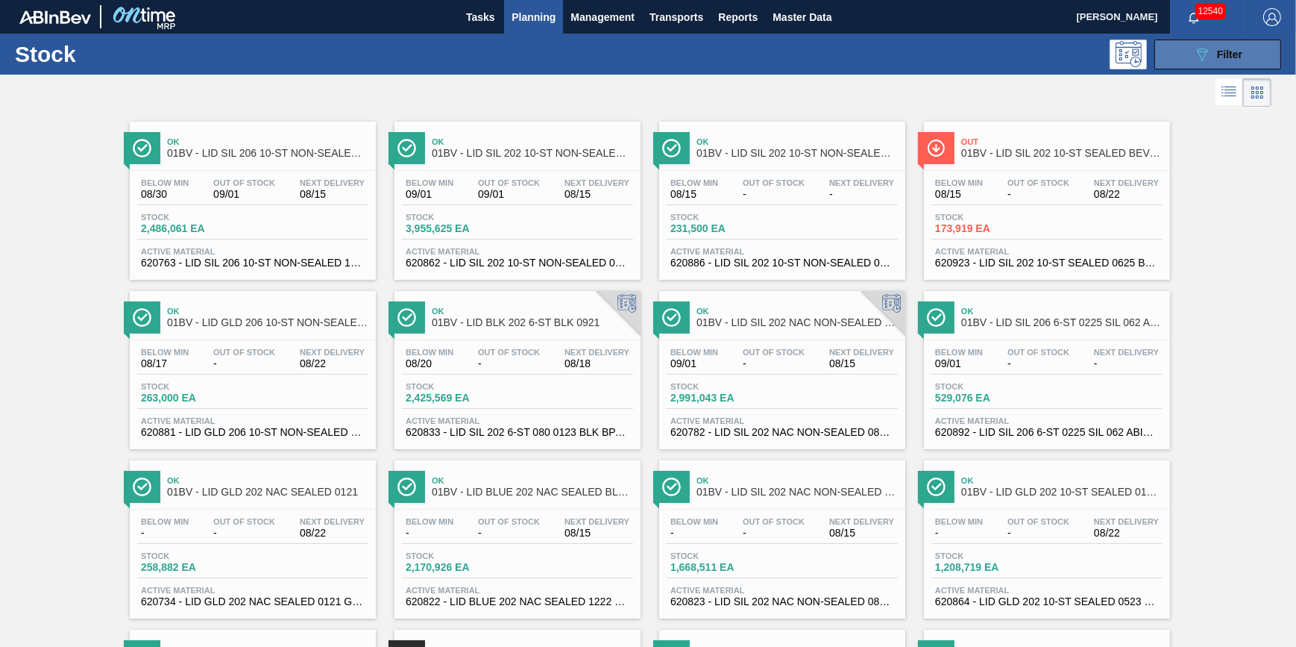
click at [1216, 40] on button "089F7B8B-B2A5-4AFE-B5C0-19BA573D28AC Filter" at bounding box center [1217, 55] width 127 height 30
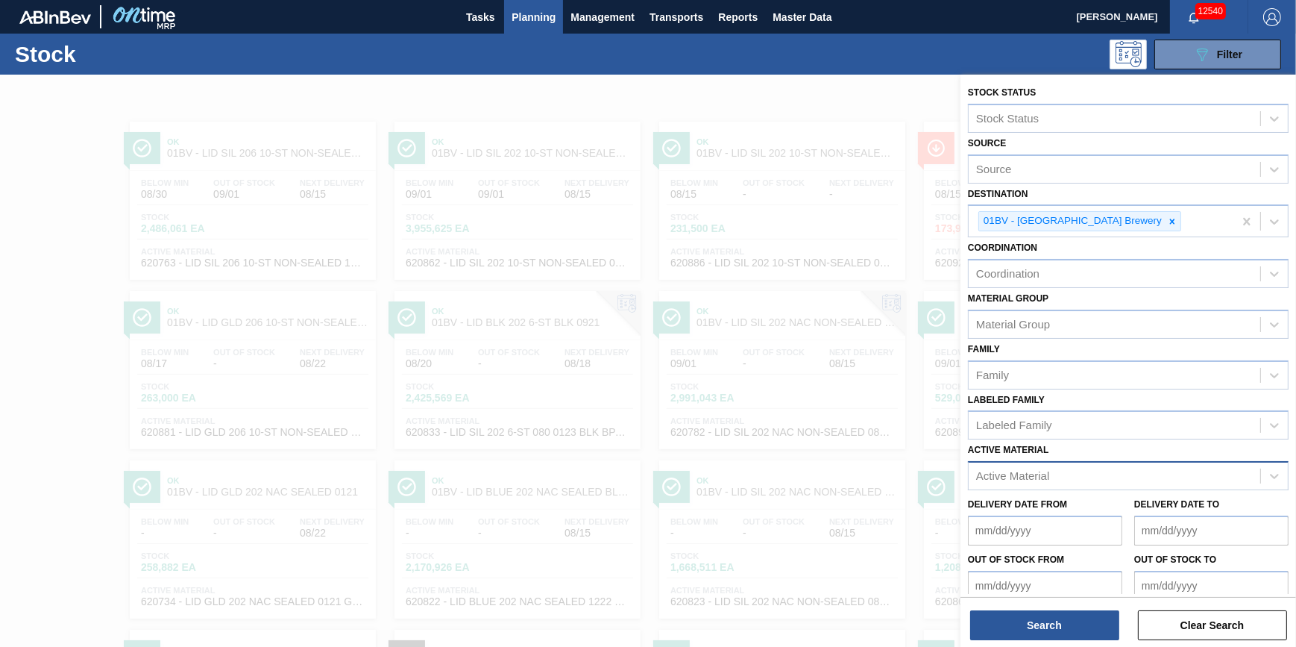
click at [1090, 471] on div "Active Material" at bounding box center [1115, 476] width 292 height 22
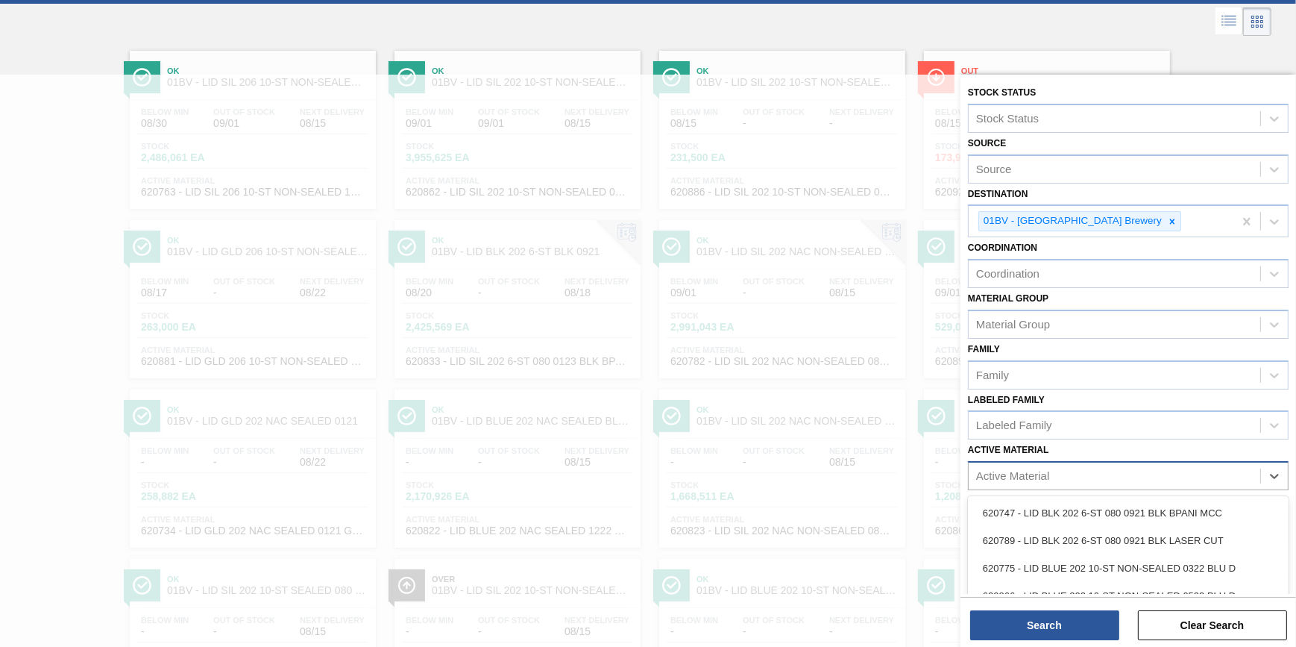
scroll to position [77, 0]
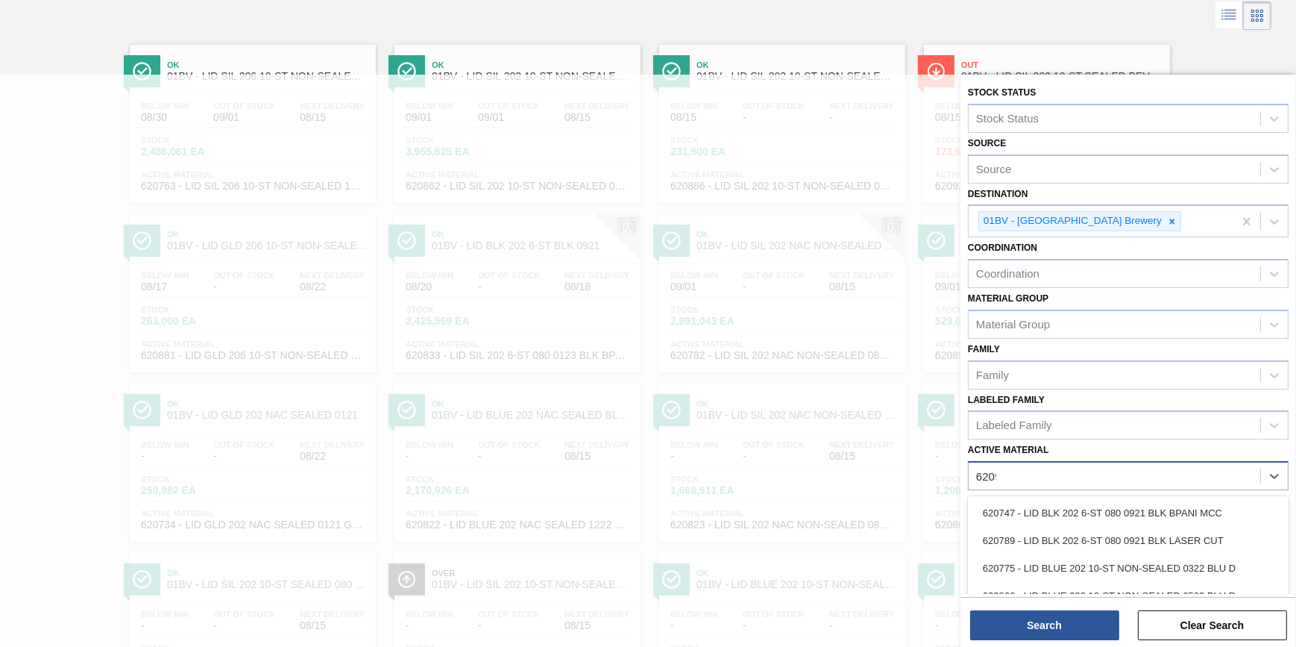
type Material "620924"
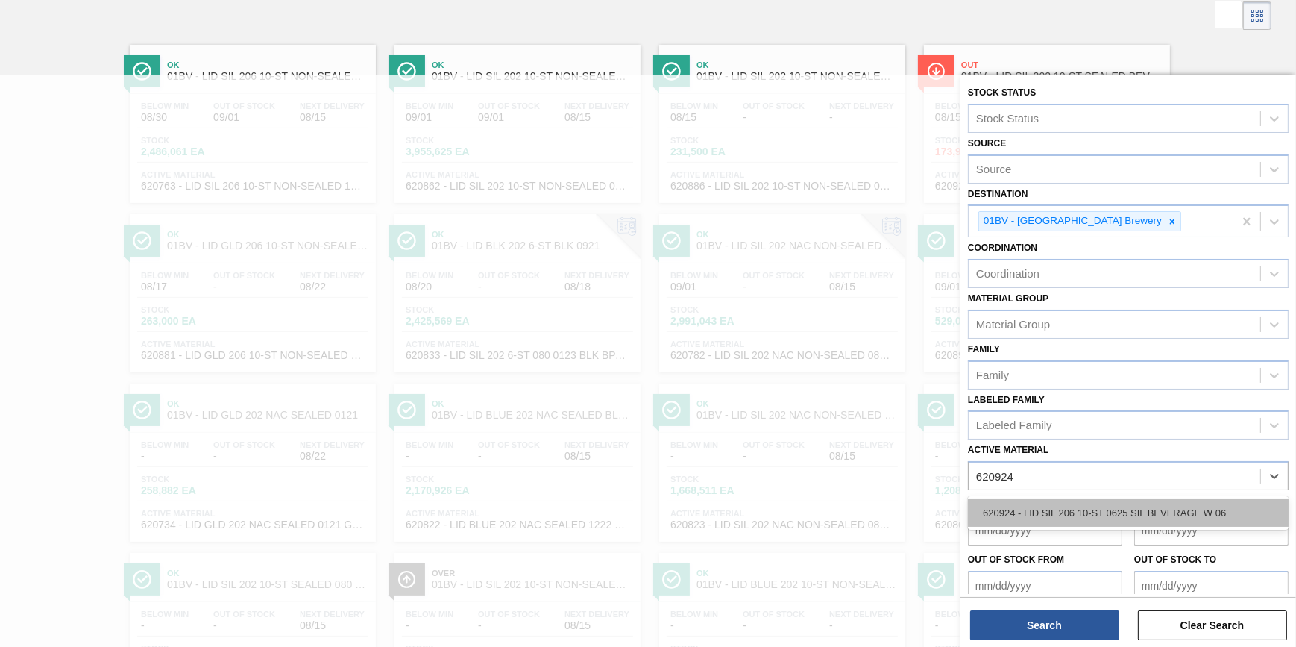
click at [1089, 506] on div "620924 - LID SIL 206 10-ST 0625 SIL BEVERAGE W 06" at bounding box center [1128, 513] width 321 height 28
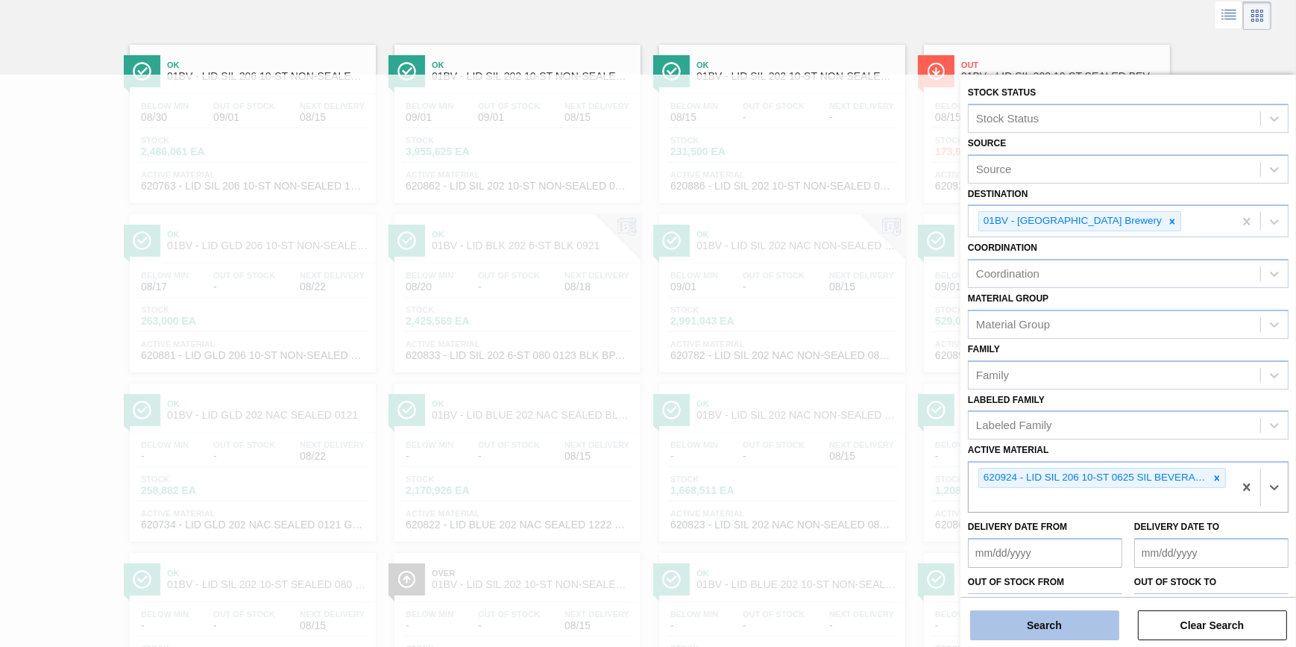
click at [1062, 614] on button "Search" at bounding box center [1044, 625] width 149 height 30
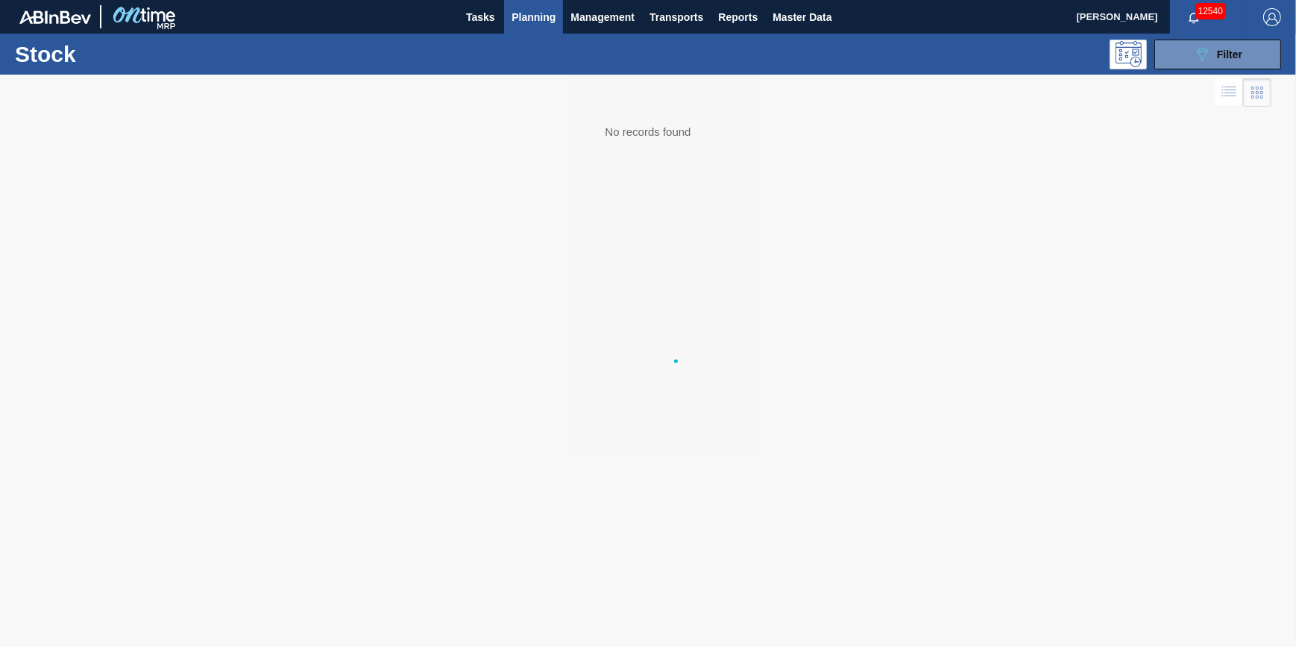
scroll to position [0, 0]
click at [1185, 54] on button "089F7B8B-B2A5-4AFE-B5C0-19BA573D28AC Filter" at bounding box center [1217, 55] width 127 height 30
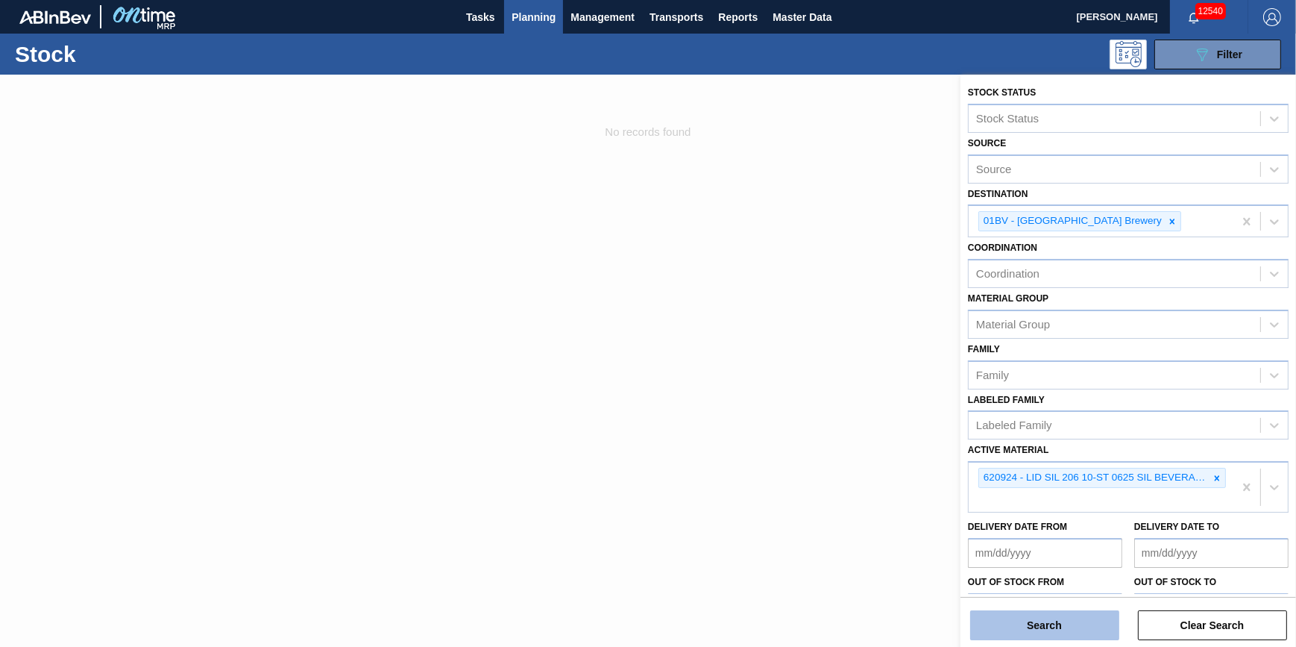
click at [1030, 625] on button "Search" at bounding box center [1044, 625] width 149 height 30
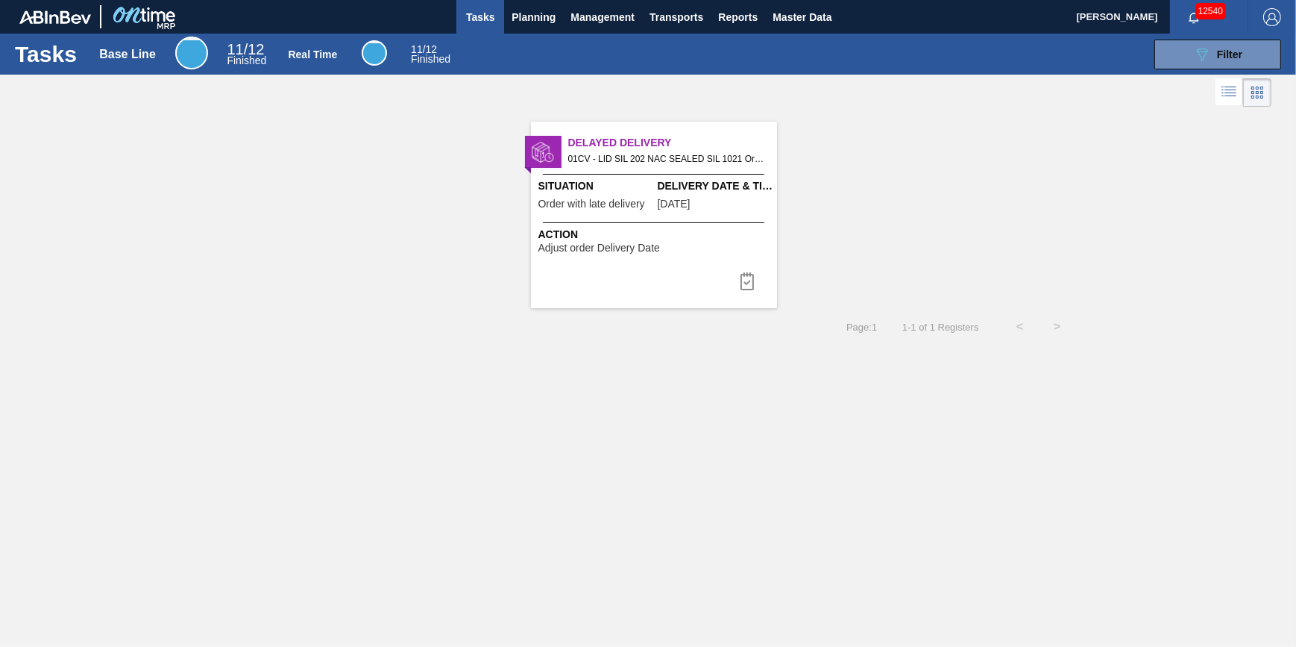
drag, startPoint x: 517, startPoint y: 25, endPoint x: 518, endPoint y: 37, distance: 12.0
click at [517, 25] on button "Planning" at bounding box center [533, 17] width 59 height 34
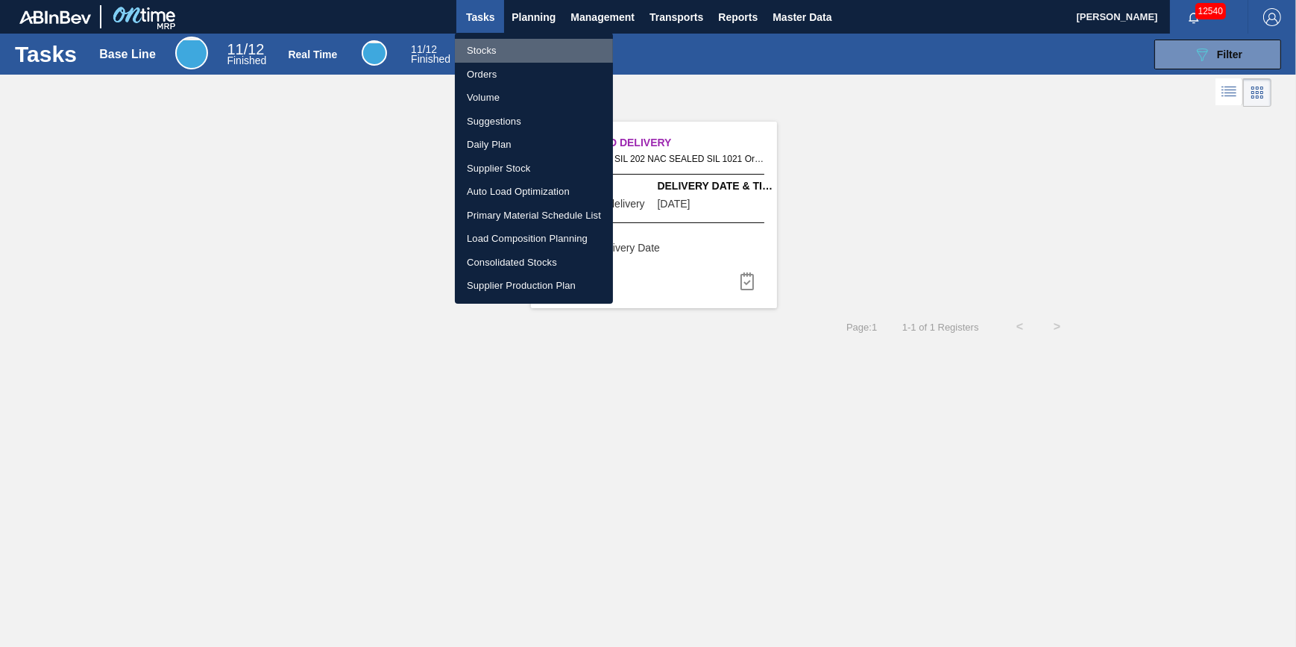
click at [512, 51] on li "Stocks" at bounding box center [534, 51] width 158 height 24
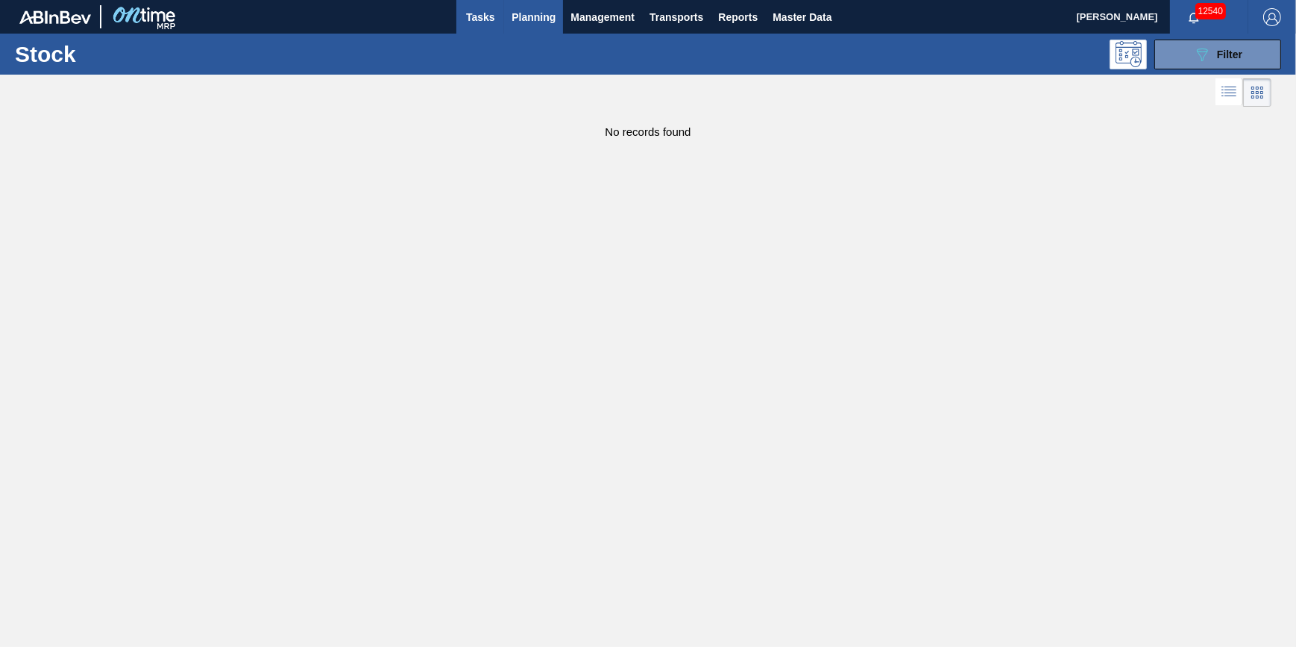
drag, startPoint x: 484, startPoint y: 15, endPoint x: 491, endPoint y: 22, distance: 10.0
click at [484, 15] on span "Tasks" at bounding box center [480, 17] width 33 height 18
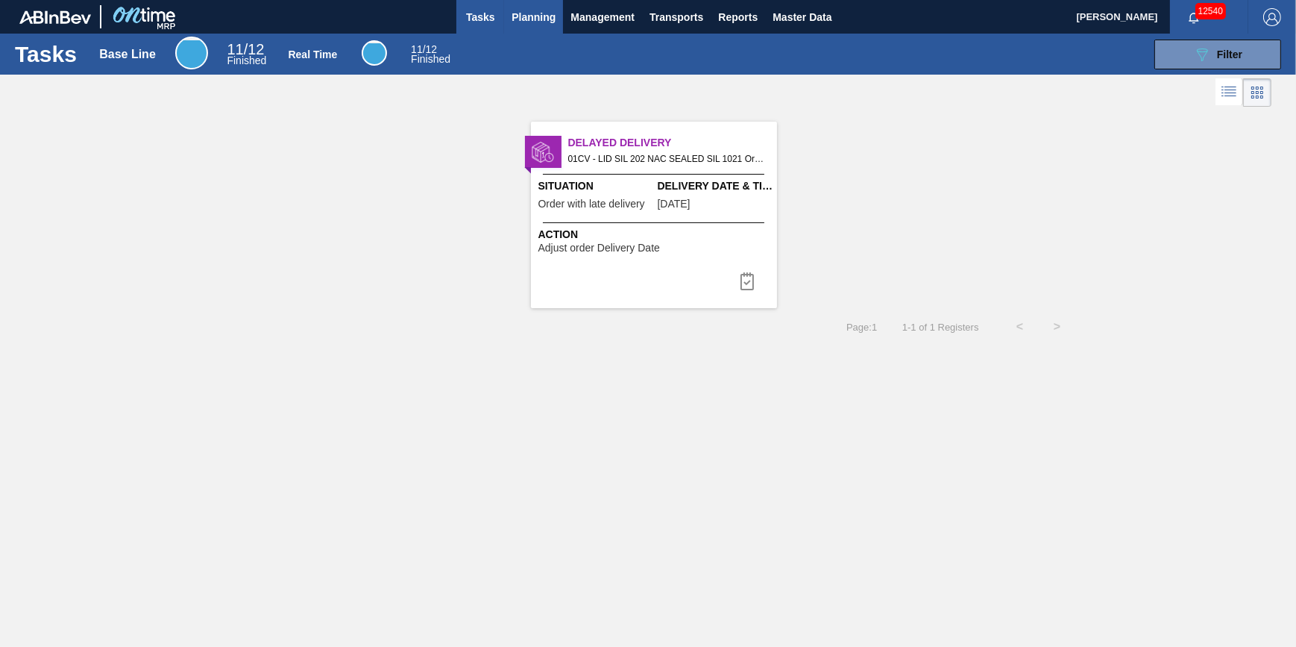
click at [529, 19] on span "Planning" at bounding box center [534, 17] width 44 height 18
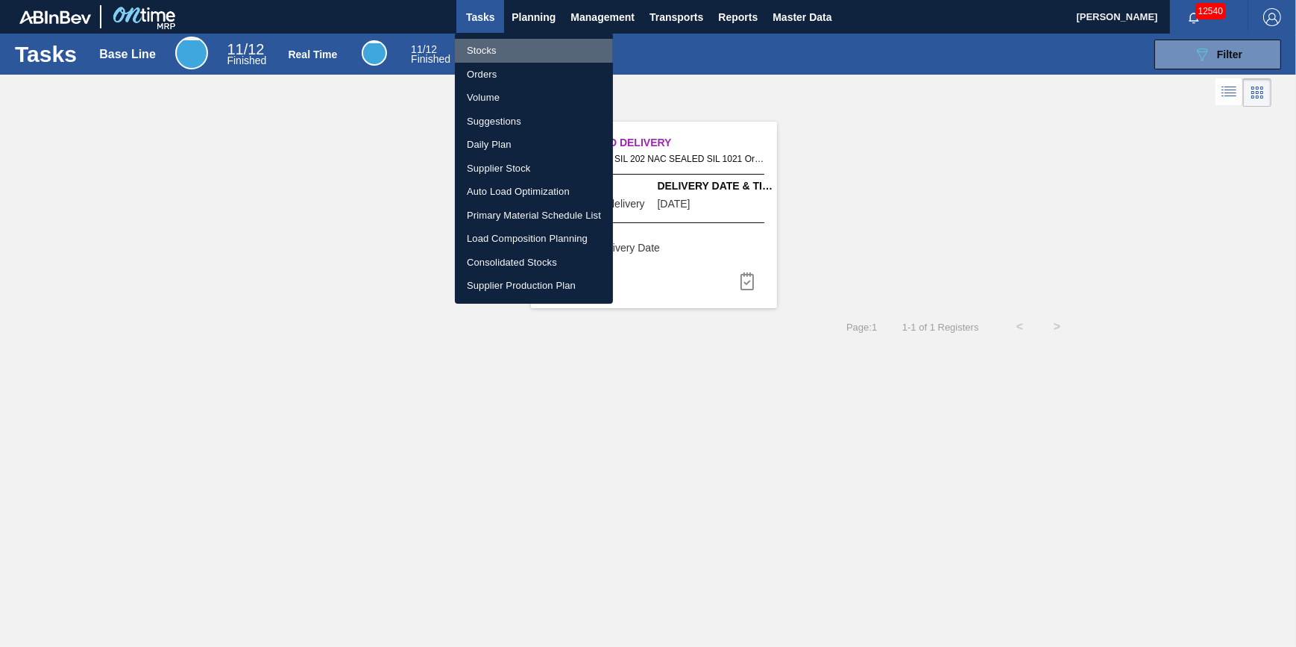
click at [518, 43] on li "Stocks" at bounding box center [534, 51] width 158 height 24
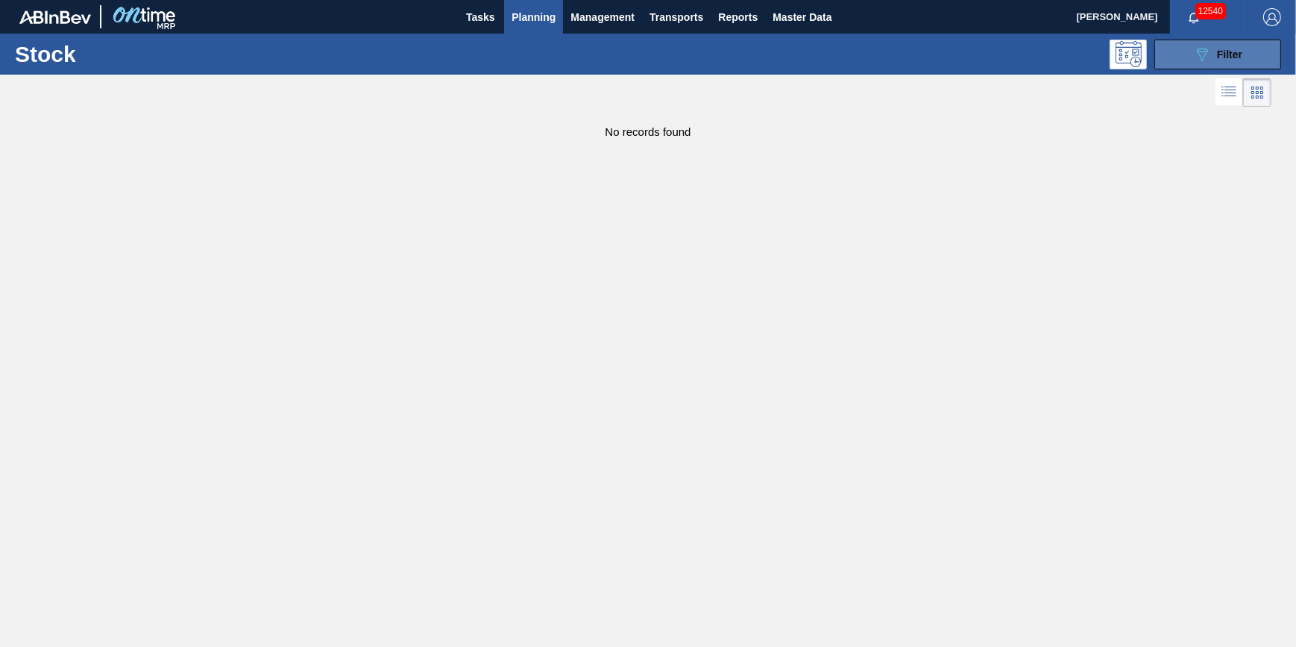
click at [1229, 60] on div "089F7B8B-B2A5-4AFE-B5C0-19BA573D28AC Filter" at bounding box center [1217, 54] width 49 height 18
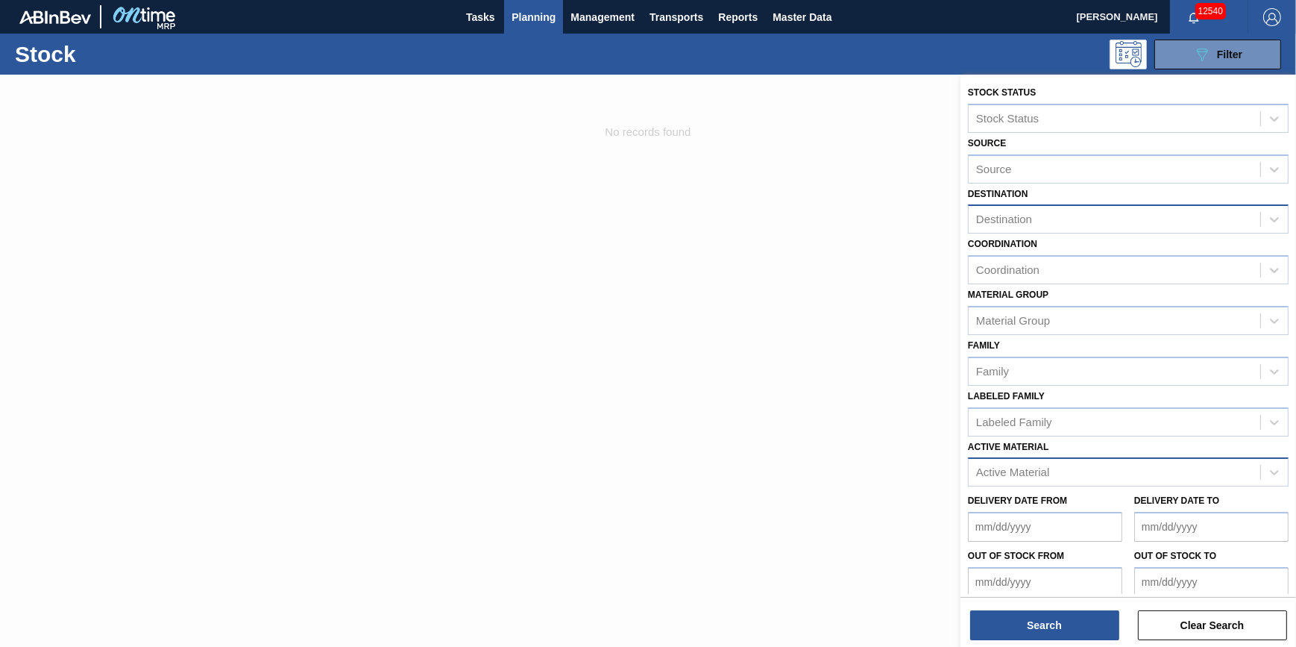
click at [755, 258] on div at bounding box center [648, 398] width 1296 height 647
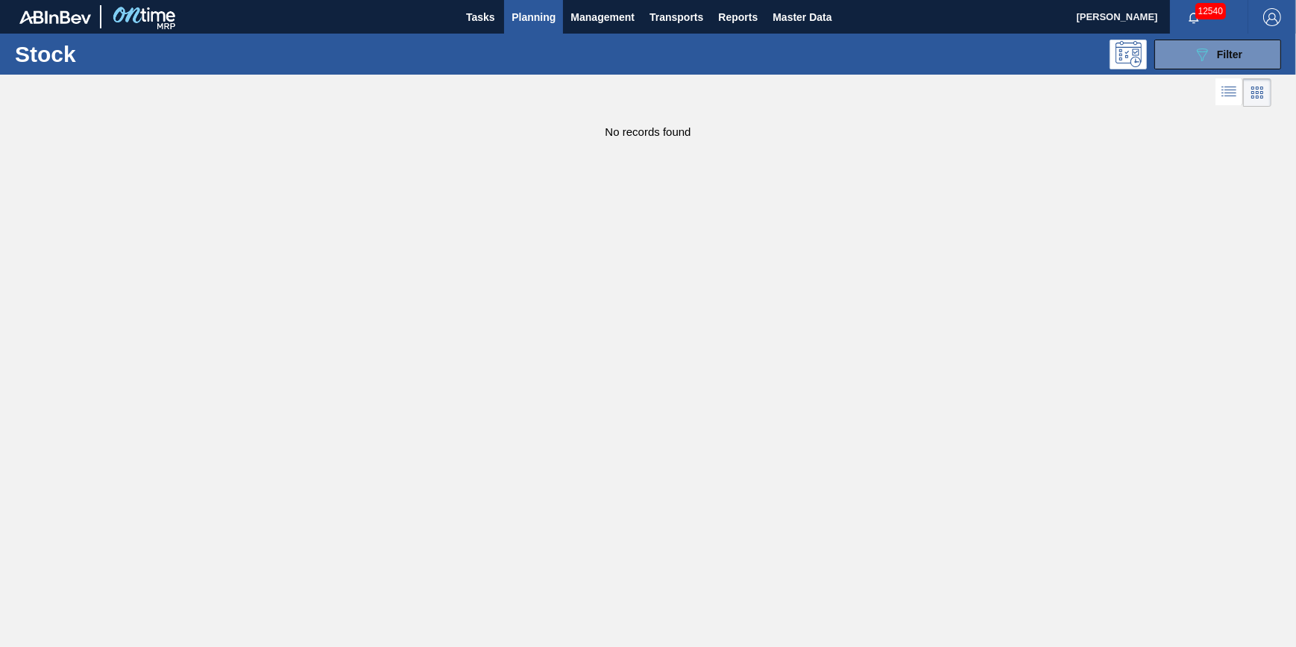
click at [526, 28] on button "Planning" at bounding box center [533, 17] width 59 height 34
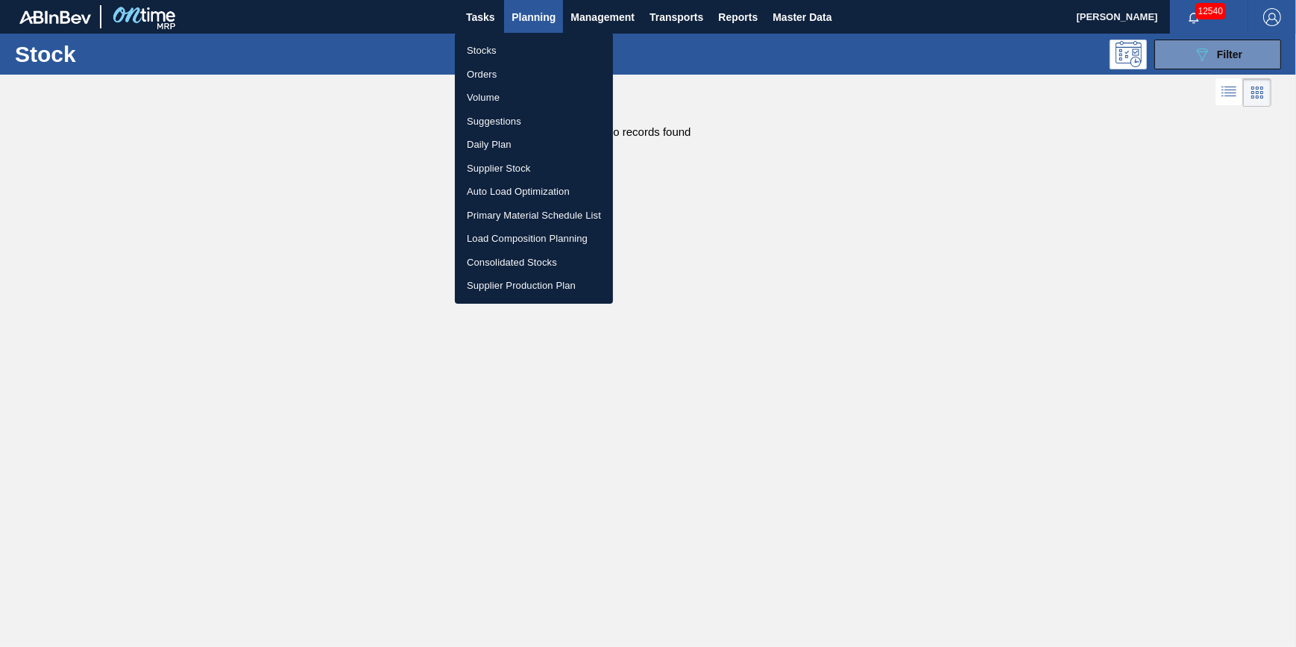
click at [521, 42] on li "Stocks" at bounding box center [534, 51] width 158 height 24
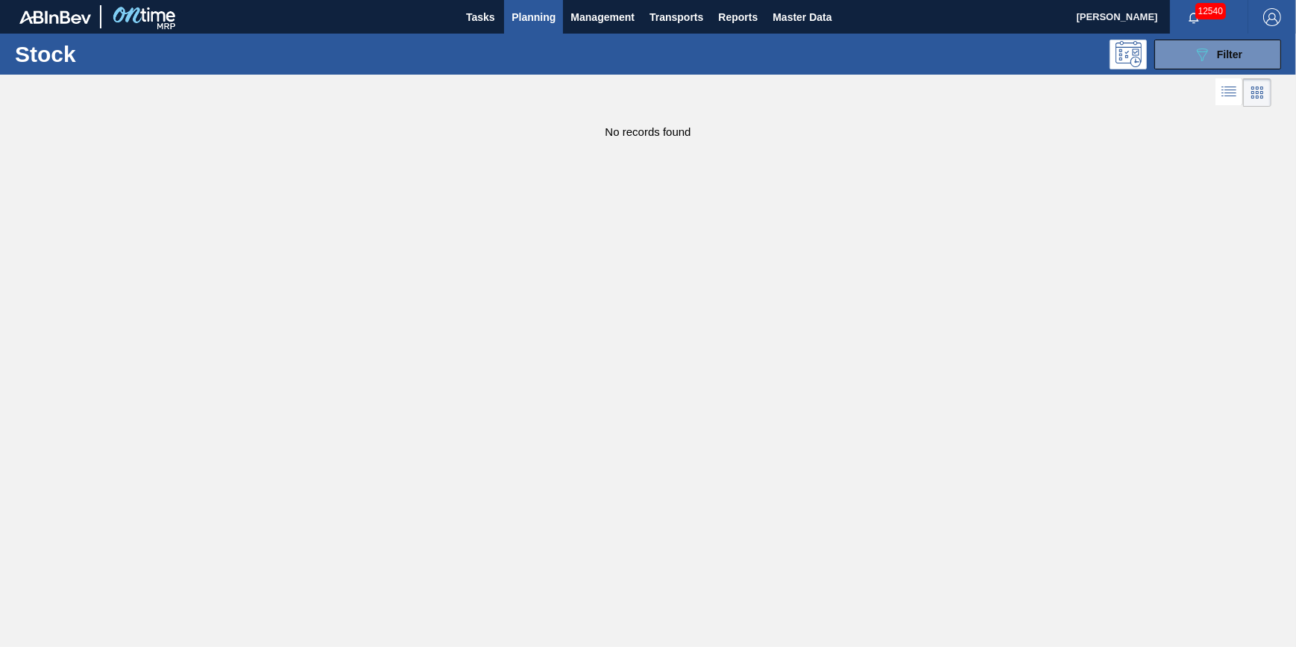
click at [522, 21] on span "Planning" at bounding box center [534, 17] width 44 height 18
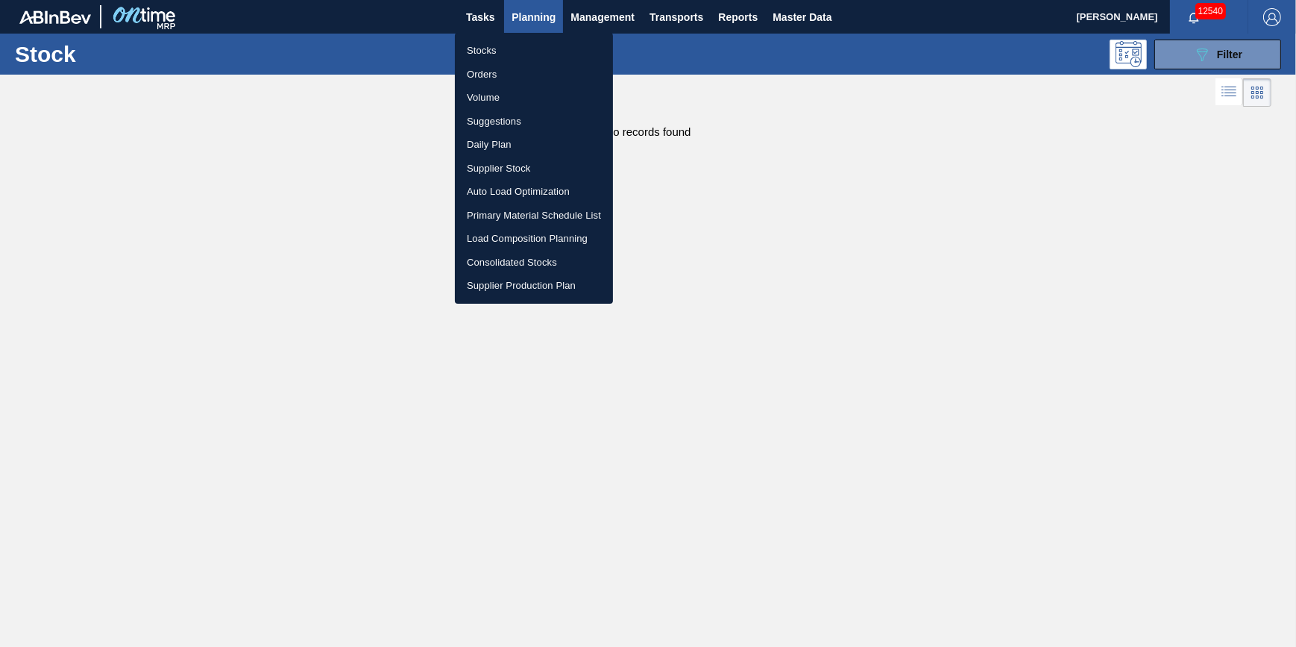
click at [512, 44] on li "Stocks" at bounding box center [534, 51] width 158 height 24
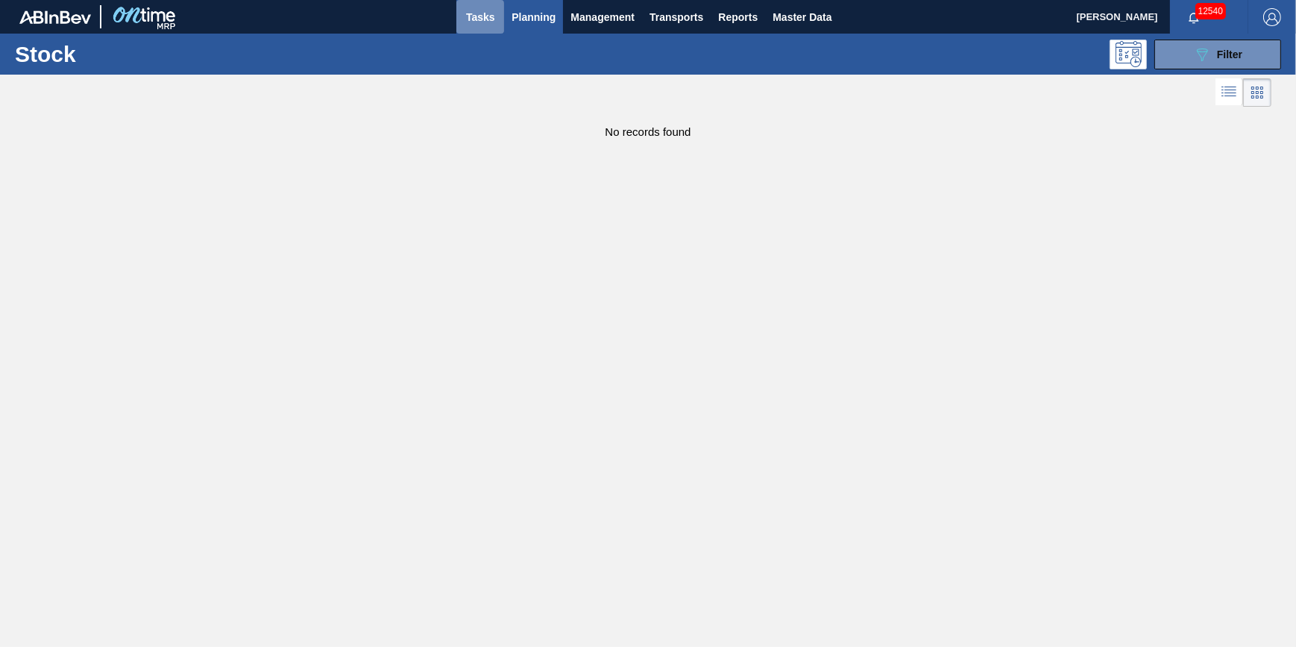
click at [486, 22] on span "Tasks" at bounding box center [480, 17] width 33 height 18
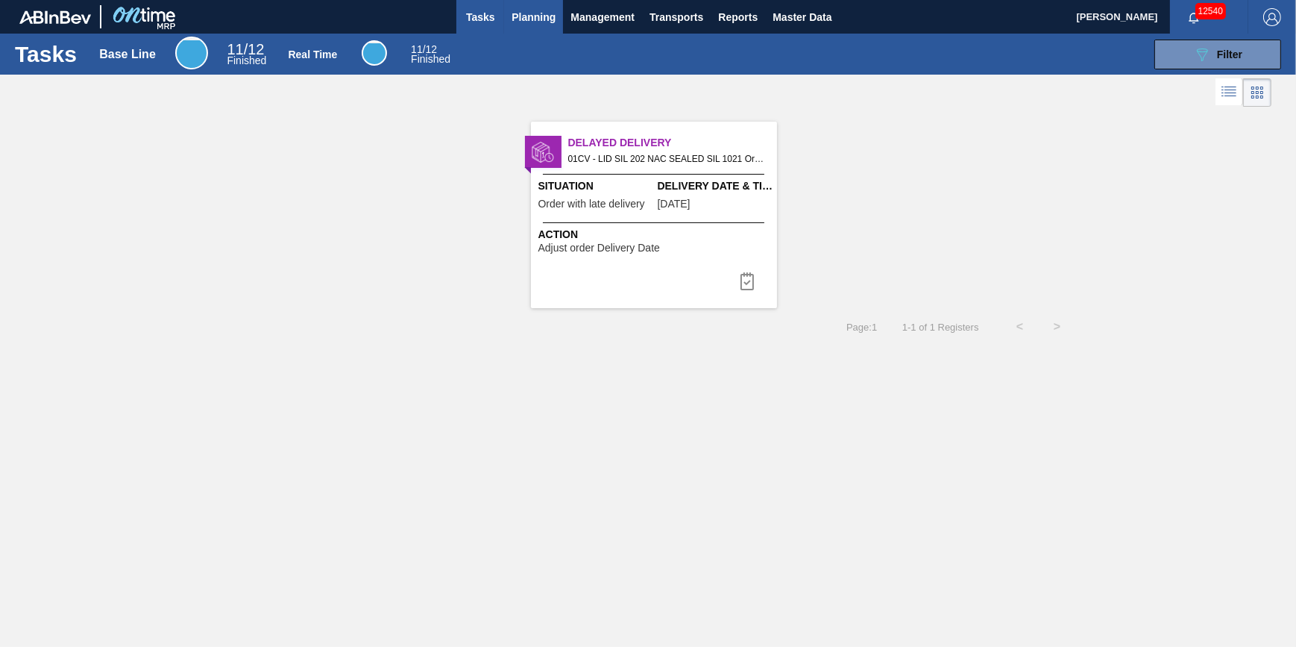
click at [528, 23] on span "Planning" at bounding box center [534, 17] width 44 height 18
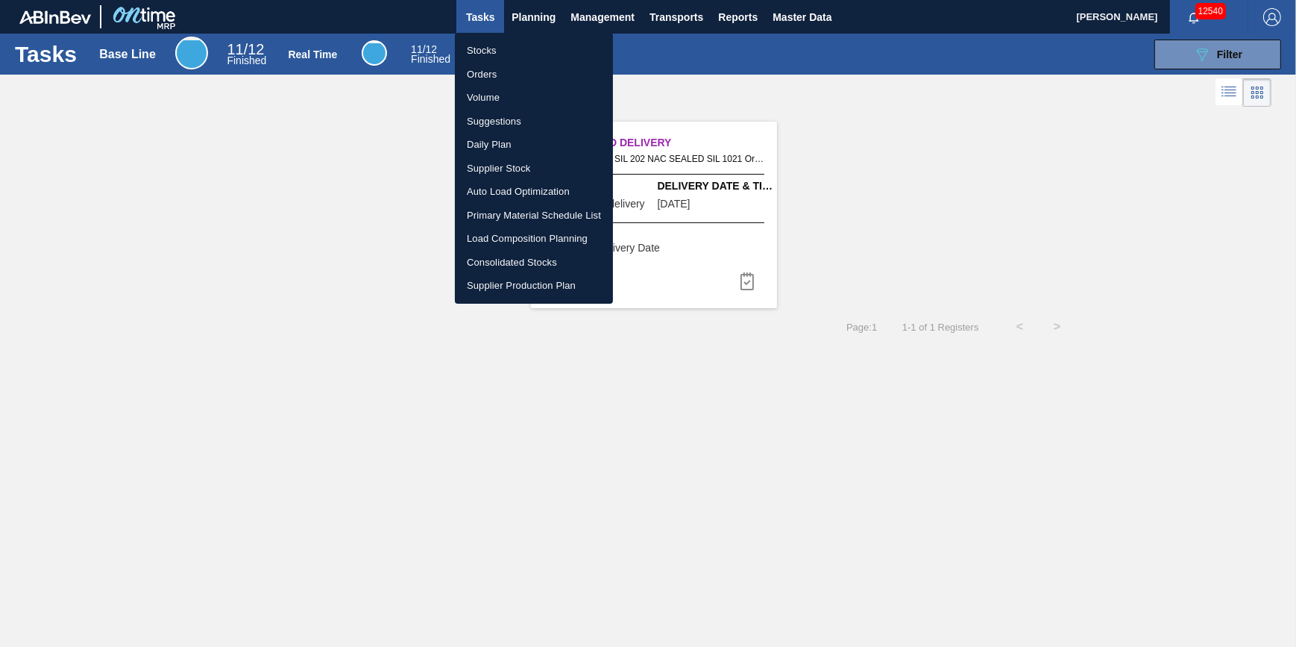
click at [510, 44] on li "Stocks" at bounding box center [534, 51] width 158 height 24
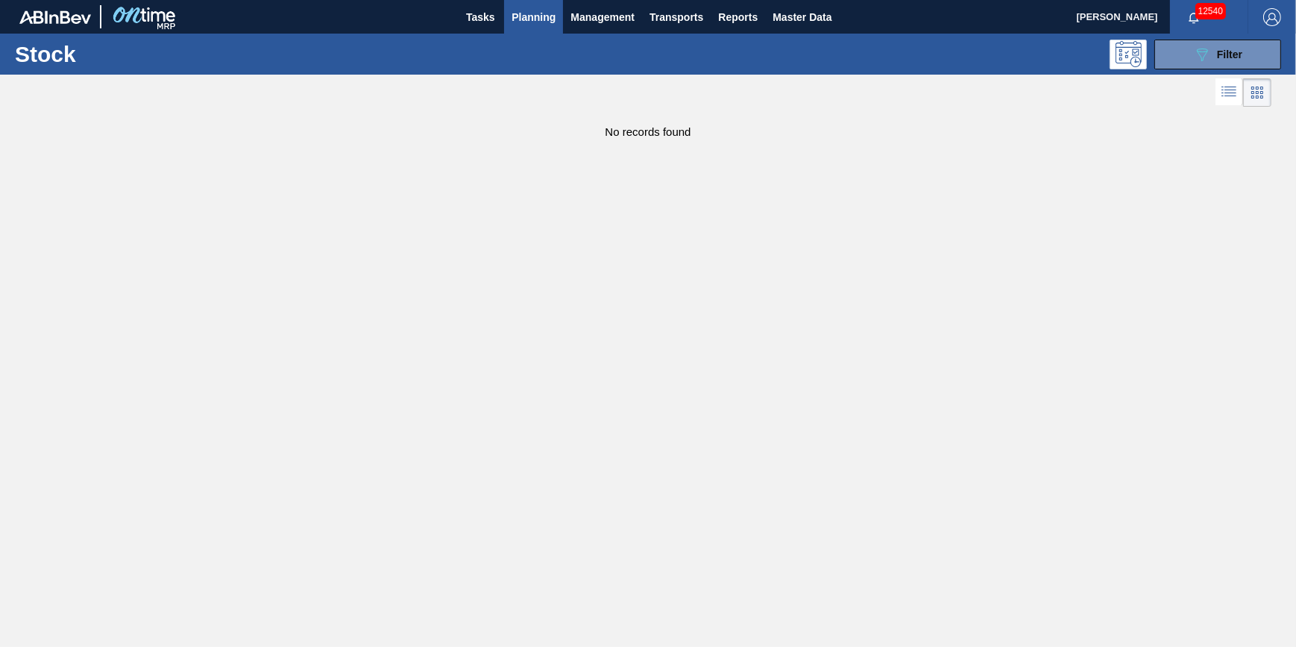
click at [547, 18] on span "Planning" at bounding box center [534, 17] width 44 height 18
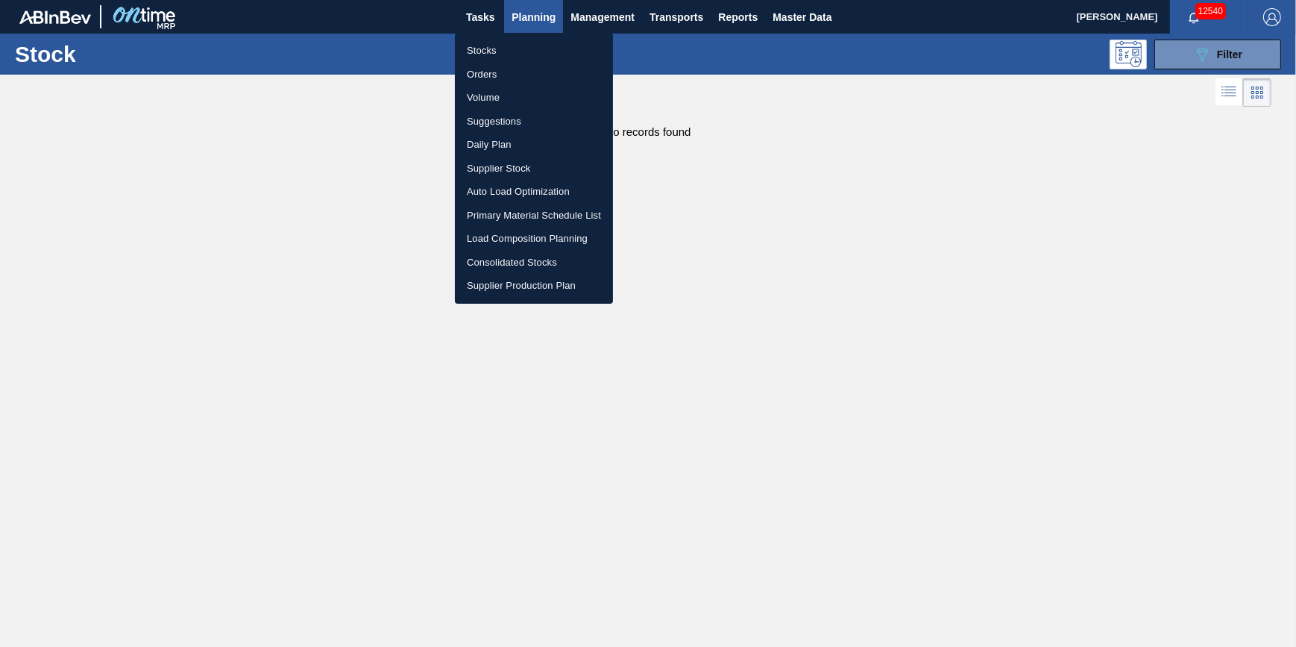
click at [537, 41] on li "Stocks" at bounding box center [534, 51] width 158 height 24
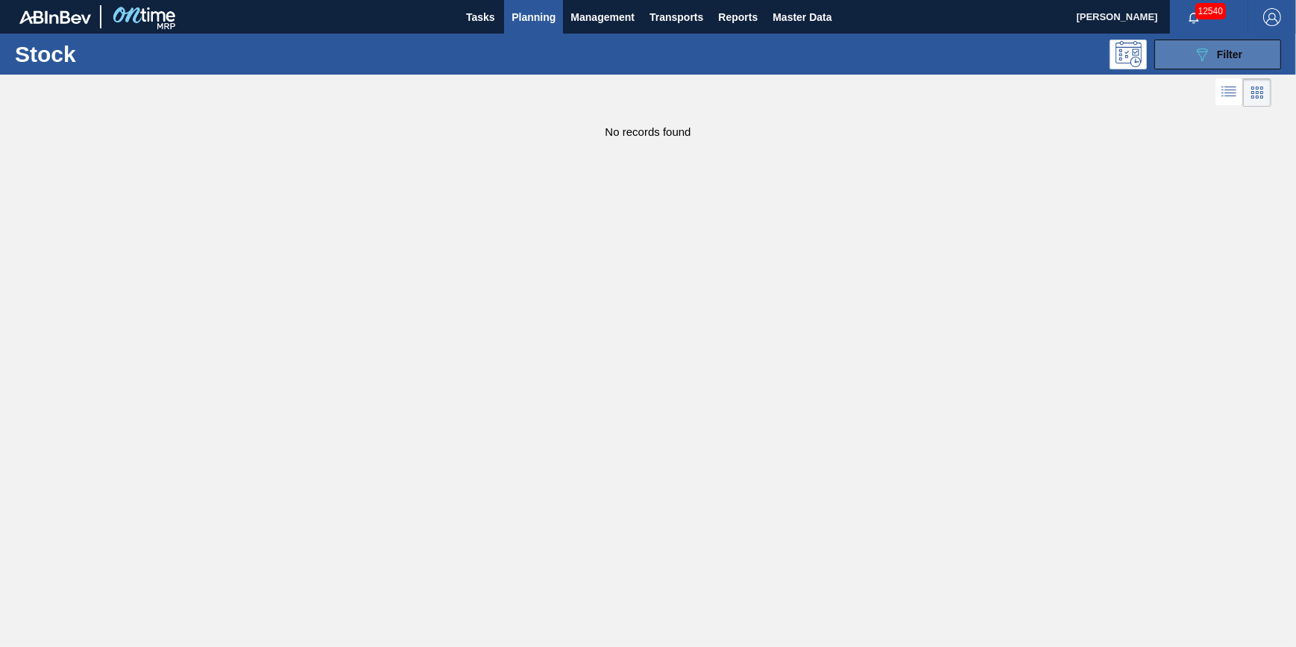
click at [1181, 52] on button "089F7B8B-B2A5-4AFE-B5C0-19BA573D28AC Filter" at bounding box center [1217, 55] width 127 height 30
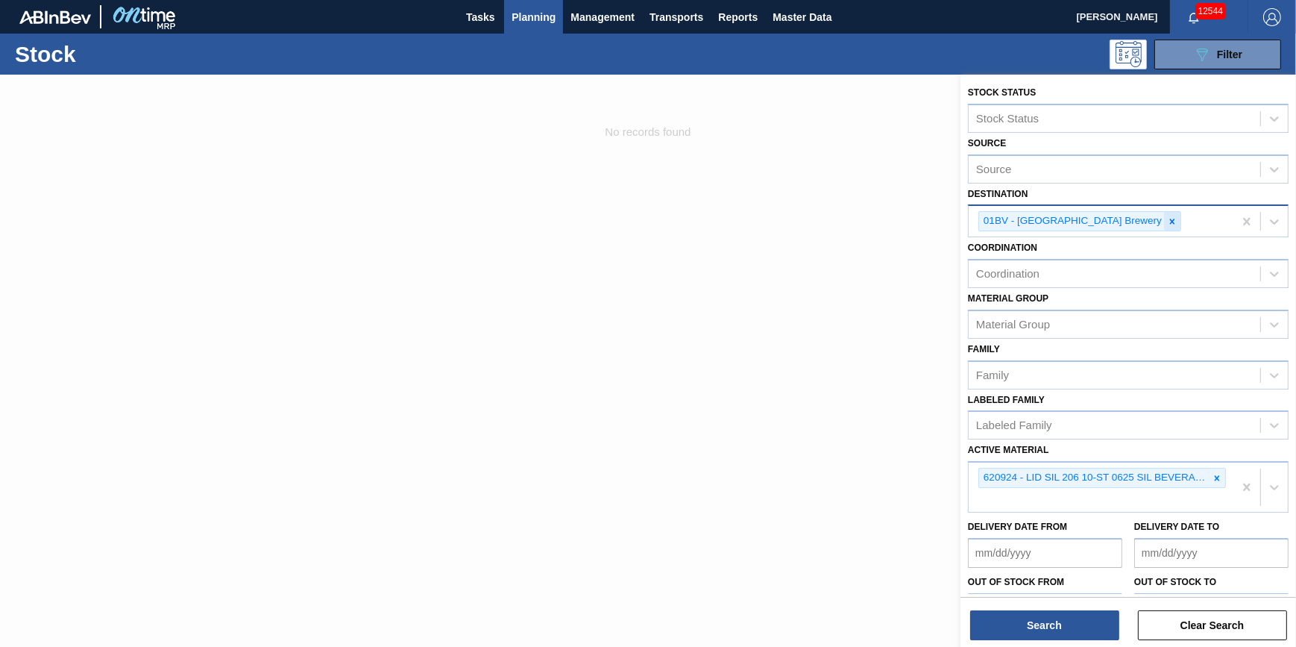
click at [1167, 221] on icon at bounding box center [1172, 221] width 10 height 10
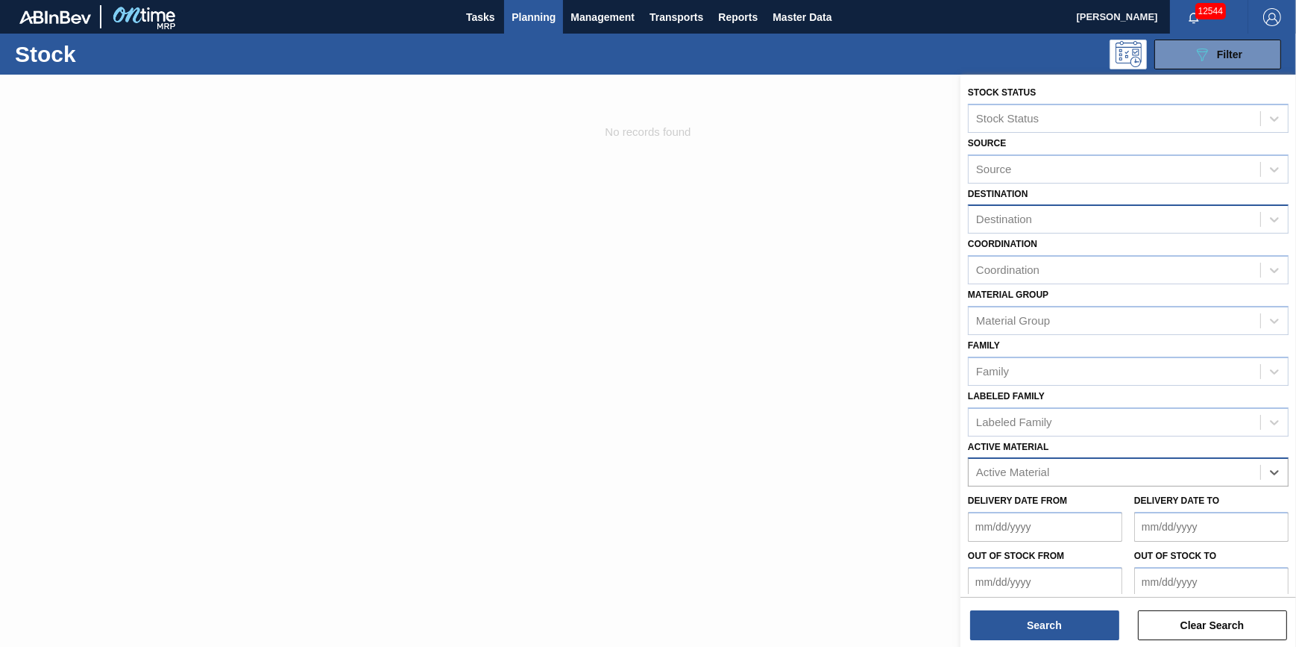
click at [1093, 230] on div "Destination" at bounding box center [1128, 218] width 321 height 29
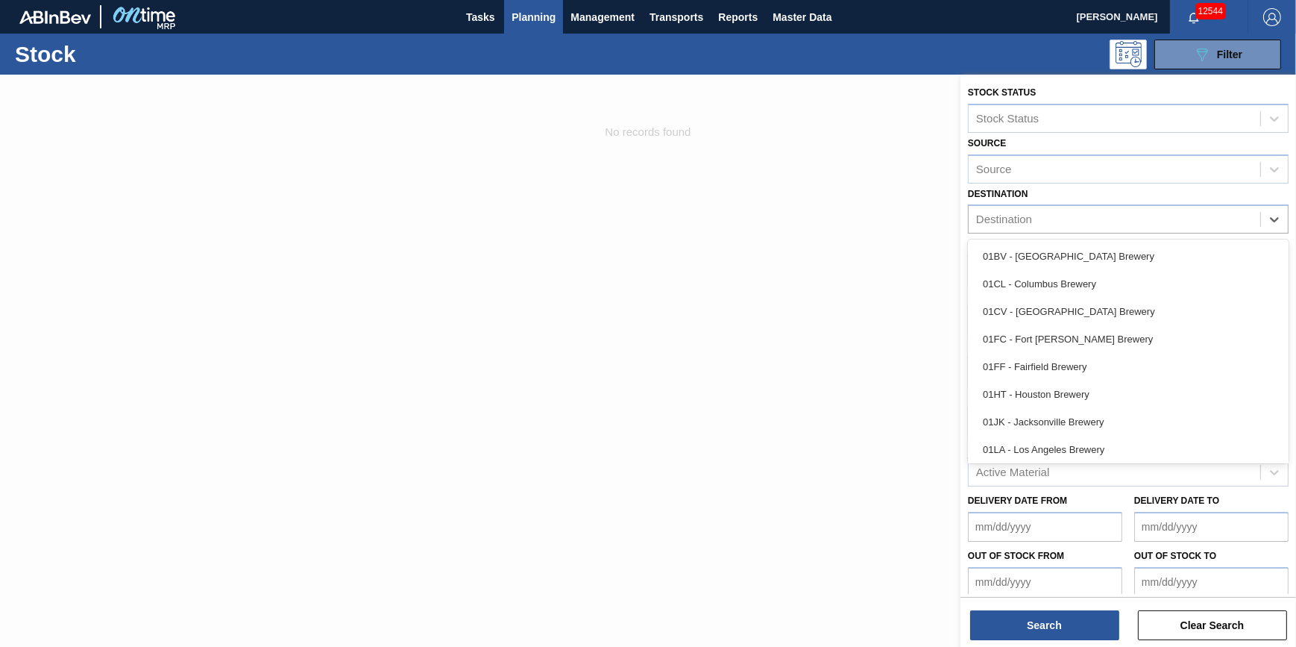
drag, startPoint x: 1071, startPoint y: 305, endPoint x: 1047, endPoint y: 305, distance: 23.9
click at [1070, 305] on div "01CV - [GEOGRAPHIC_DATA] Brewery" at bounding box center [1128, 312] width 321 height 28
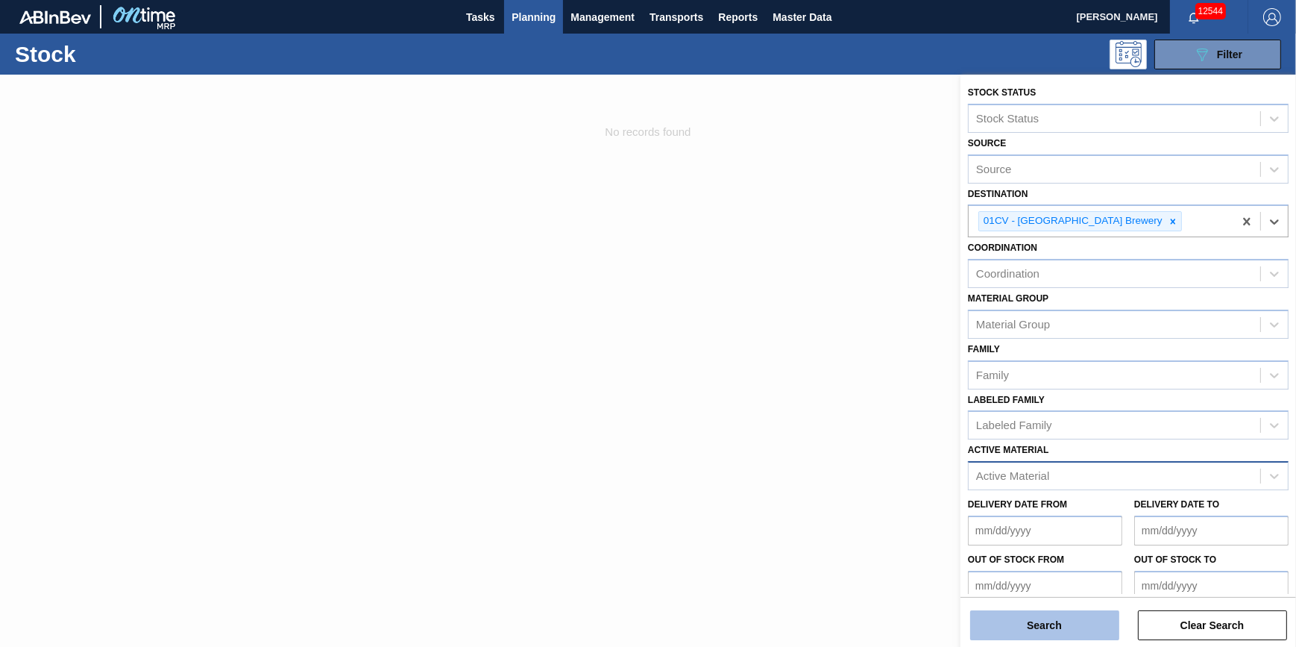
click at [1039, 620] on button "Search" at bounding box center [1044, 625] width 149 height 30
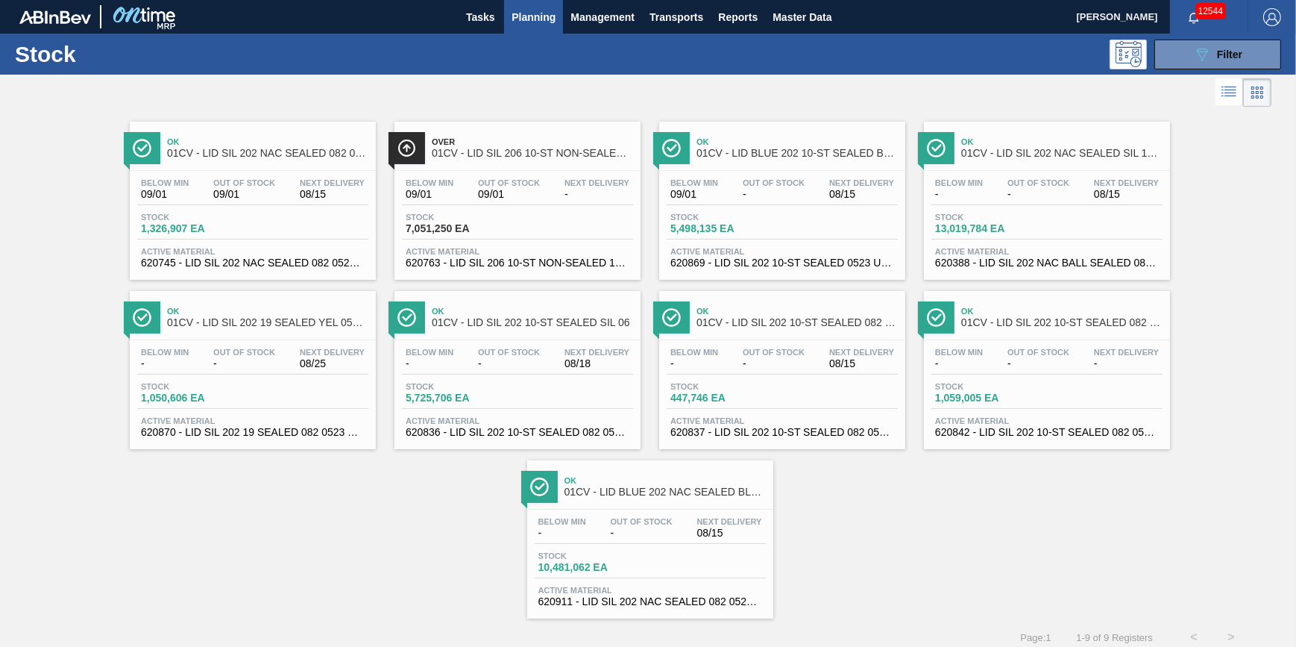
click at [431, 231] on span "7,051,250 EA" at bounding box center [458, 228] width 104 height 11
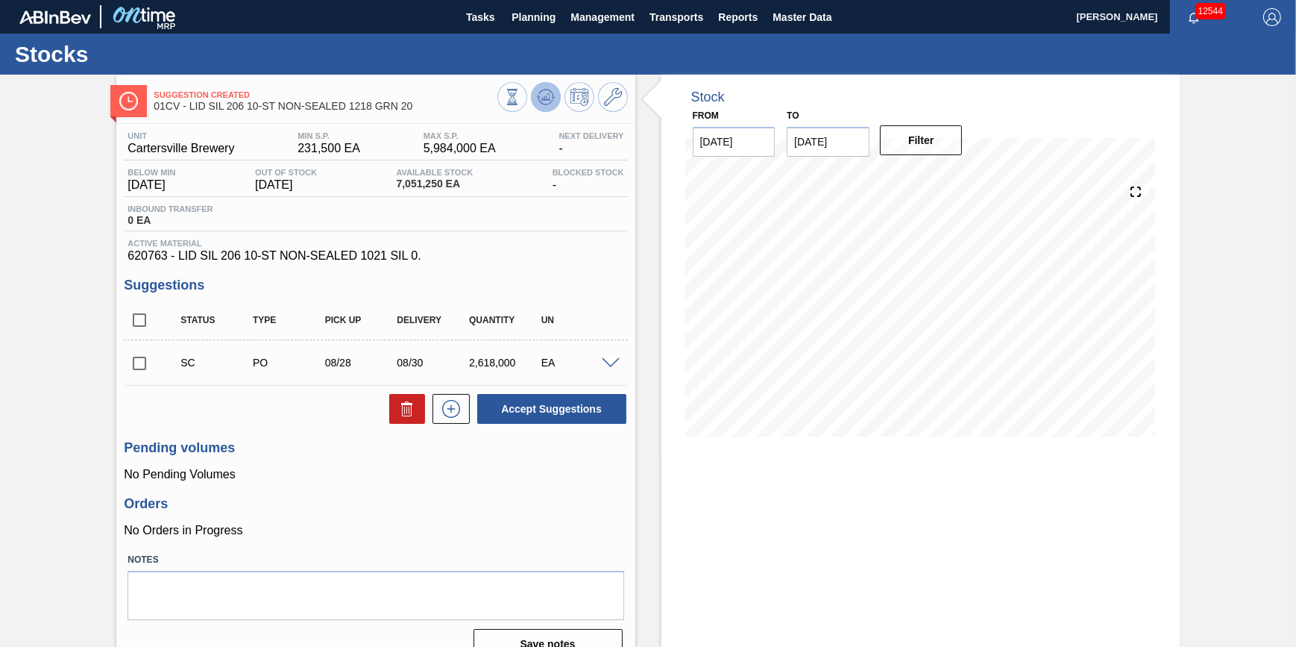
click at [547, 104] on icon at bounding box center [545, 100] width 15 height 7
click at [521, 10] on span "Planning" at bounding box center [534, 17] width 44 height 18
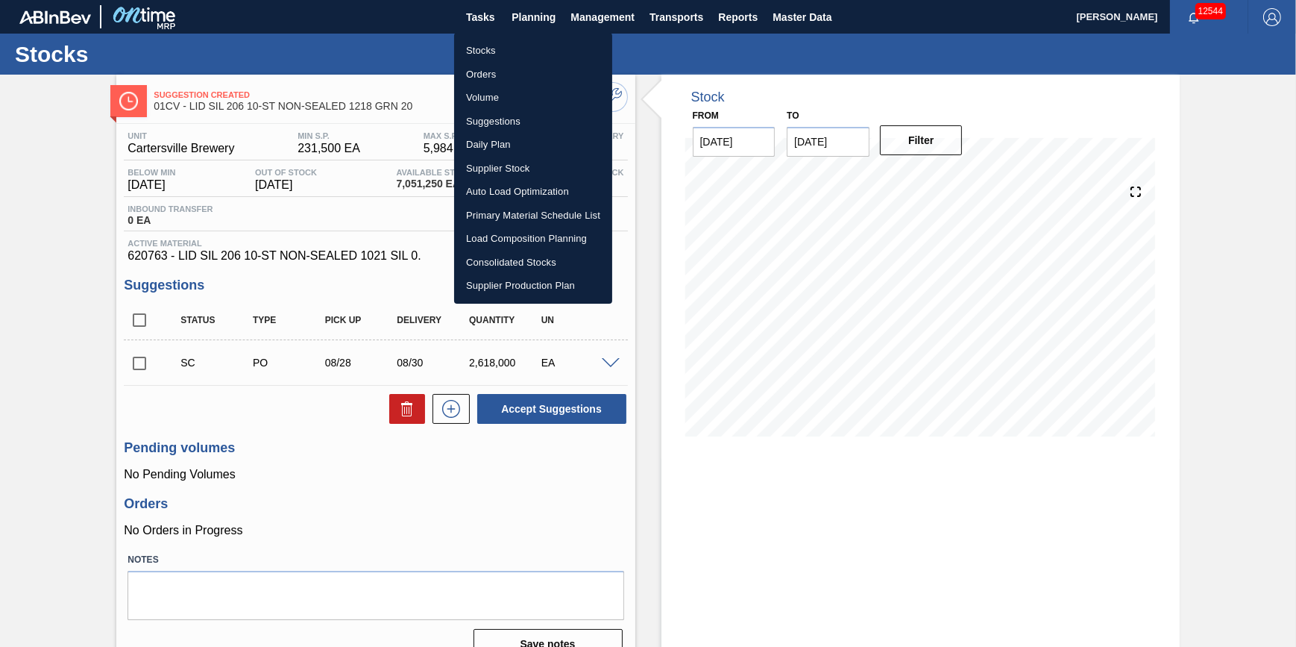
click at [539, 242] on li "Load Composition Planning" at bounding box center [533, 239] width 158 height 24
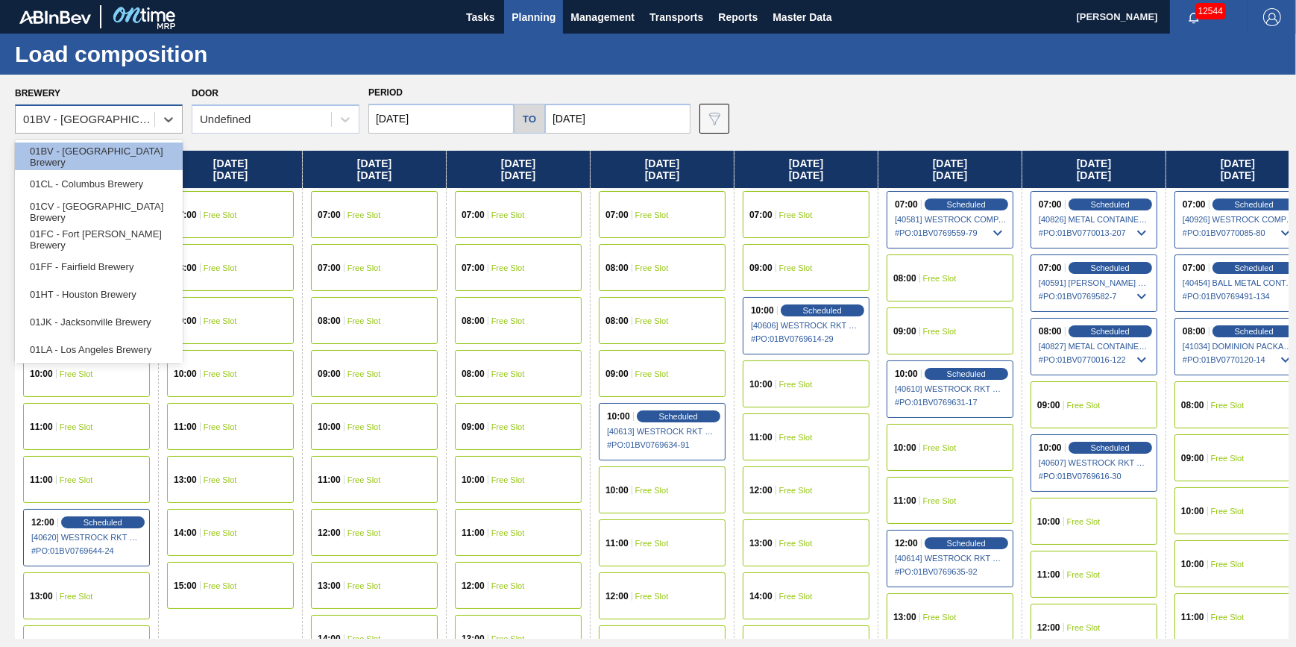
click at [139, 125] on div "01BV - Baldwinsville Brewery" at bounding box center [85, 120] width 139 height 22
click at [136, 205] on div "01CV - [GEOGRAPHIC_DATA] Brewery" at bounding box center [99, 212] width 168 height 28
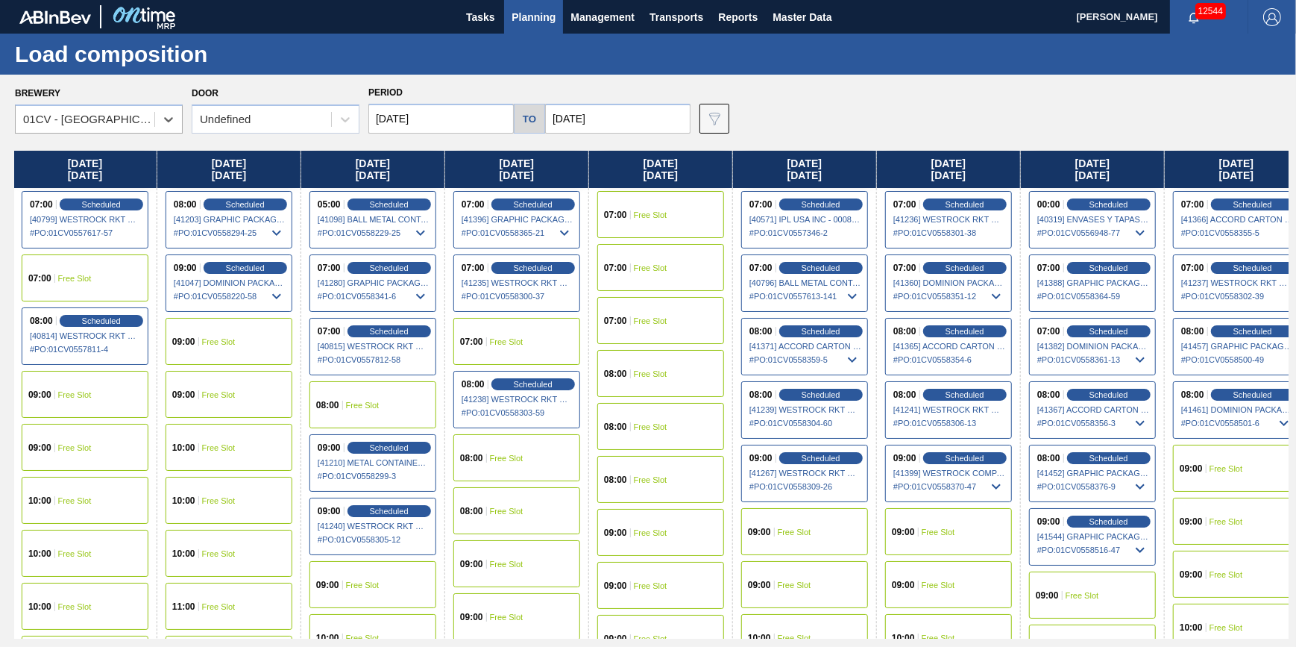
drag, startPoint x: 992, startPoint y: 392, endPoint x: 134, endPoint y: 498, distance: 864.1
click at [107, 502] on div "Thursday 08/07/2025 07:00 Scheduled [40429] BALL METAL CONTAINER GROUP - 000822…" at bounding box center [652, 395] width 1274 height 488
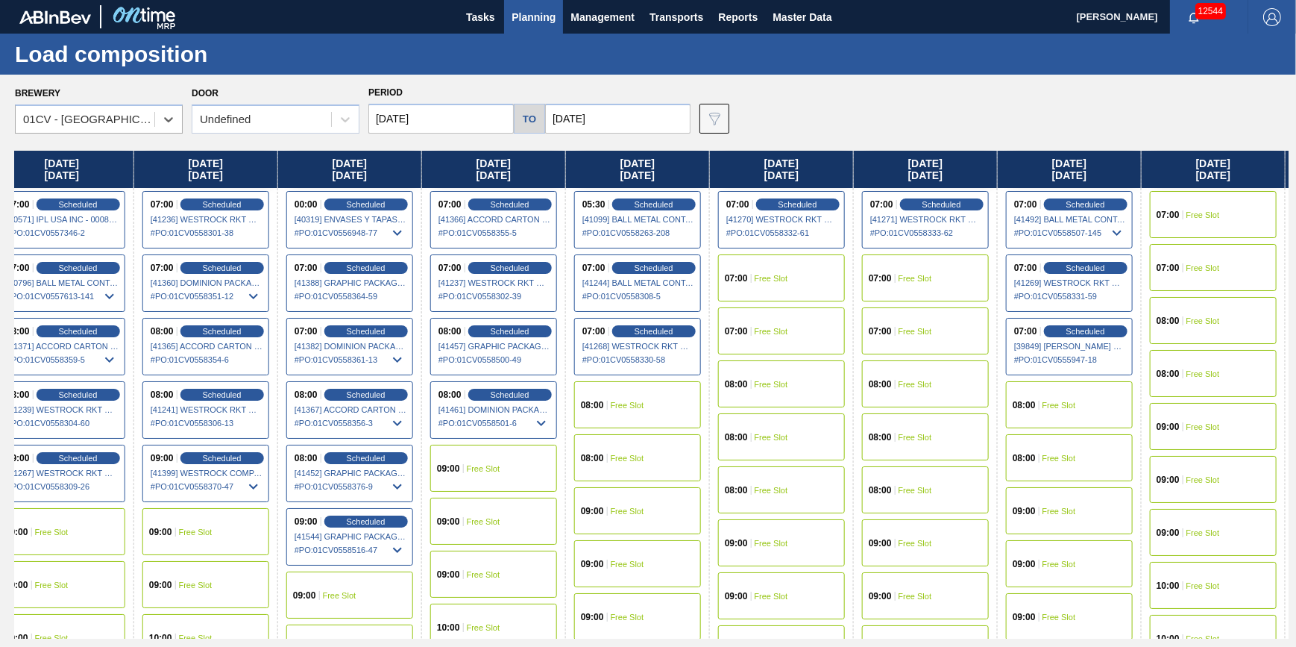
drag, startPoint x: 956, startPoint y: 439, endPoint x: 351, endPoint y: 491, distance: 607.0
click at [351, 491] on div "Thursday 08/07/2025 07:00 Scheduled [40429] BALL METAL CONTAINER GROUP - 000822…" at bounding box center [652, 395] width 1274 height 488
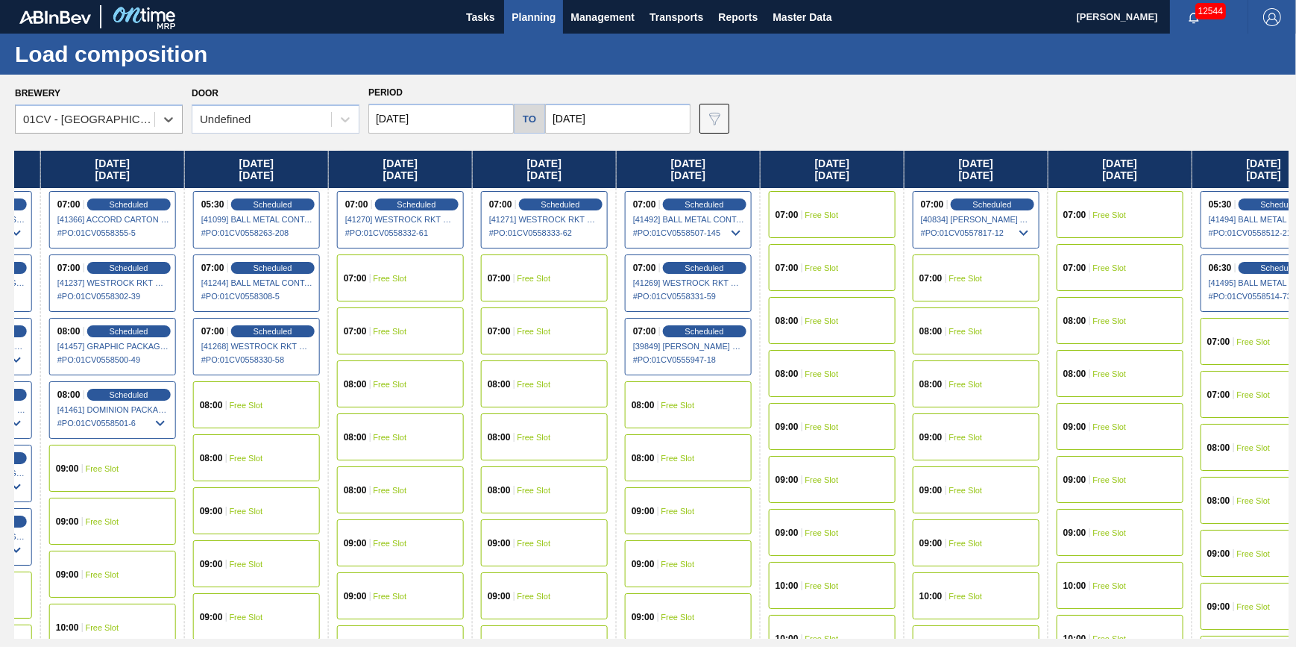
scroll to position [0, 2322]
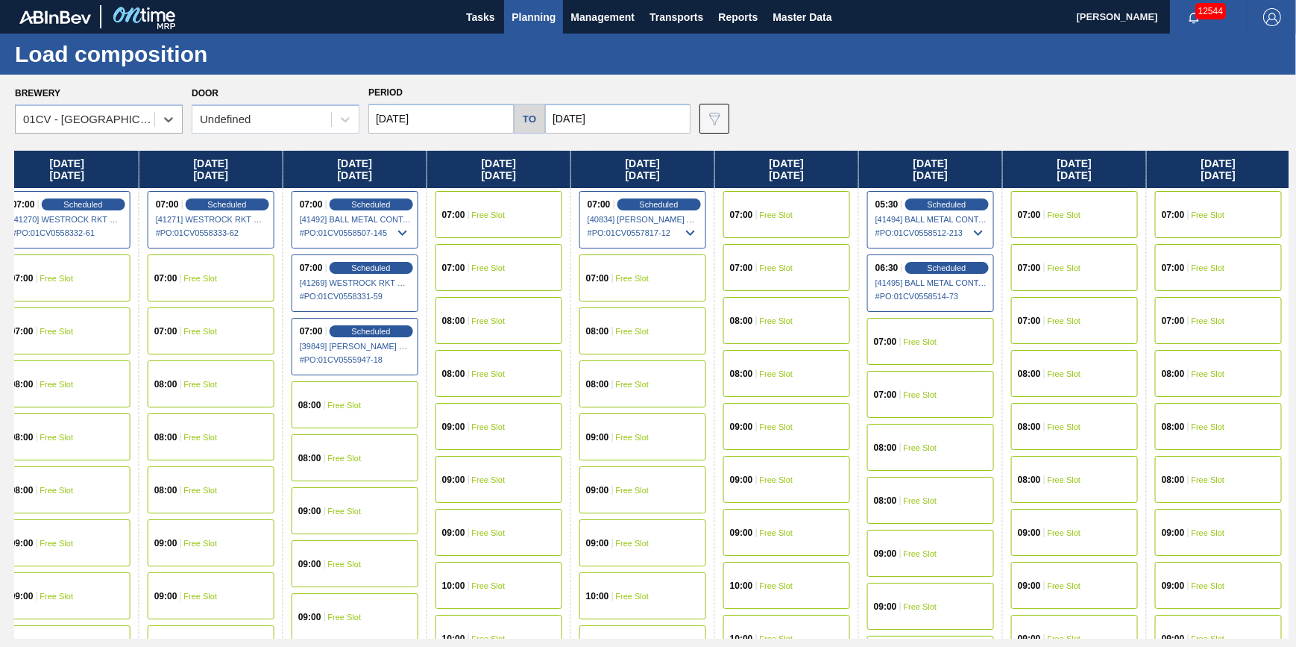
drag, startPoint x: 1002, startPoint y: 389, endPoint x: 281, endPoint y: 494, distance: 728.9
click at [281, 494] on div "Thursday 08/07/2025 07:00 Scheduled [40429] BALL METAL CONTAINER GROUP - 000822…" at bounding box center [652, 395] width 1274 height 488
click at [804, 212] on div "07:00 Free Slot" at bounding box center [786, 214] width 127 height 47
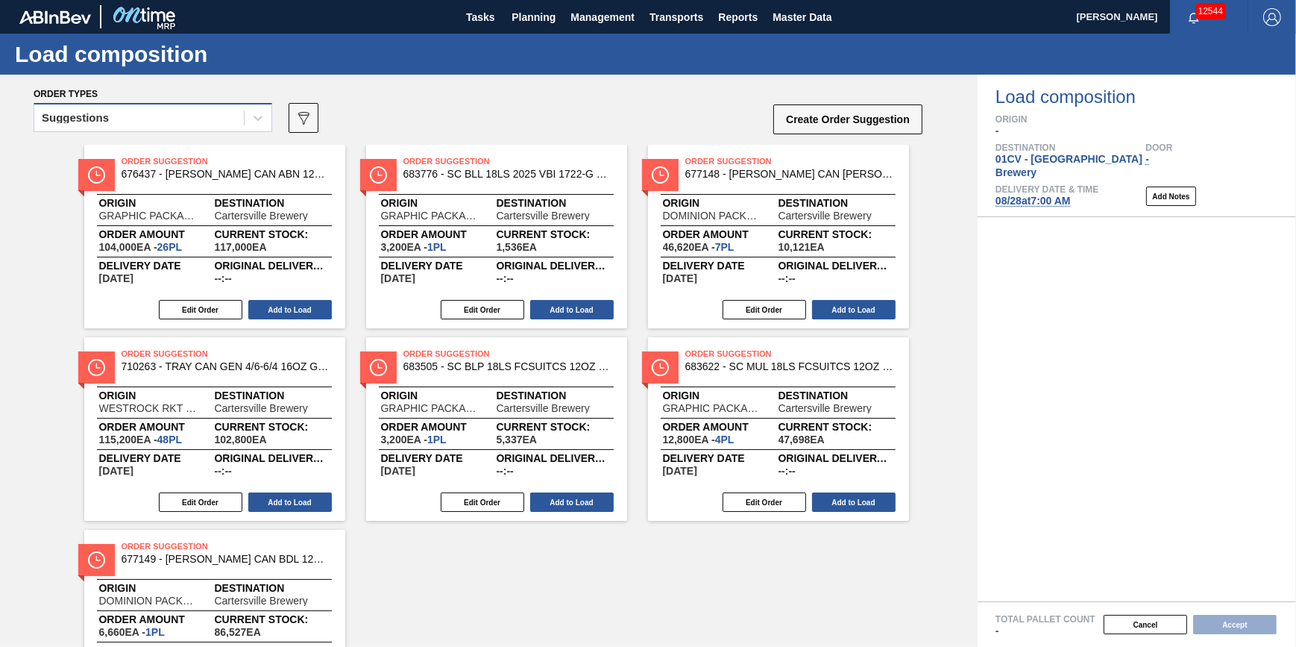
click at [163, 127] on div "Suggestions" at bounding box center [139, 118] width 210 height 22
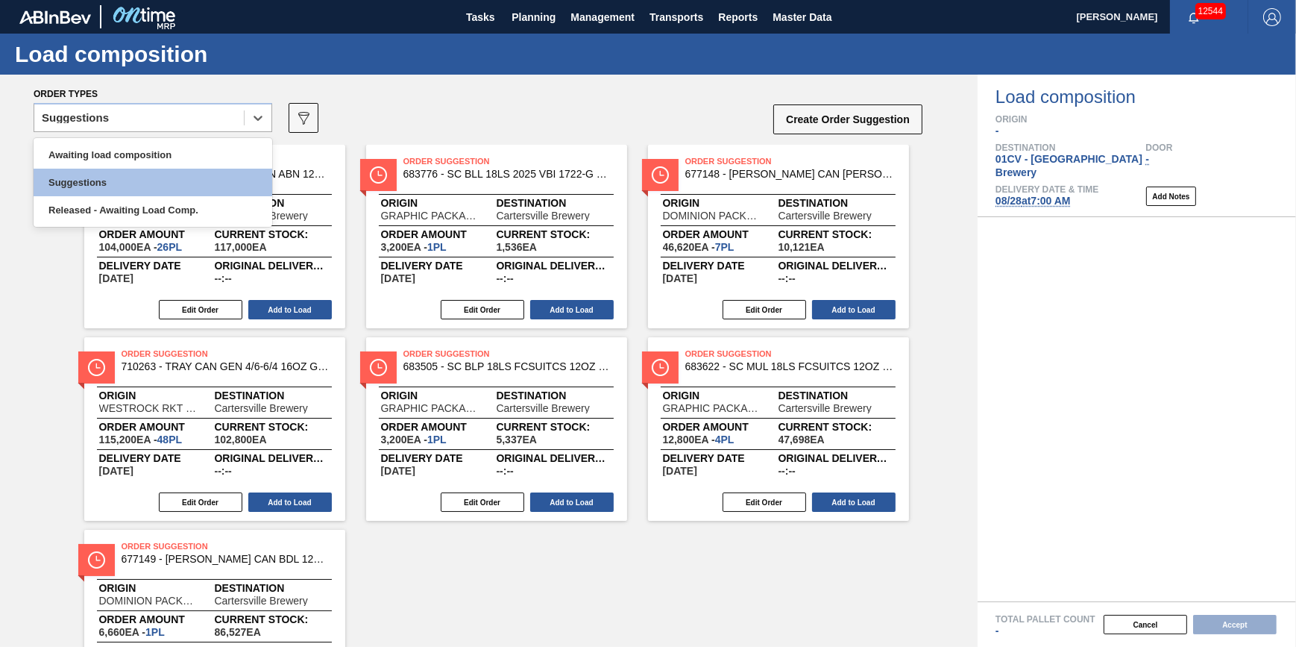
click at [157, 151] on div "Awaiting load composition" at bounding box center [153, 155] width 239 height 28
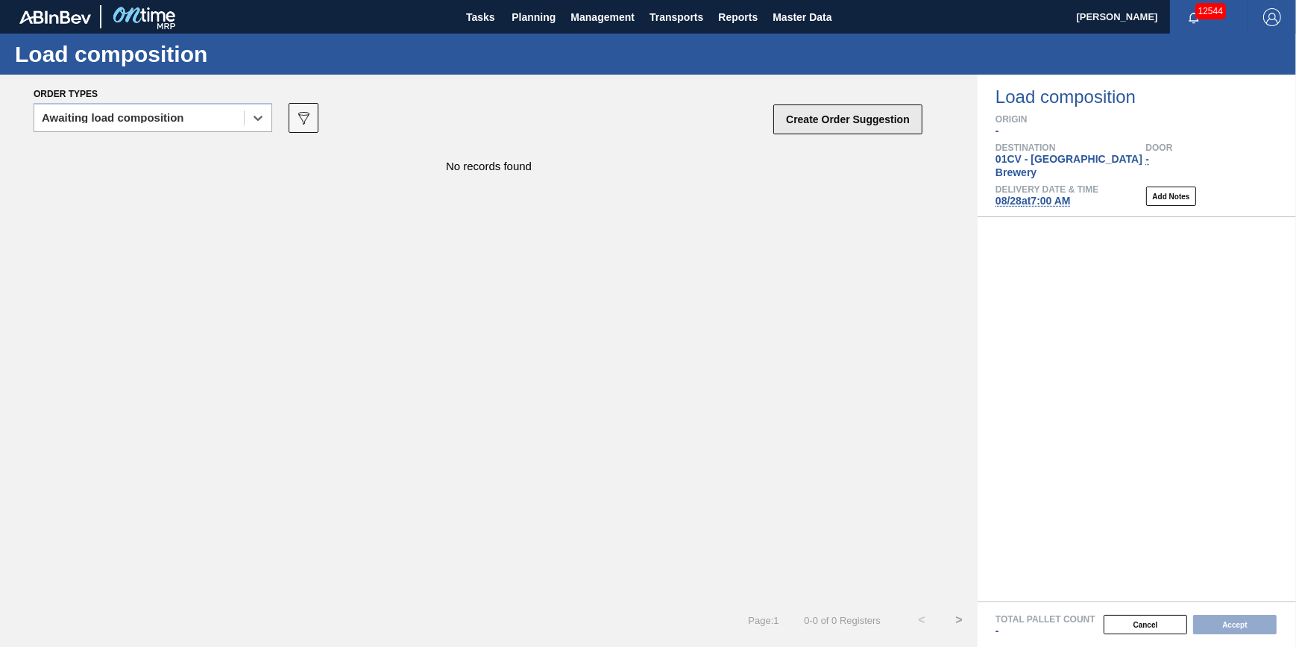
click at [879, 114] on button "Create Order Suggestion" at bounding box center [847, 119] width 149 height 30
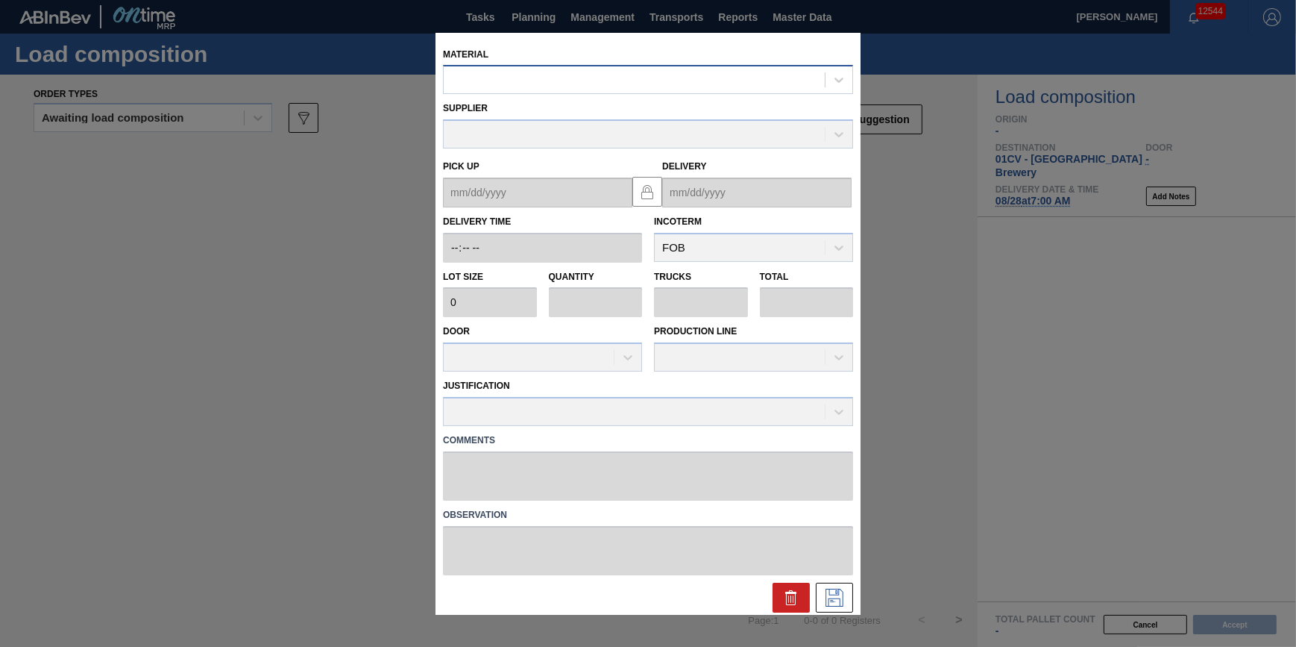
click at [729, 66] on div at bounding box center [648, 79] width 410 height 29
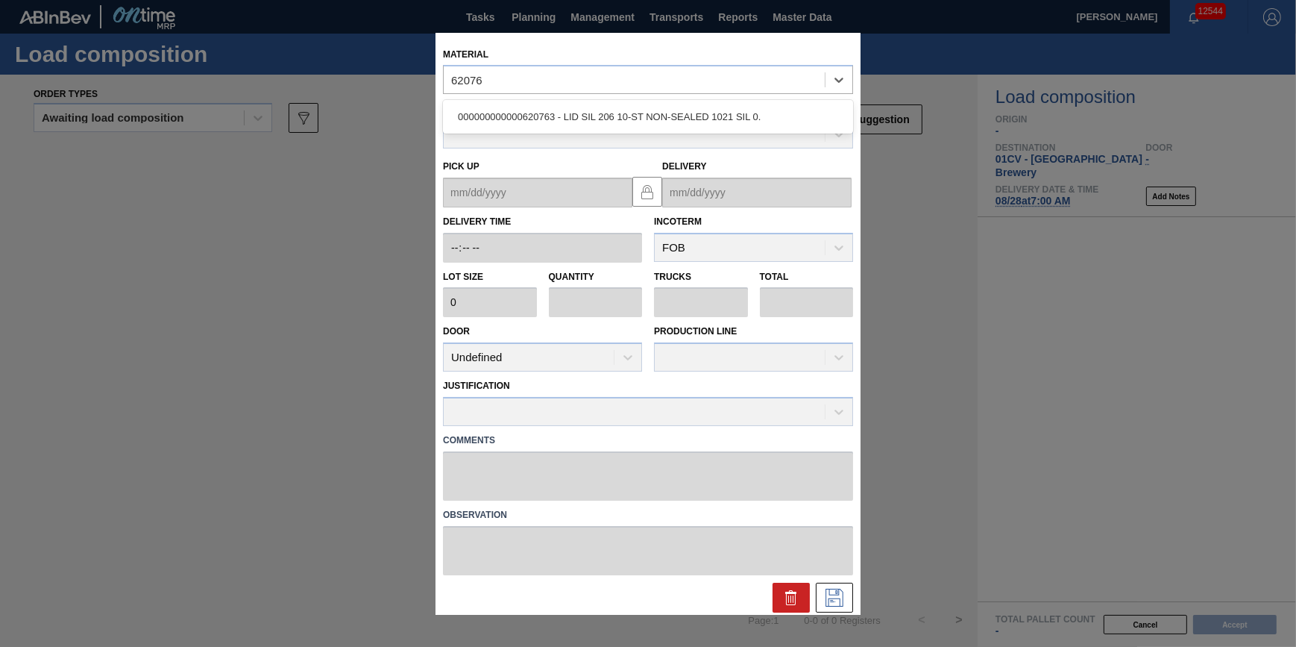
type input "620763"
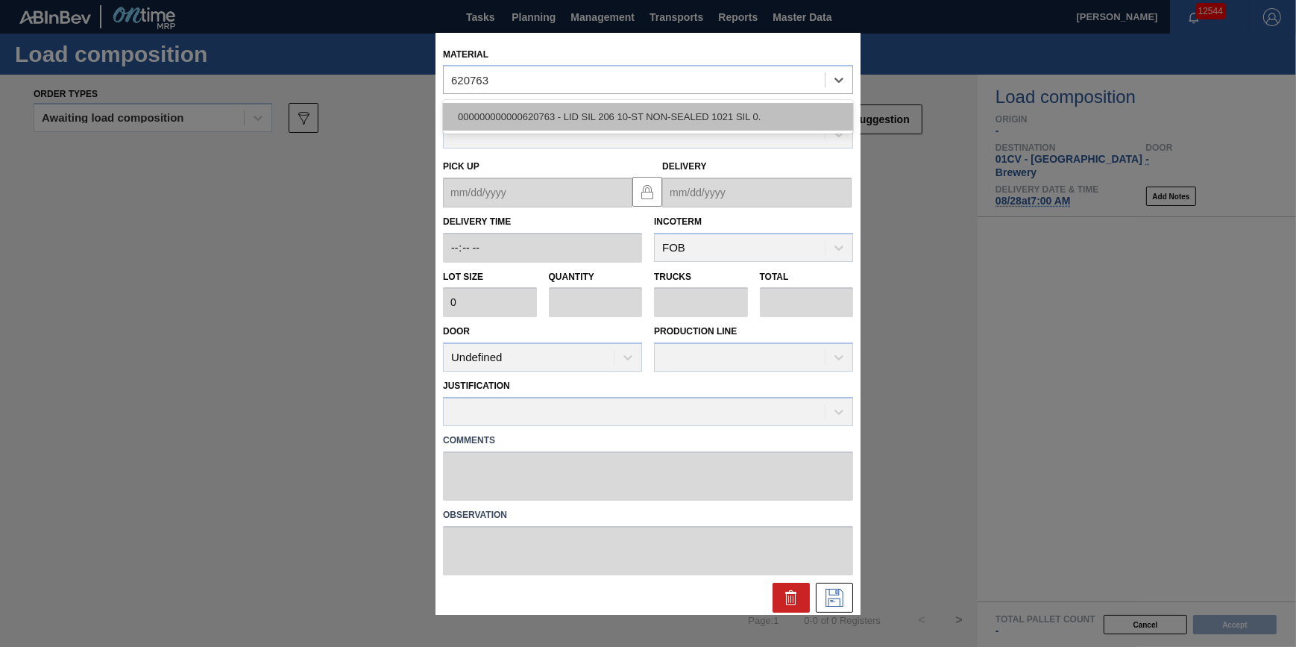
click at [715, 123] on div "000000000000620763 - LID SIL 206 10-ST NON-SEALED 1021 SIL 0." at bounding box center [648, 117] width 410 height 28
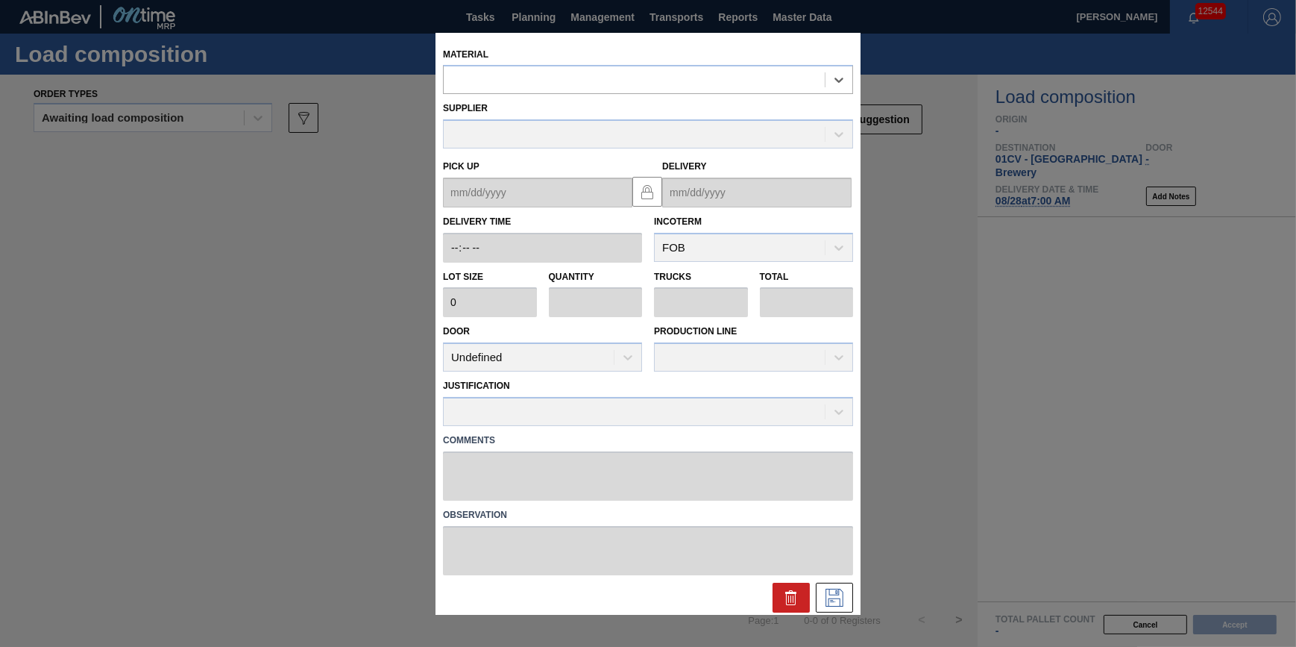
type input "187,000"
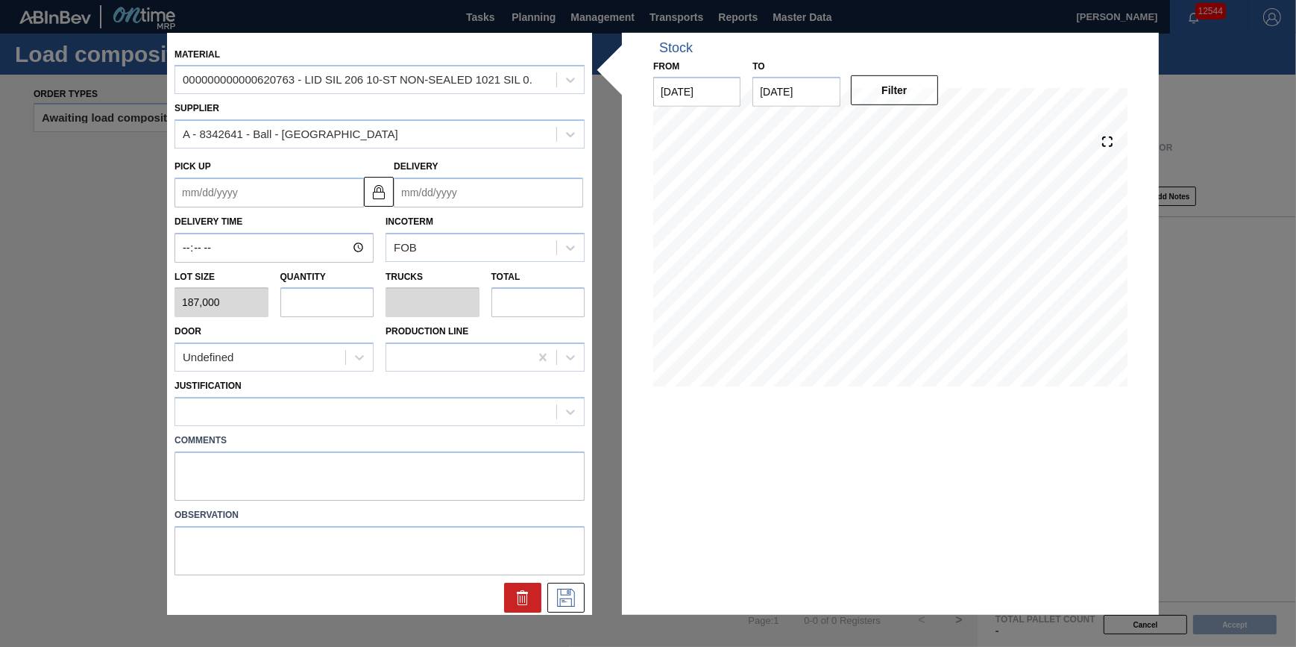
click at [342, 310] on input "text" at bounding box center [327, 302] width 94 height 30
type input "2"
type input "0.071"
type input "374,000"
type input "28"
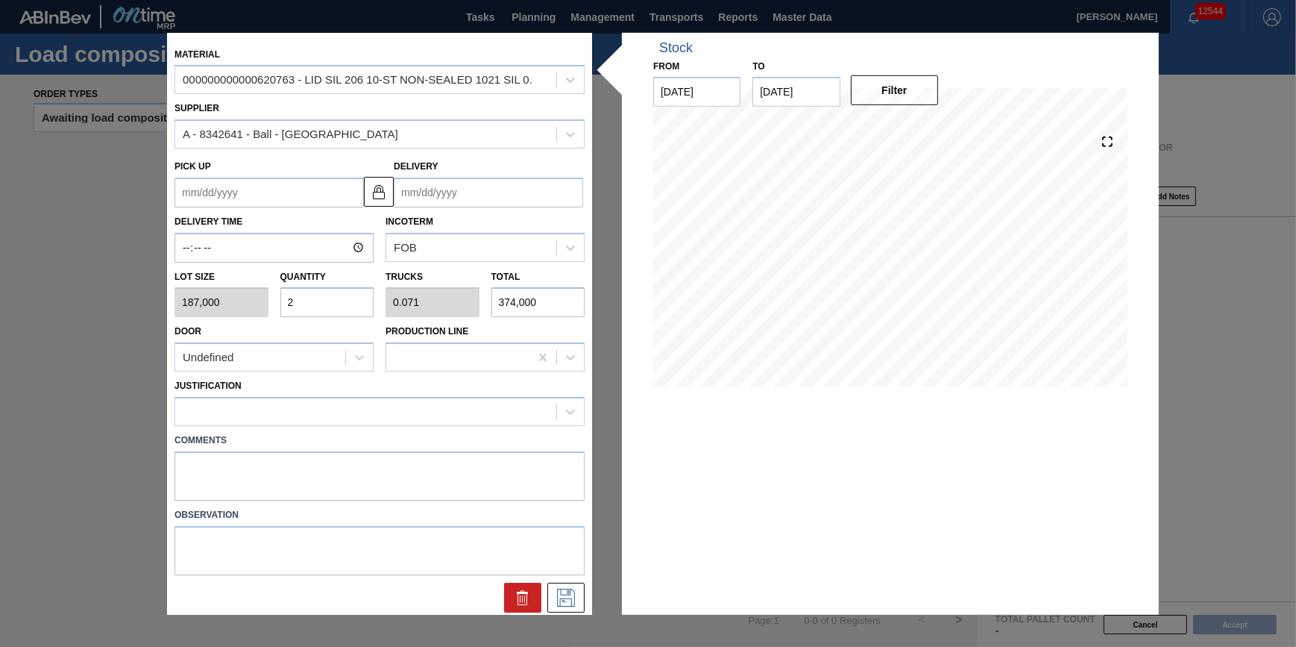
type input "1"
type input "5,236,000"
type input "28"
click at [415, 409] on div at bounding box center [365, 411] width 381 height 22
type input "other"
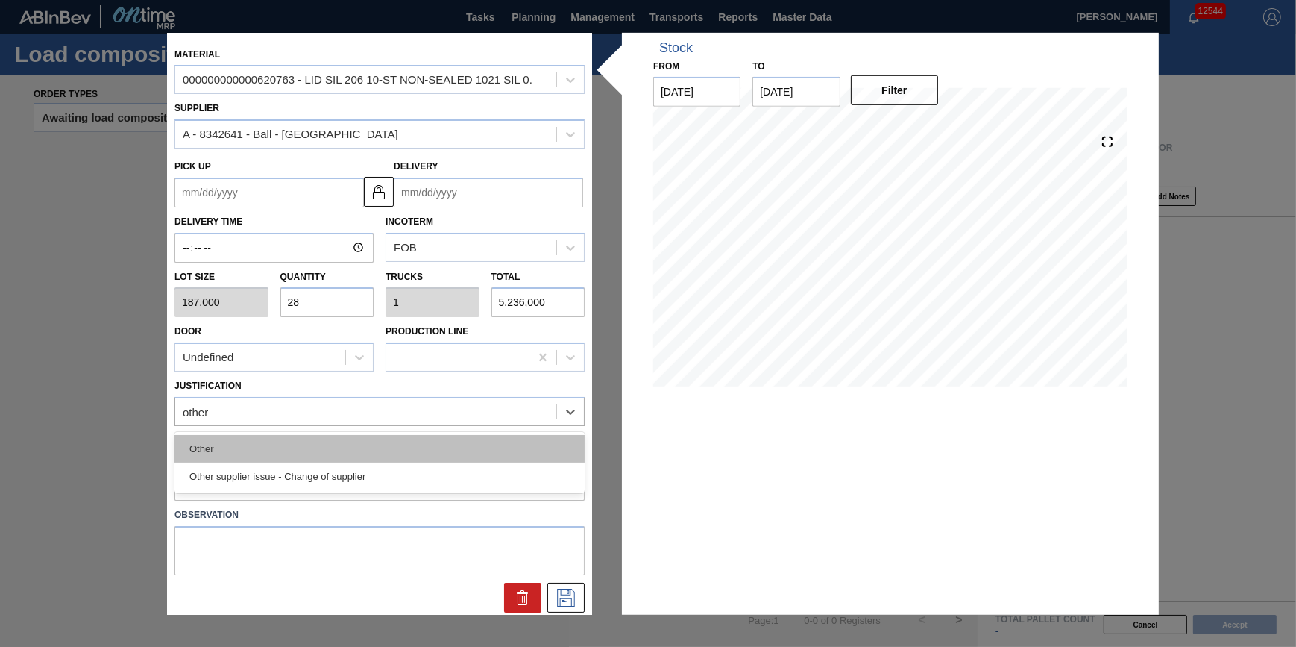
click at [426, 436] on div "Other" at bounding box center [380, 449] width 410 height 28
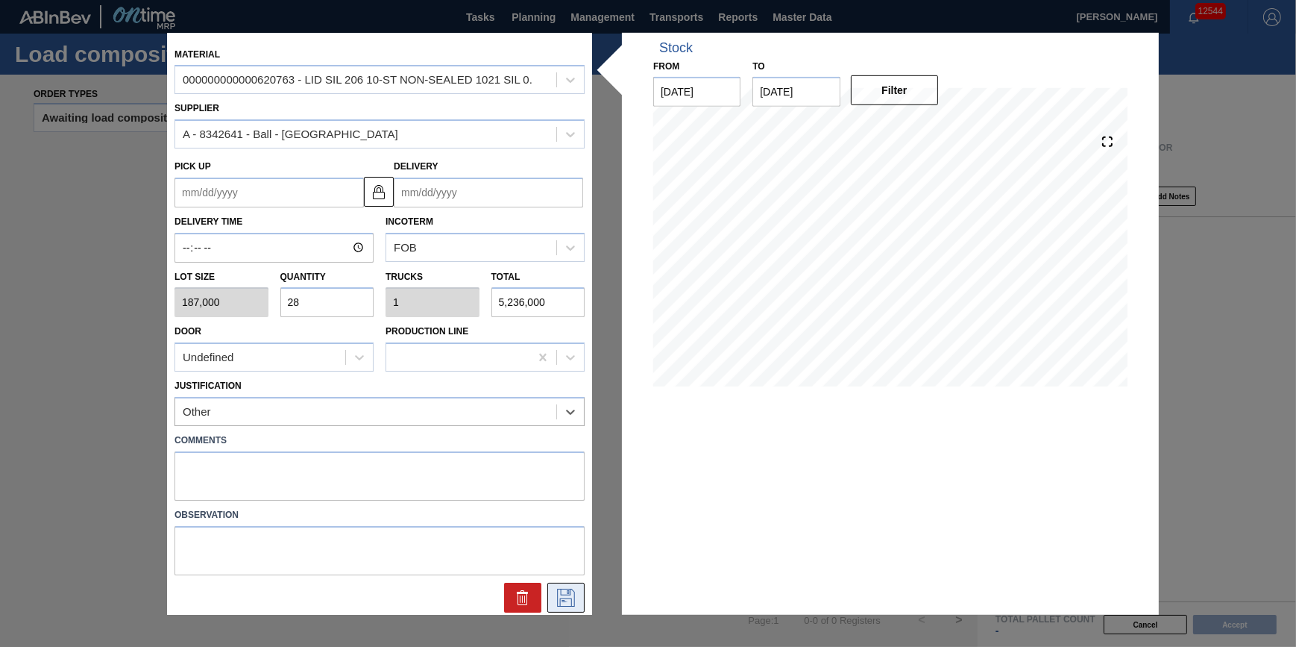
click at [562, 592] on icon at bounding box center [566, 597] width 24 height 18
click at [485, 189] on input "Delivery" at bounding box center [488, 192] width 189 height 30
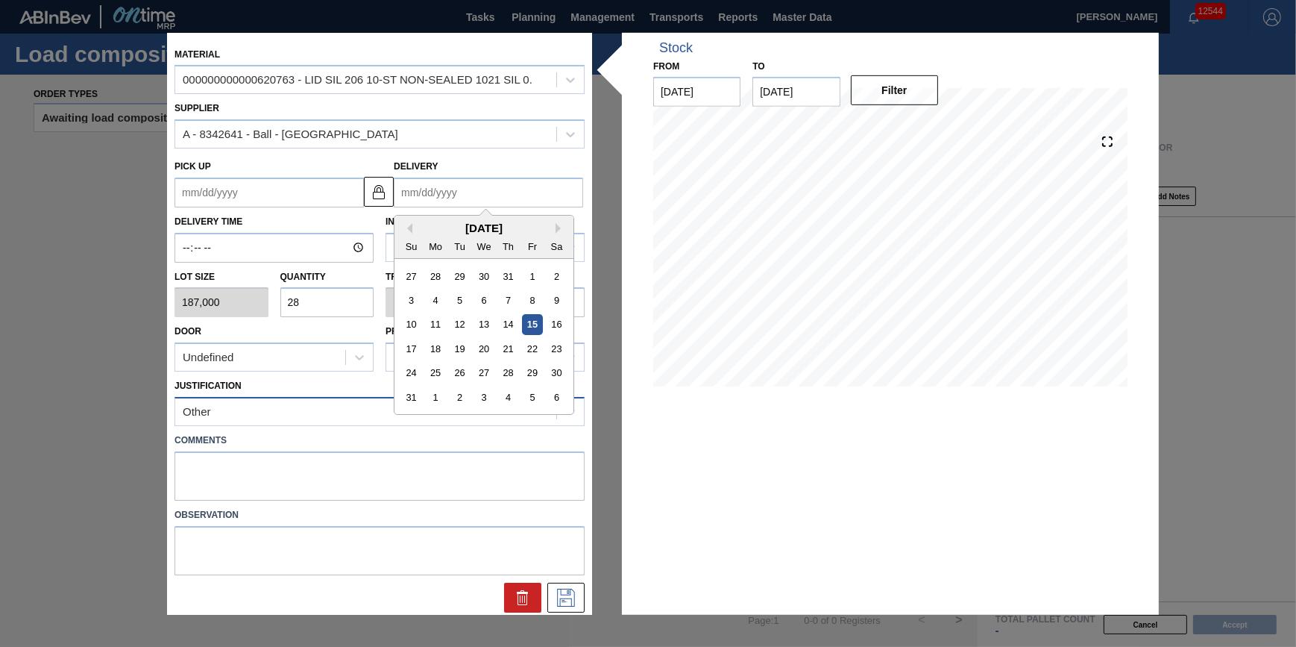
drag, startPoint x: 550, startPoint y: 399, endPoint x: 553, endPoint y: 417, distance: 18.3
click at [550, 399] on div "6" at bounding box center [557, 397] width 20 height 20
type up "[DATE]"
type input "[DATE]"
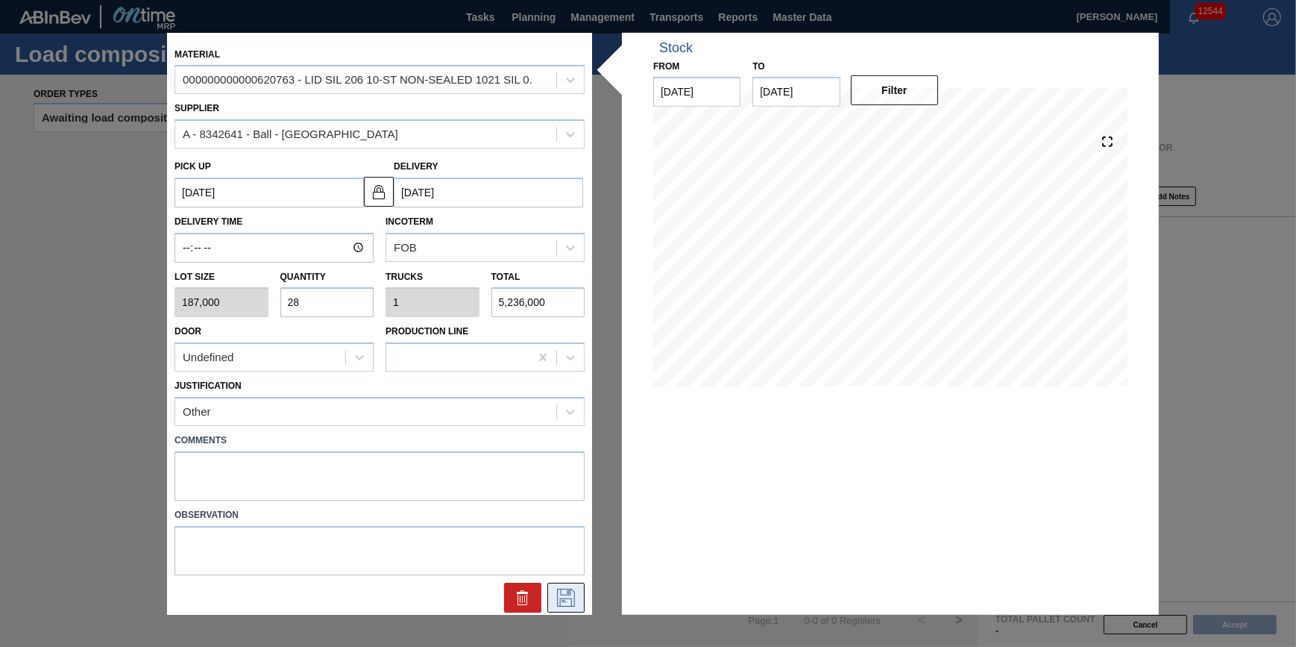
click at [573, 600] on icon at bounding box center [566, 597] width 24 height 18
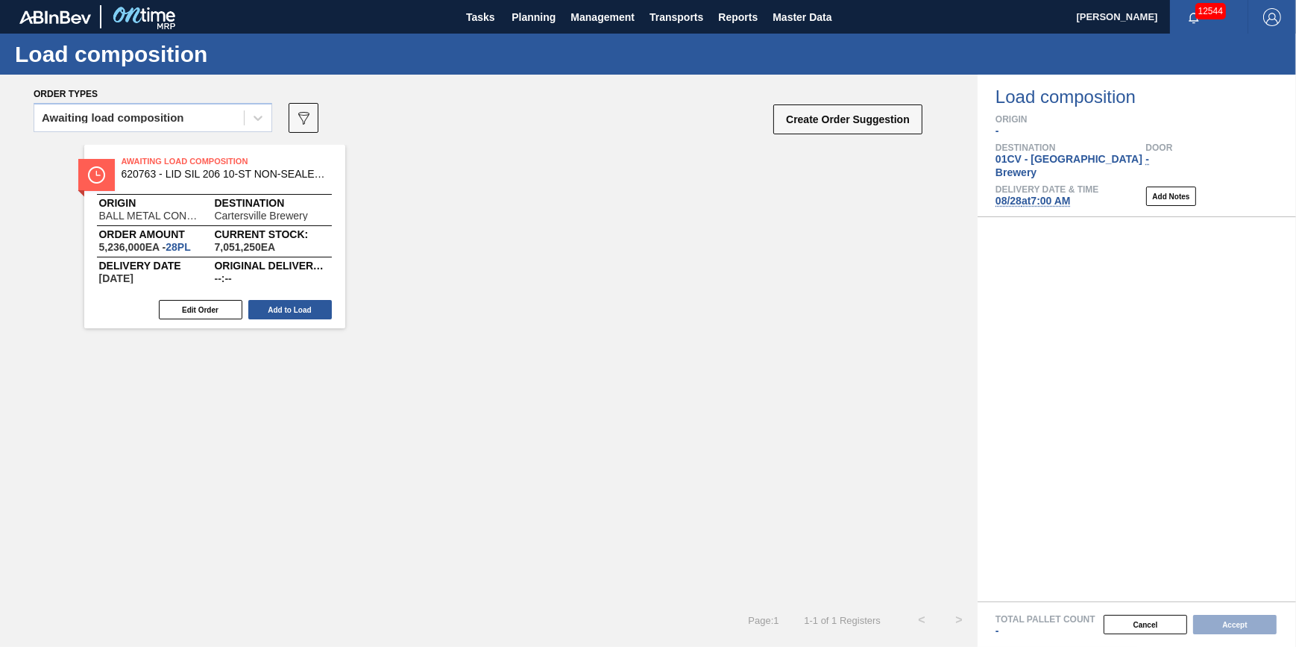
click at [320, 321] on div "Edit Order Add to Load" at bounding box center [208, 309] width 249 height 22
click at [311, 300] on button "Add to Load" at bounding box center [290, 309] width 84 height 19
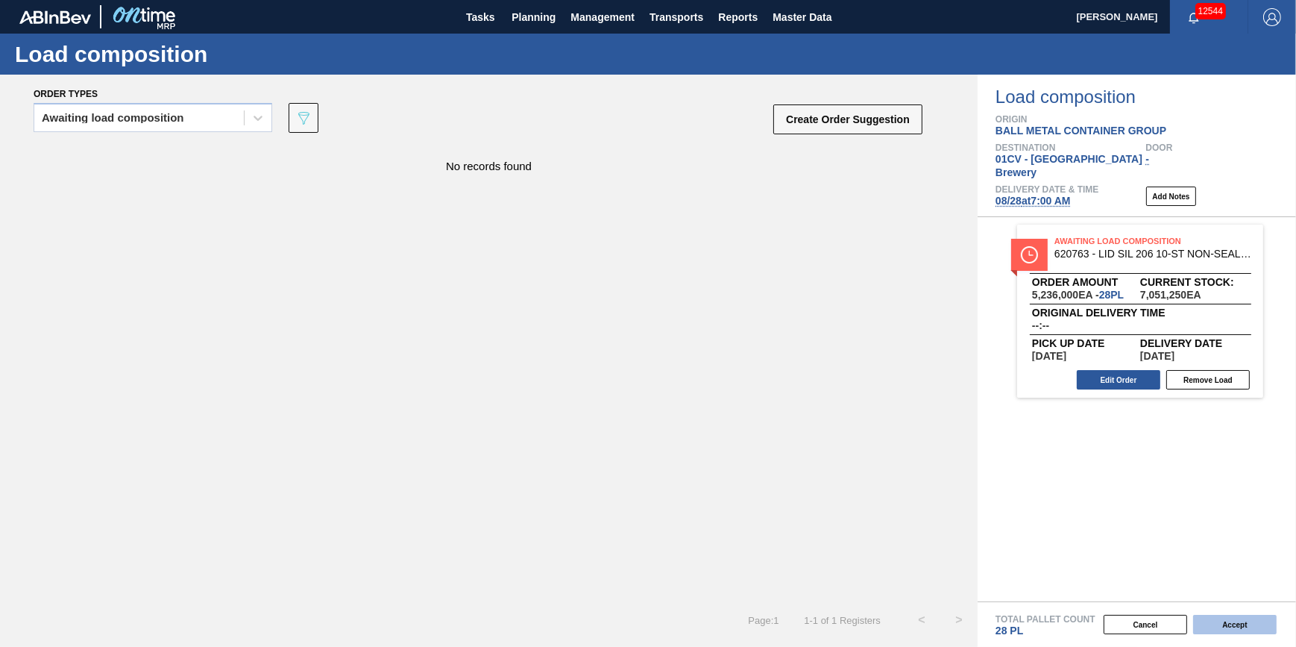
click at [1220, 623] on button "Accept" at bounding box center [1235, 623] width 84 height 19
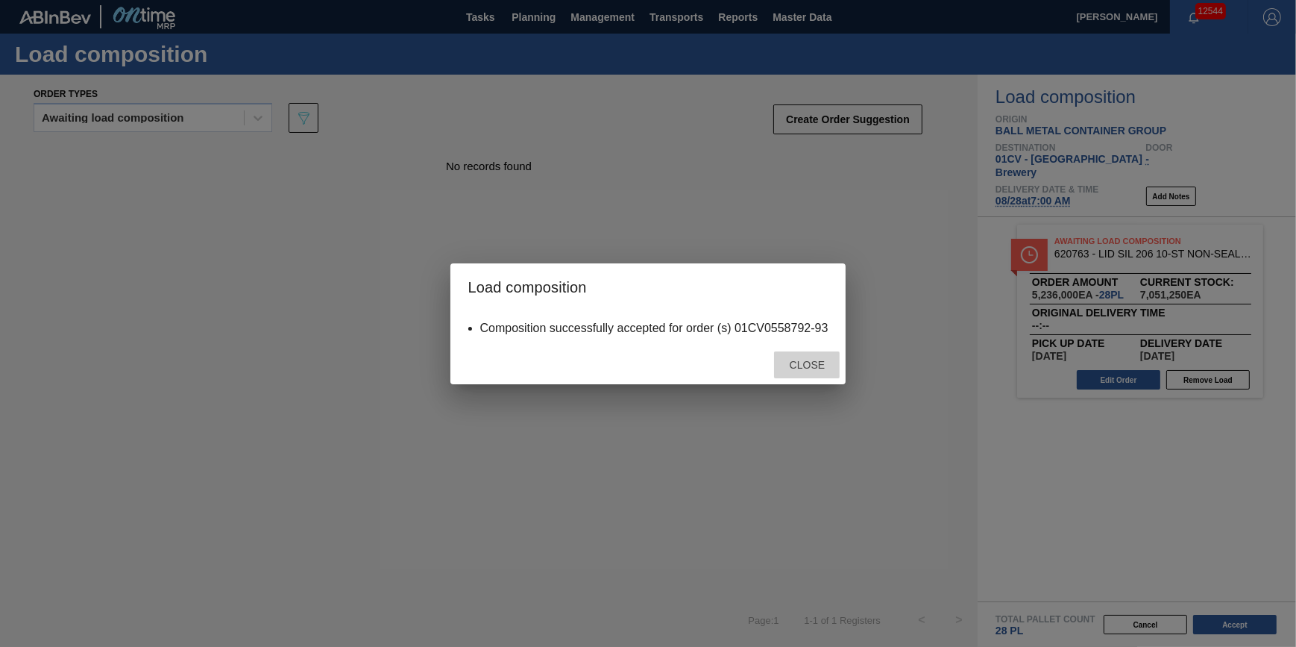
click at [811, 365] on span "Close" at bounding box center [807, 365] width 59 height 12
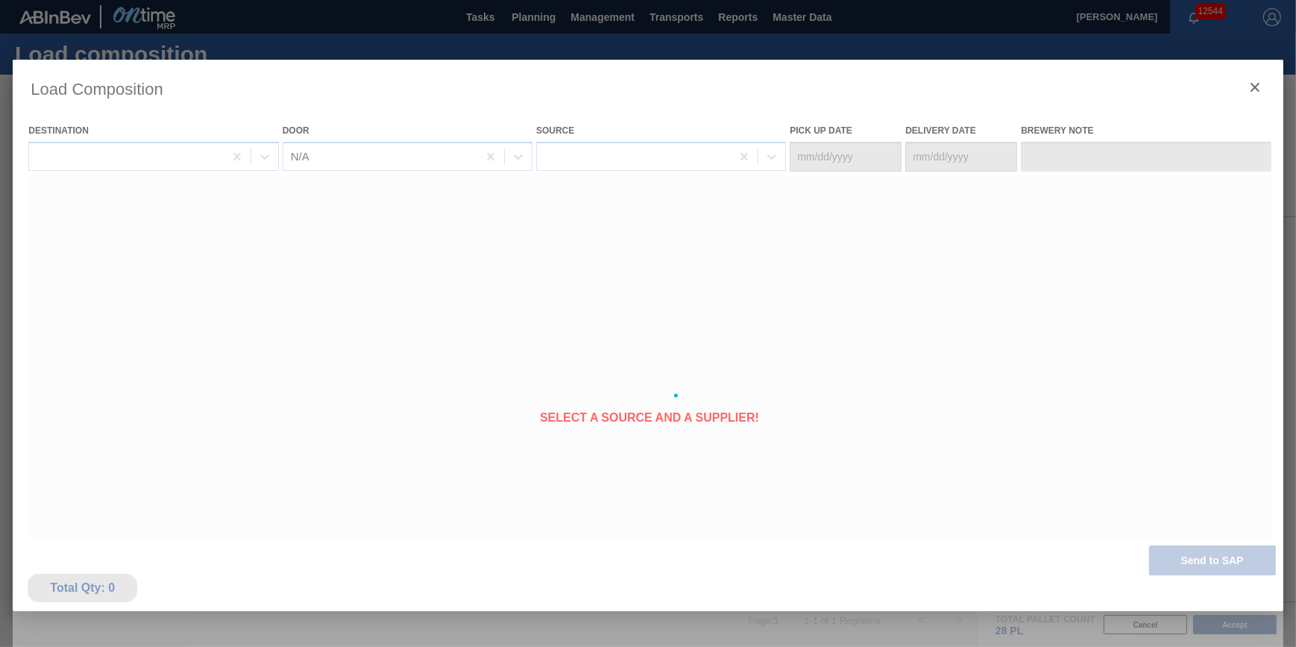
type Date "[DATE]"
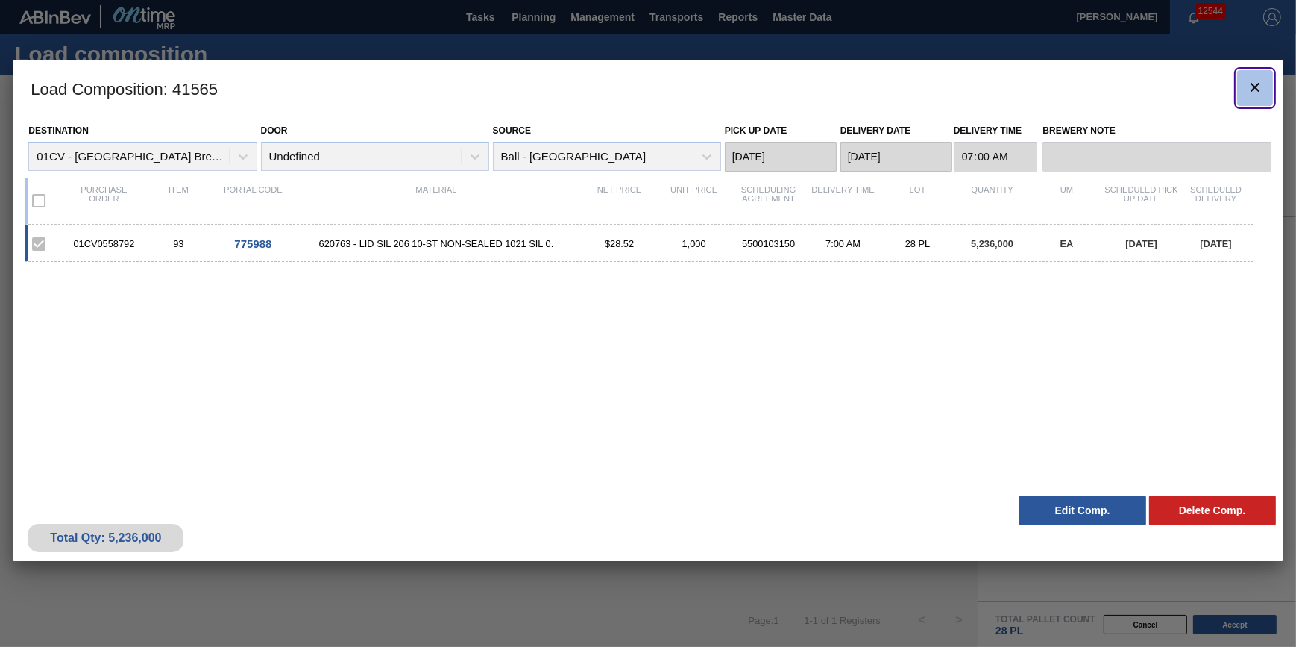
click at [1257, 83] on icon "botão de ícone" at bounding box center [1255, 87] width 9 height 9
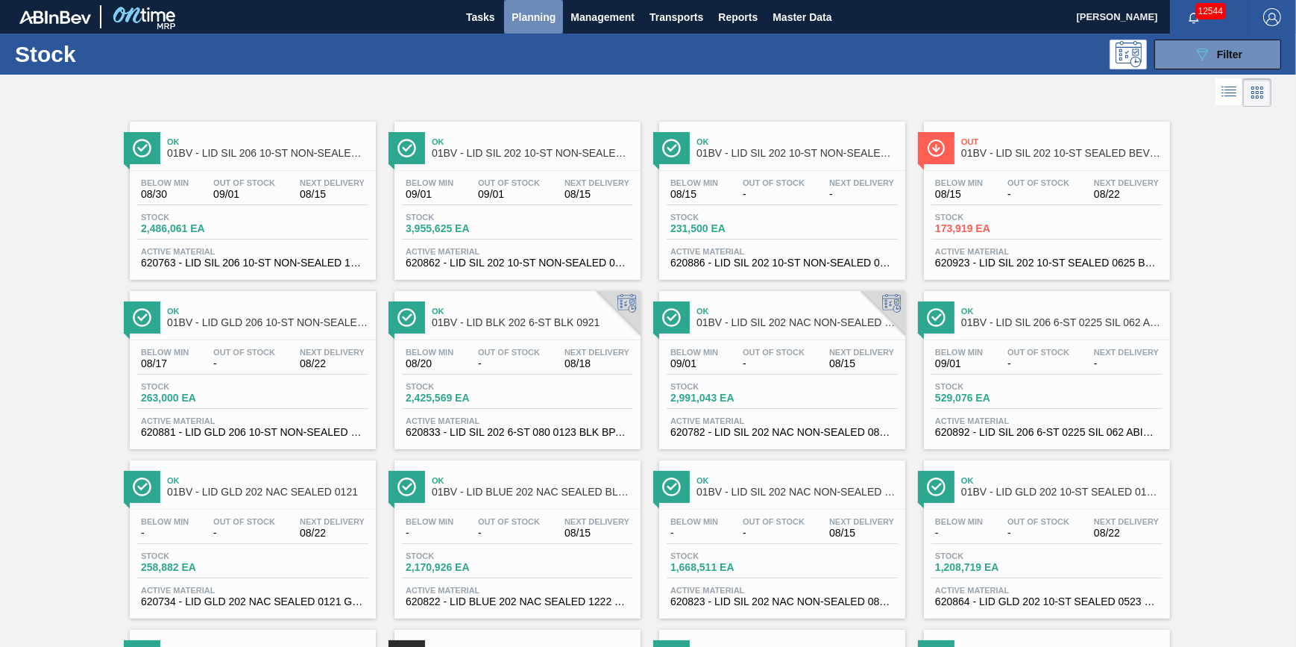
click at [521, 20] on span "Planning" at bounding box center [534, 17] width 44 height 18
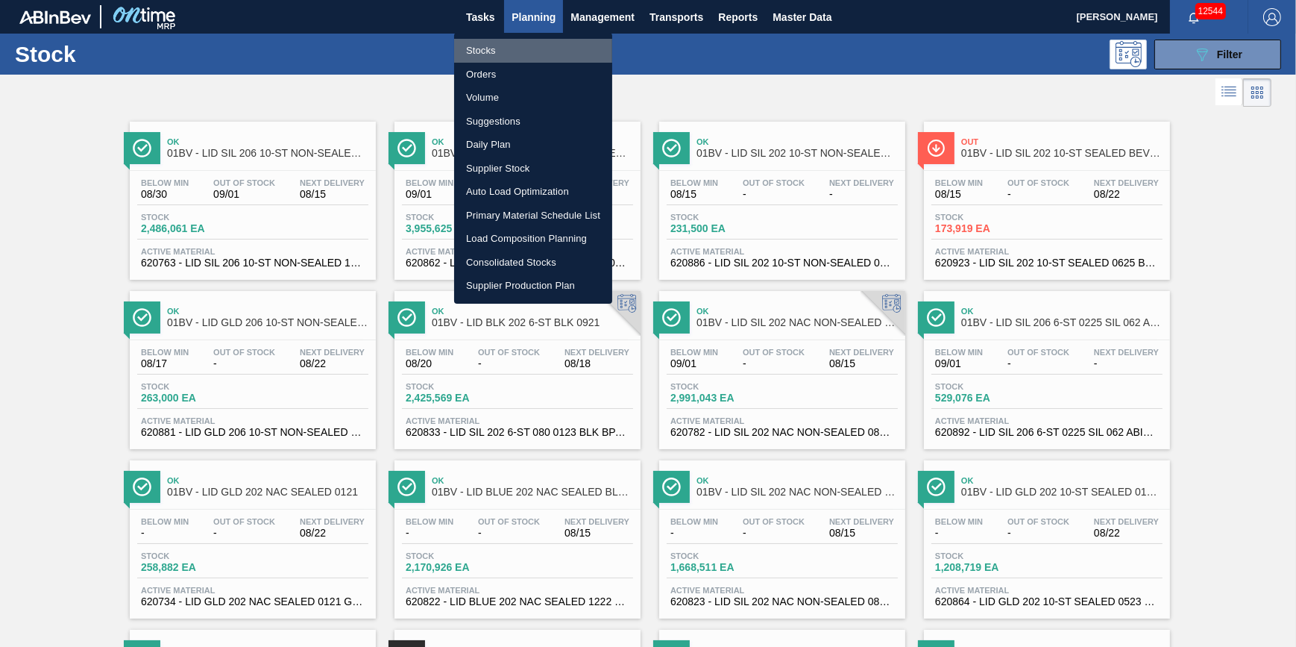
click at [507, 41] on li "Stocks" at bounding box center [533, 51] width 158 height 24
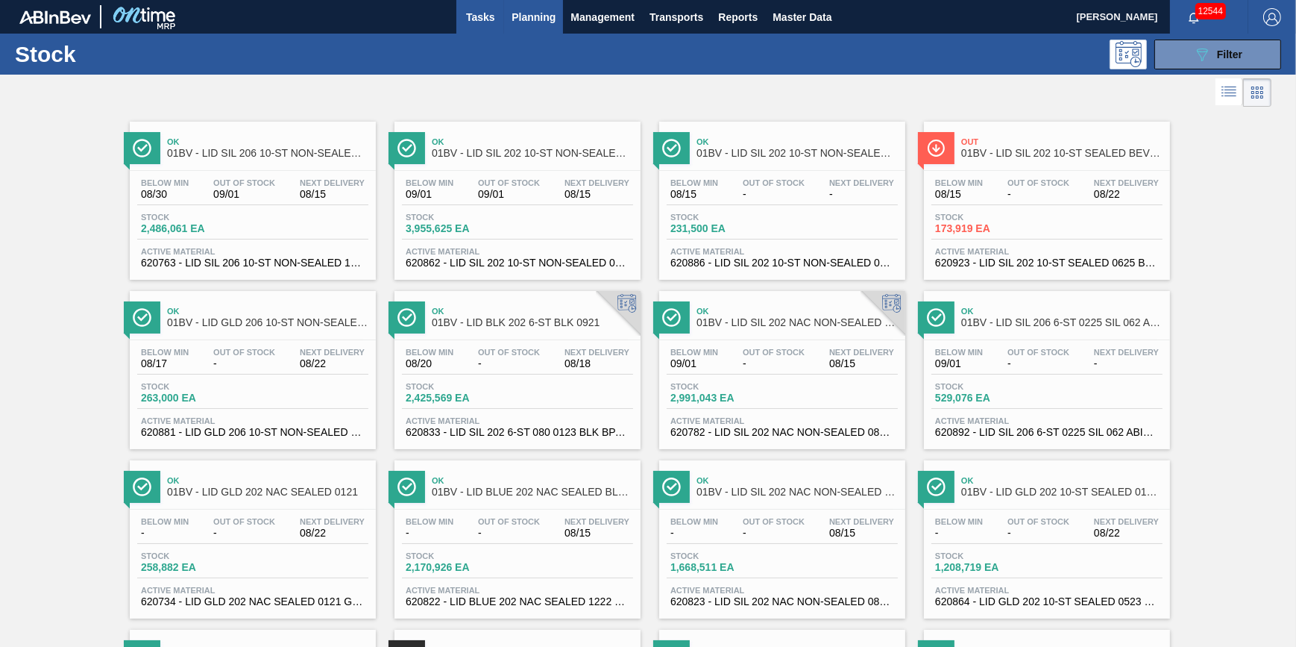
click at [476, 28] on button "Tasks" at bounding box center [480, 17] width 48 height 34
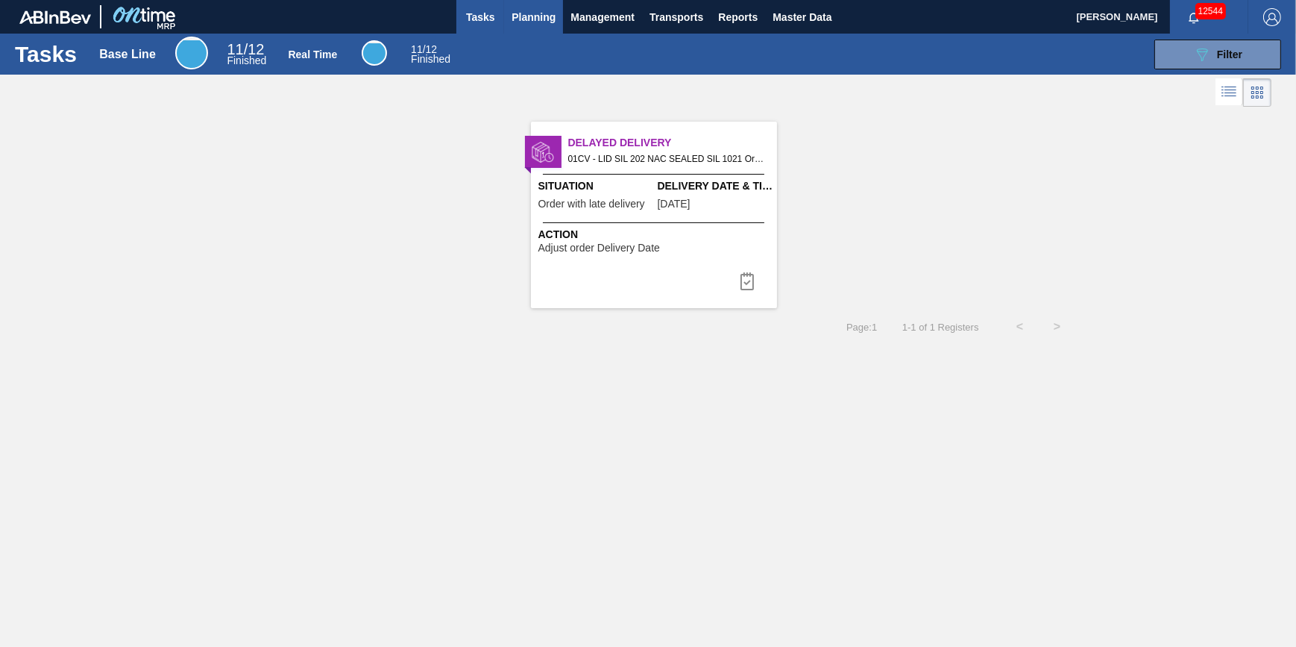
click at [508, 9] on button "Planning" at bounding box center [533, 17] width 59 height 34
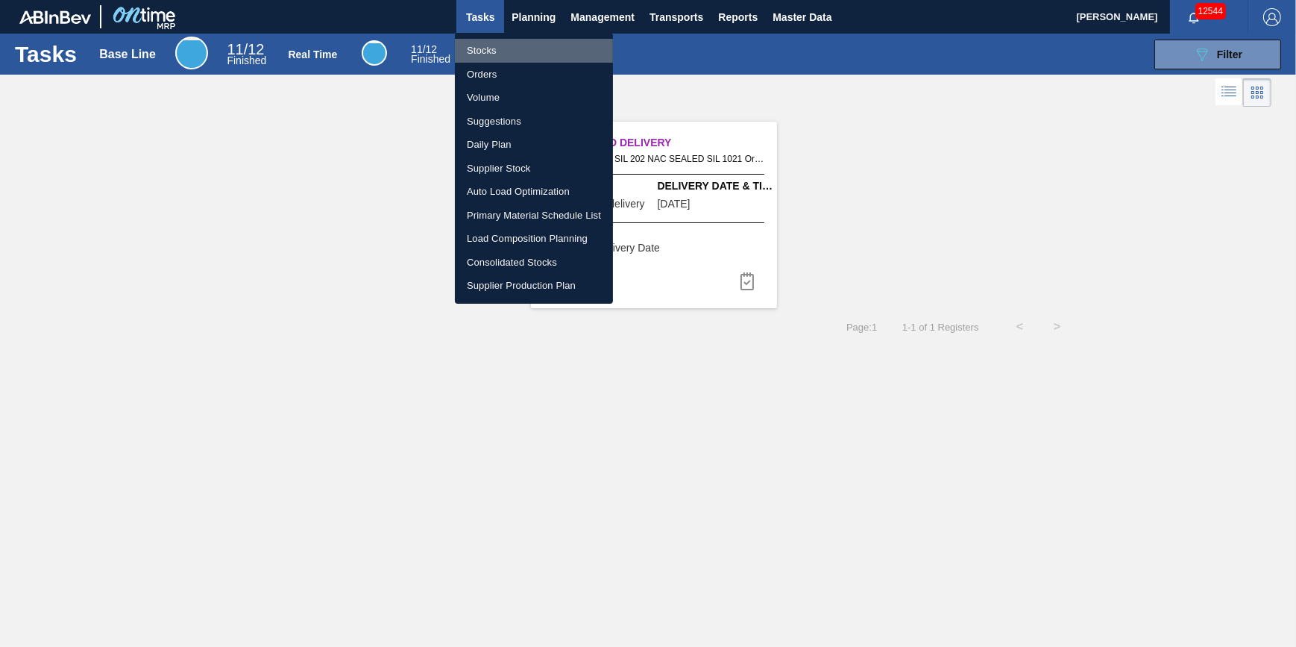
click at [497, 41] on li "Stocks" at bounding box center [534, 51] width 158 height 24
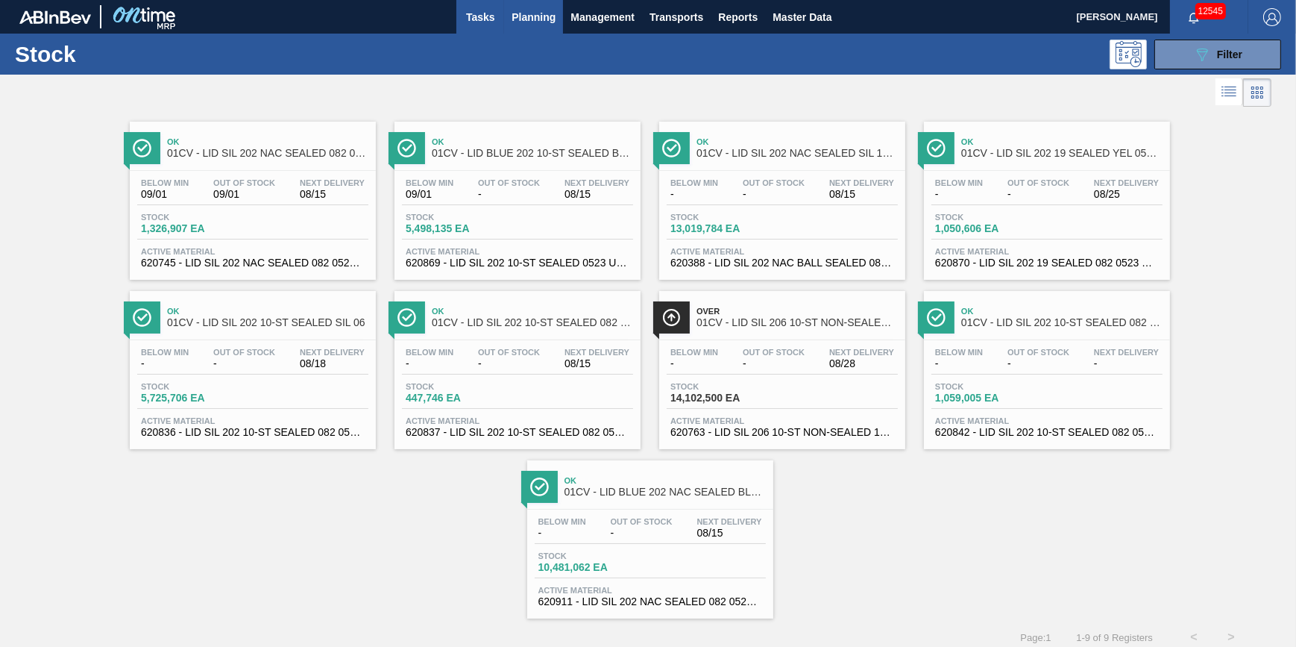
click at [482, 25] on span "Tasks" at bounding box center [480, 17] width 33 height 18
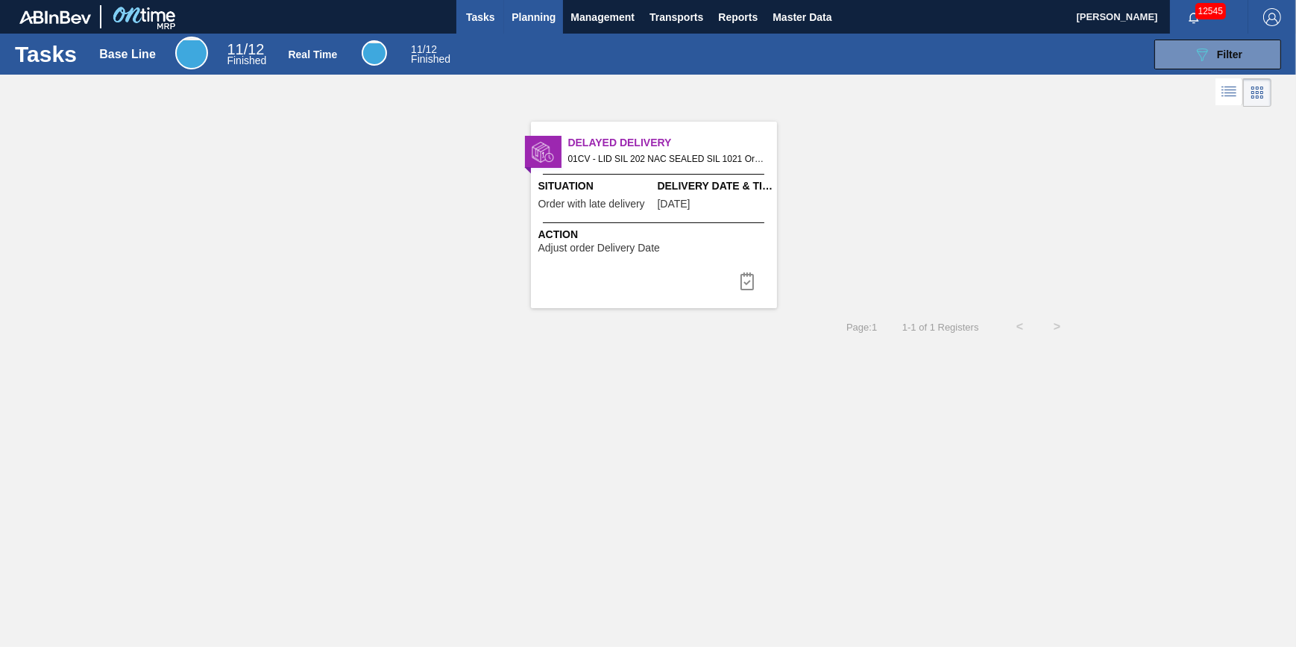
click at [522, 26] on button "Planning" at bounding box center [533, 17] width 59 height 34
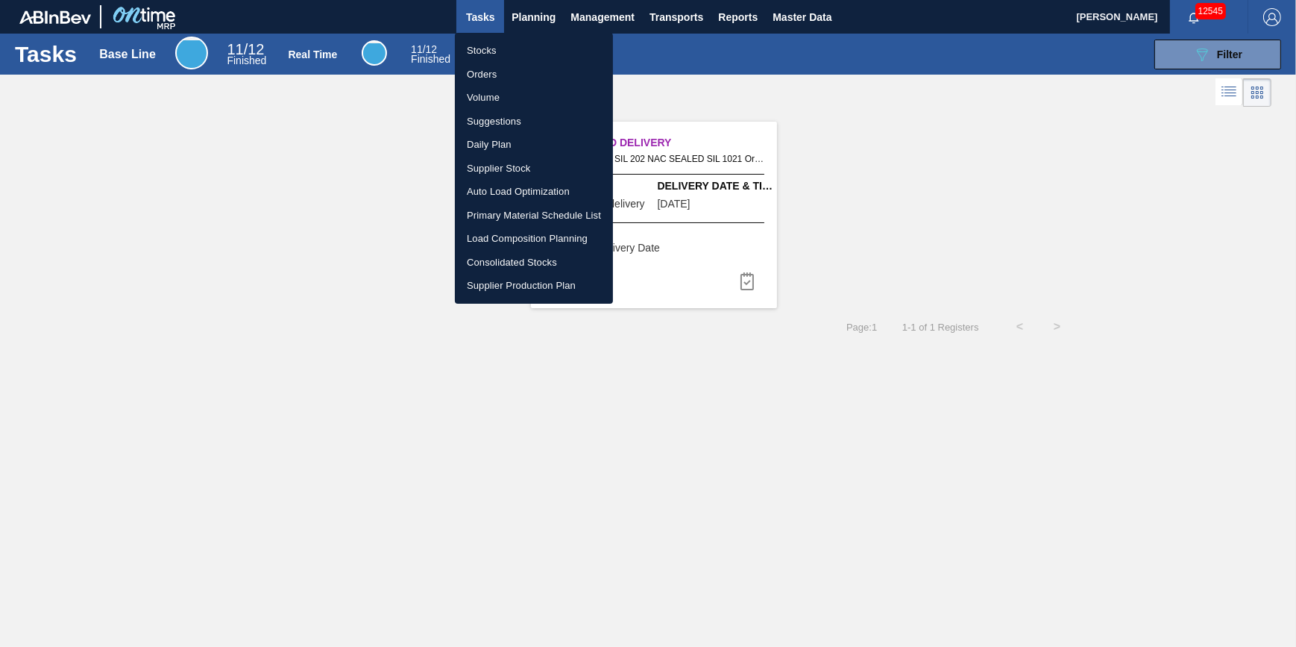
click at [509, 51] on li "Stocks" at bounding box center [534, 51] width 158 height 24
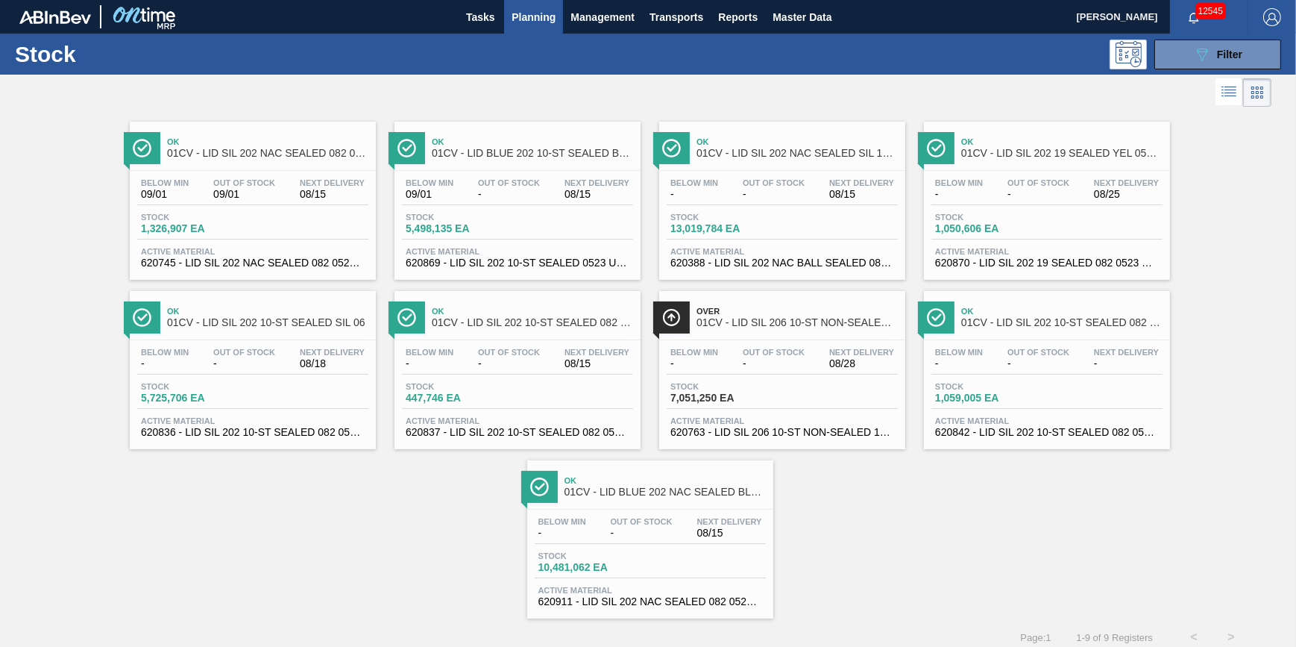
click at [940, 499] on div "Ok 01CV - LID SIL 202 NAC SEALED 082 0521 RED DIE Below Min 09/01 Out Of Stock …" at bounding box center [648, 364] width 1296 height 508
click at [524, 26] on button "Planning" at bounding box center [533, 17] width 59 height 34
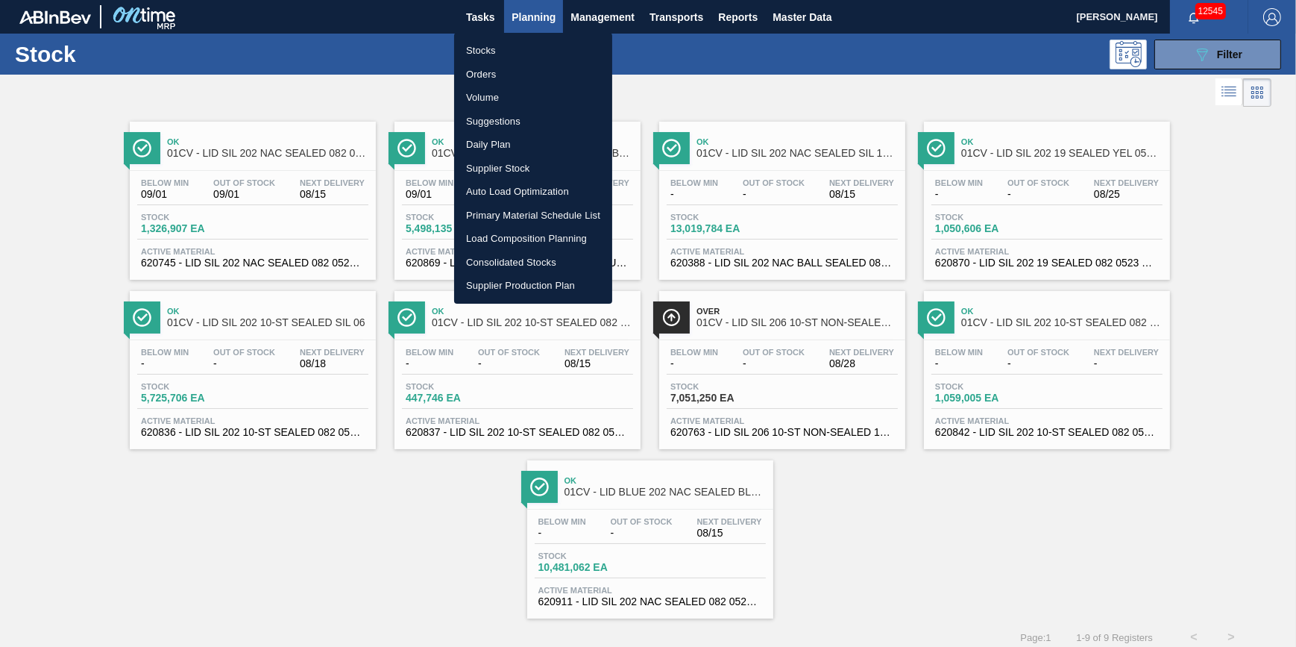
click at [509, 60] on li "Stocks" at bounding box center [533, 51] width 158 height 24
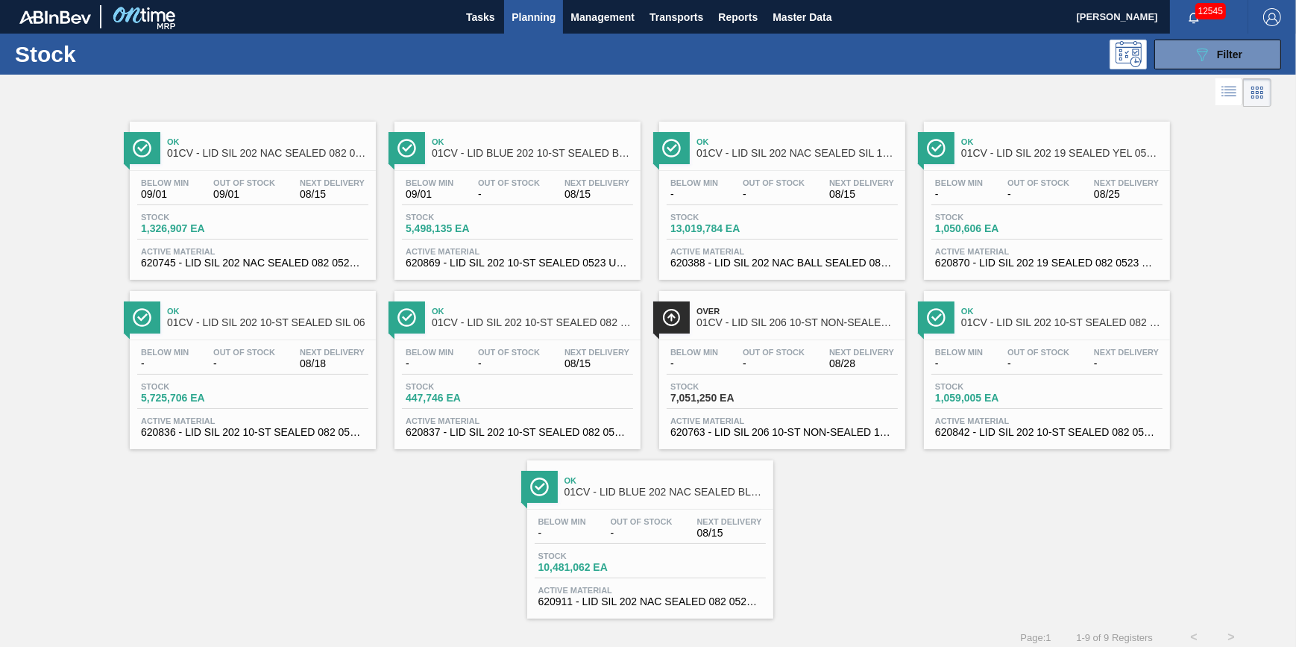
click at [524, 25] on button "Planning" at bounding box center [533, 17] width 59 height 34
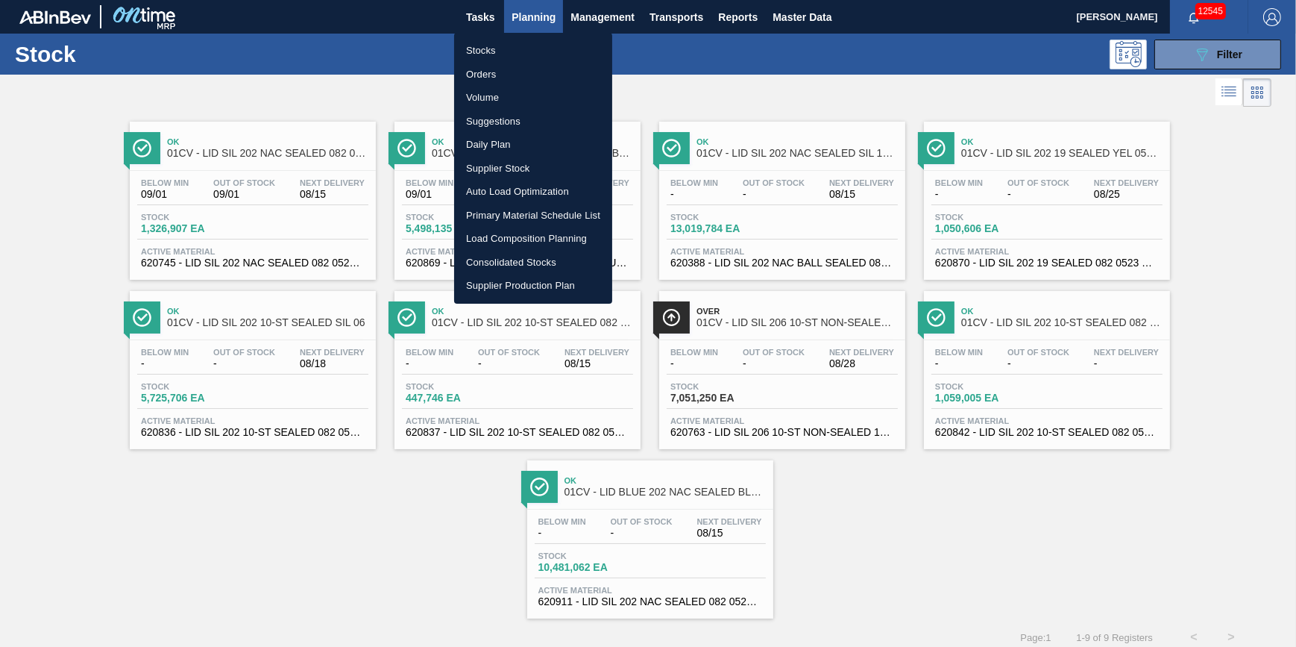
click at [521, 47] on li "Stocks" at bounding box center [533, 51] width 158 height 24
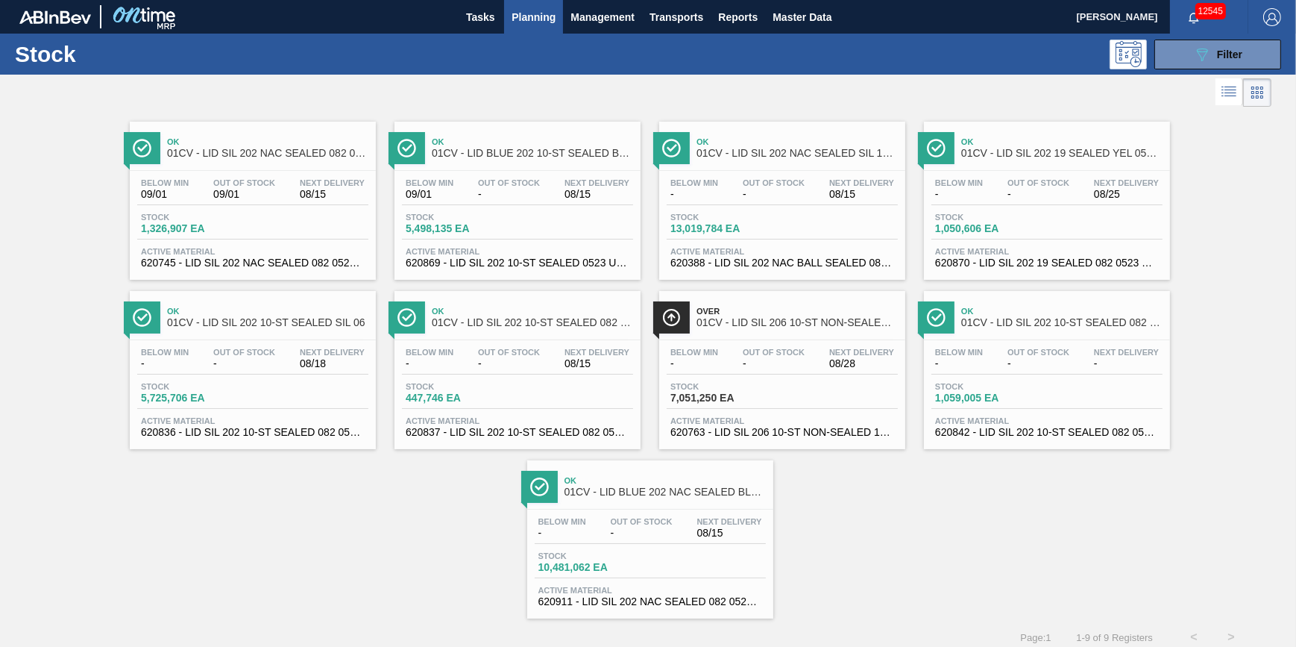
click at [526, 0] on button "Planning" at bounding box center [533, 17] width 59 height 34
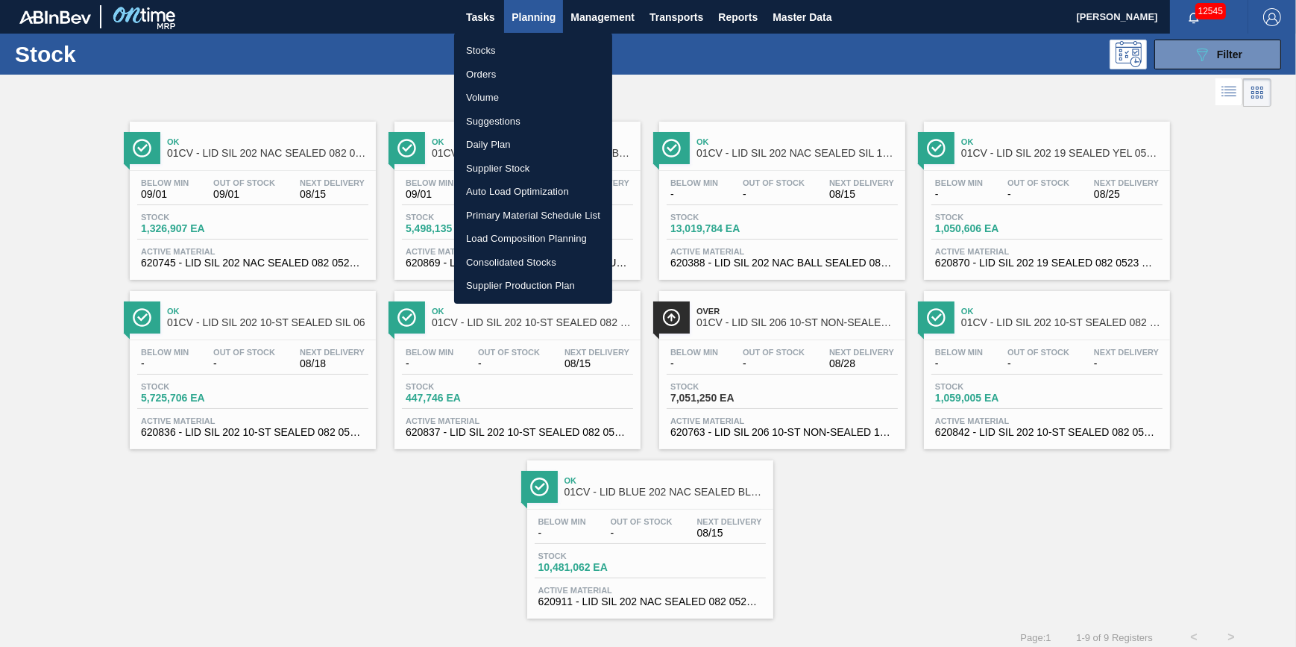
click at [519, 45] on li "Stocks" at bounding box center [533, 51] width 158 height 24
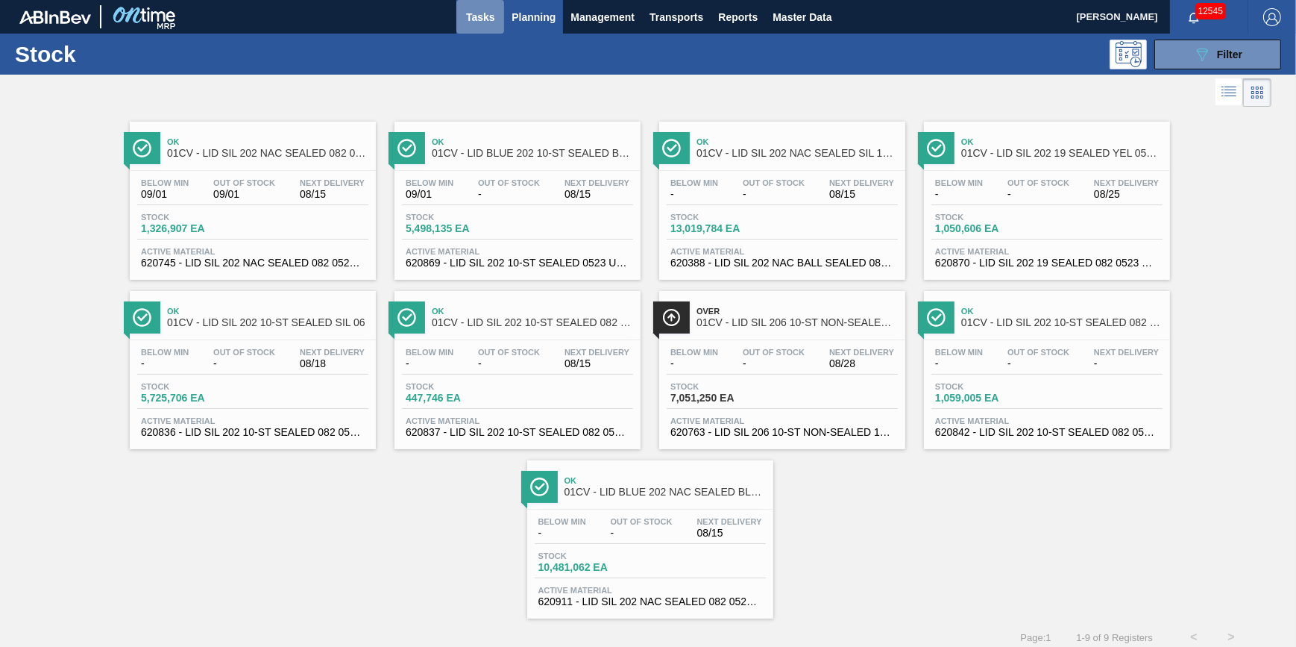
click at [477, 26] on button "Tasks" at bounding box center [480, 17] width 48 height 34
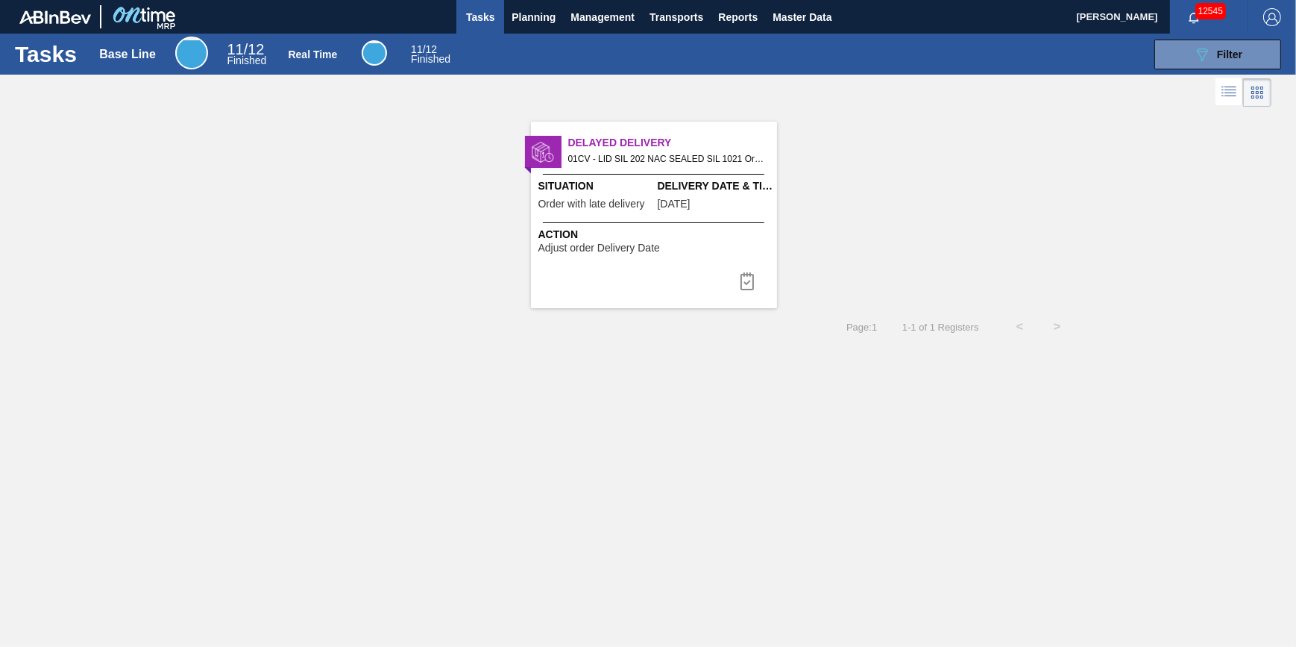
click at [624, 243] on span "Adjust order Delivery Date" at bounding box center [599, 247] width 122 height 11
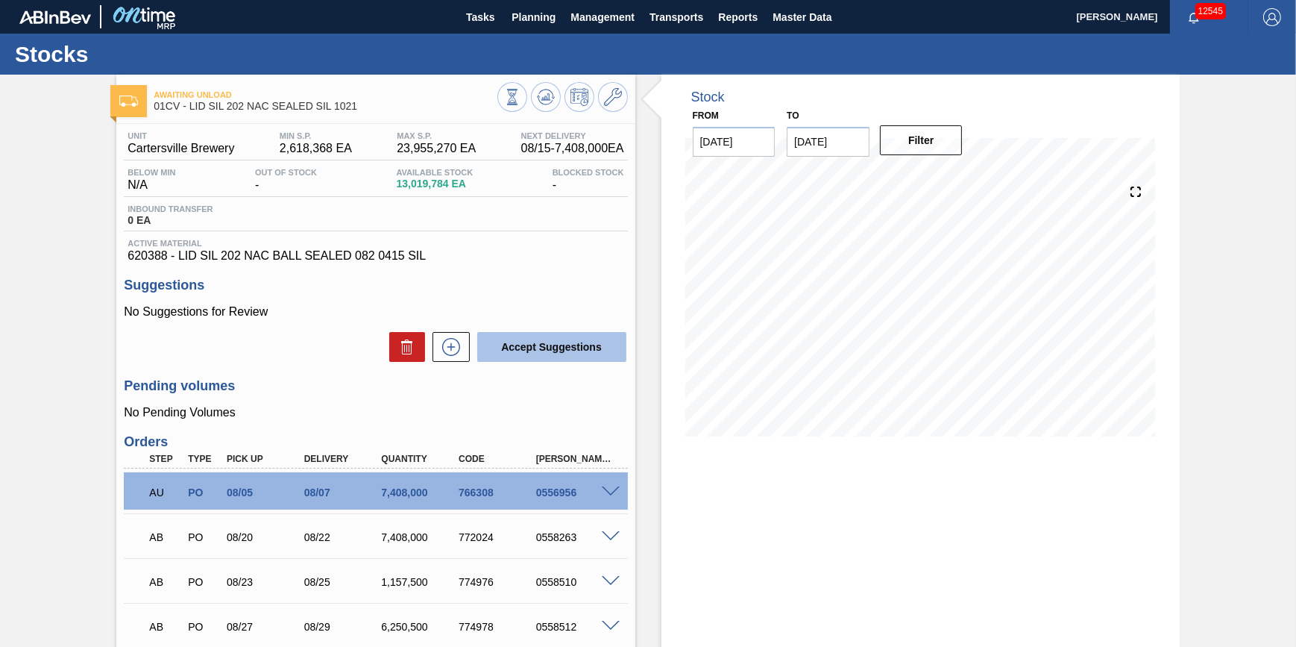
scroll to position [172, 0]
